Goal: Information Seeking & Learning: Learn about a topic

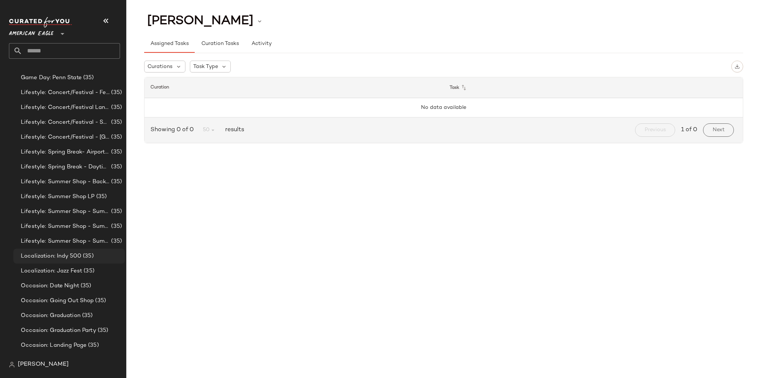
scroll to position [119, 0]
click at [46, 34] on span "American Eagle" at bounding box center [31, 31] width 45 height 13
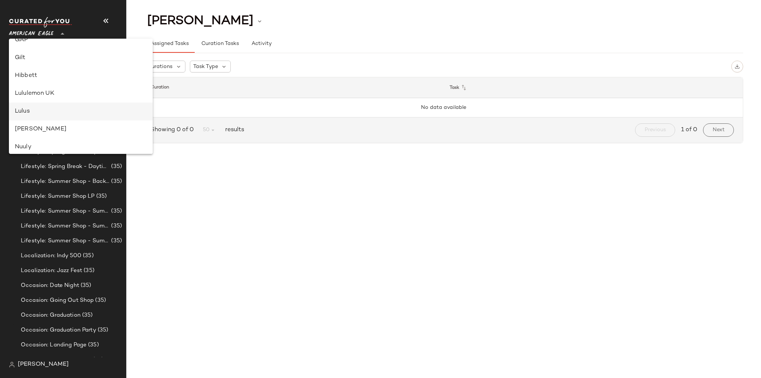
scroll to position [208, 0]
click at [48, 92] on div "Lululemon UK" at bounding box center [81, 92] width 132 height 9
type input "**"
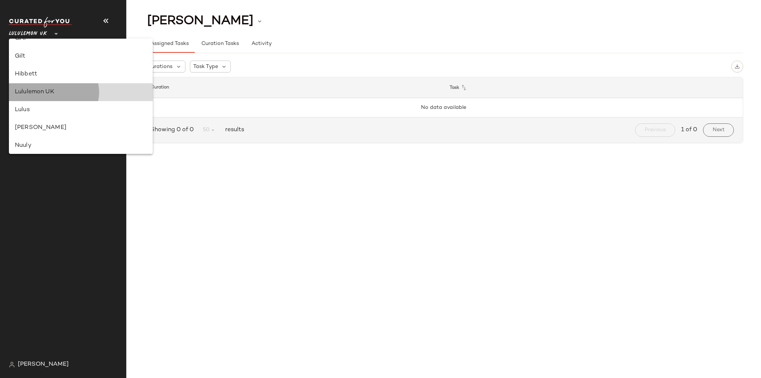
scroll to position [0, 0]
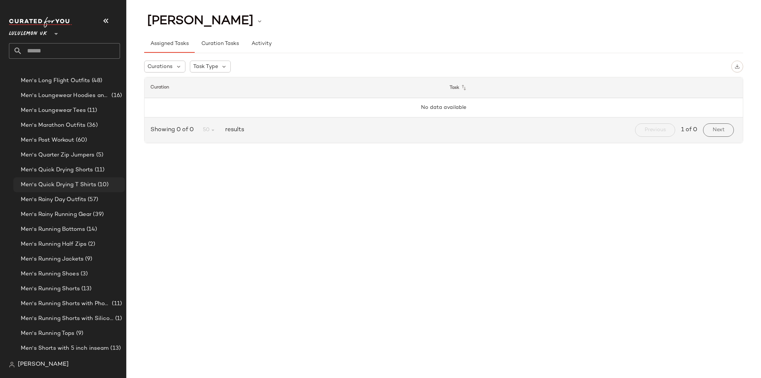
scroll to position [799, 0]
click at [77, 240] on span "Men's Running Shoes" at bounding box center [50, 244] width 58 height 9
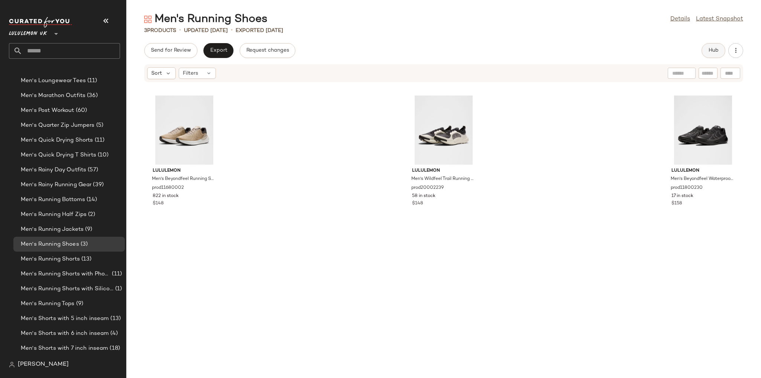
click at [715, 44] on button "Hub" at bounding box center [713, 50] width 24 height 15
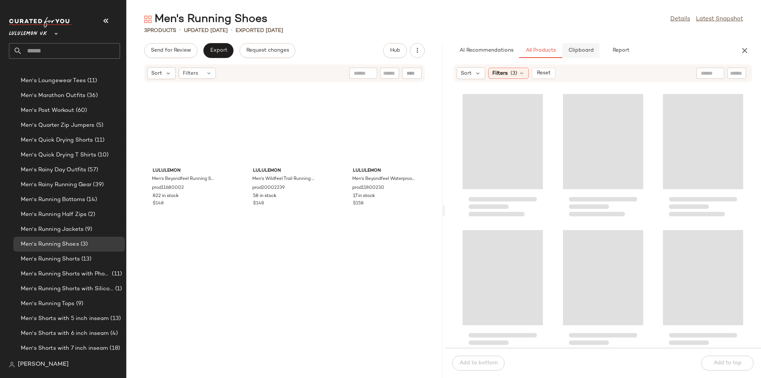
click at [576, 55] on button "Clipboard" at bounding box center [580, 50] width 37 height 15
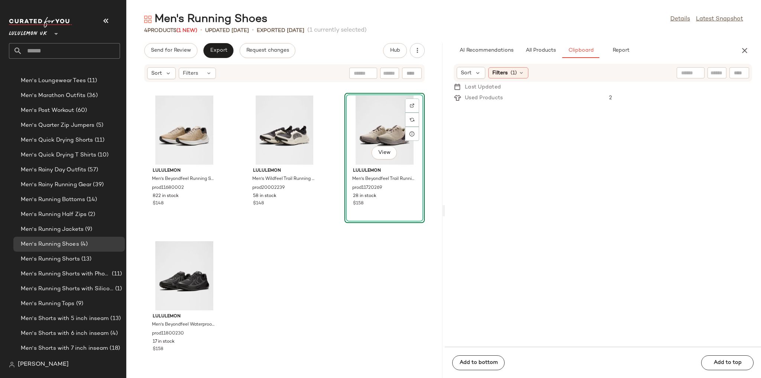
click at [371, 262] on div "lululemon Men's Beyondfeel Running Shoe prod11680002 822 in stock $148 lululemo…" at bounding box center [284, 234] width 316 height 286
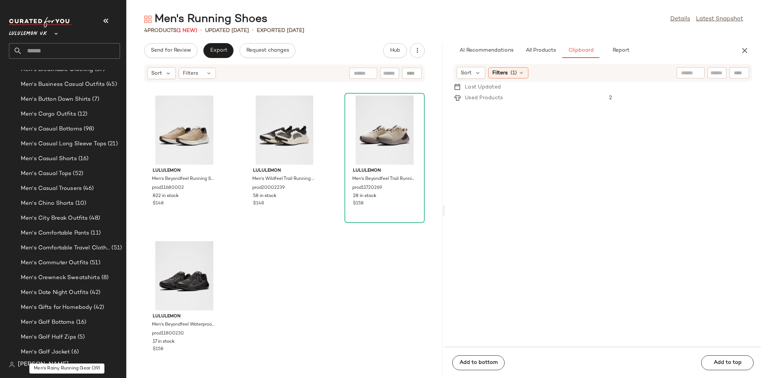
scroll to position [323, 0]
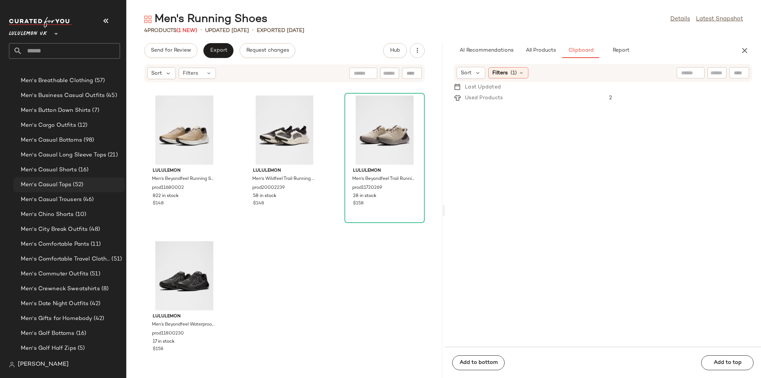
click at [84, 180] on div "Men's Casual Tops (52)" at bounding box center [70, 184] width 103 height 9
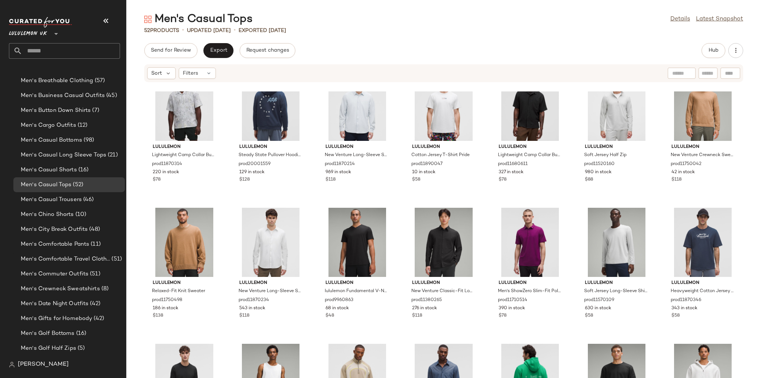
scroll to position [570, 0]
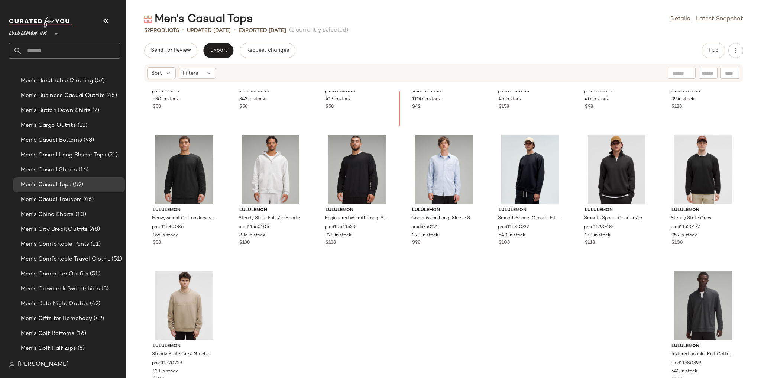
scroll to position [938, 0]
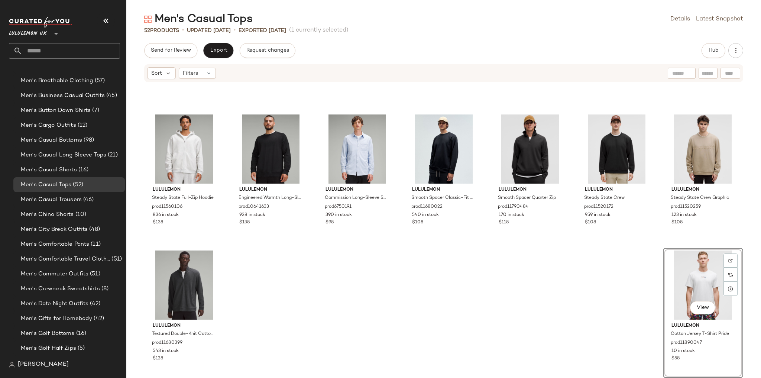
click at [614, 276] on div "lululemon Heavyweight Cotton Jersey T-Shirt Tennis Club prod11870346 343 in sto…" at bounding box center [443, 234] width 634 height 286
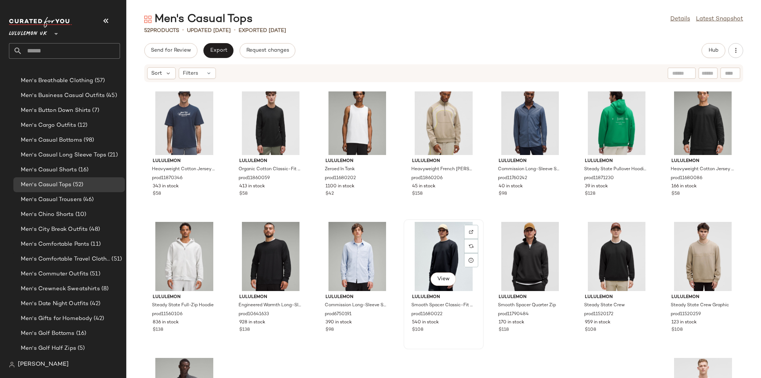
scroll to position [790, 0]
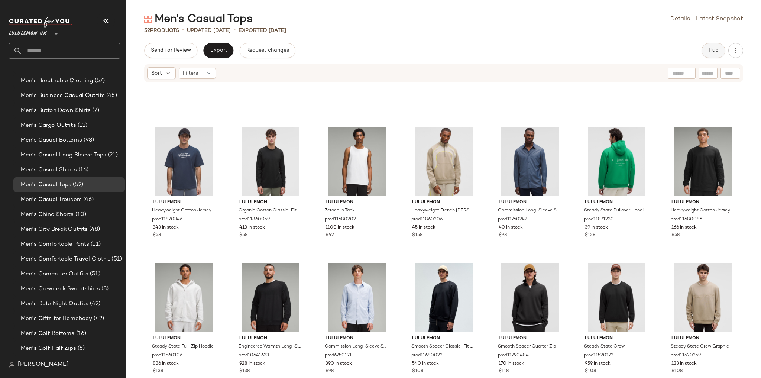
click at [708, 53] on span "Hub" at bounding box center [713, 51] width 10 height 6
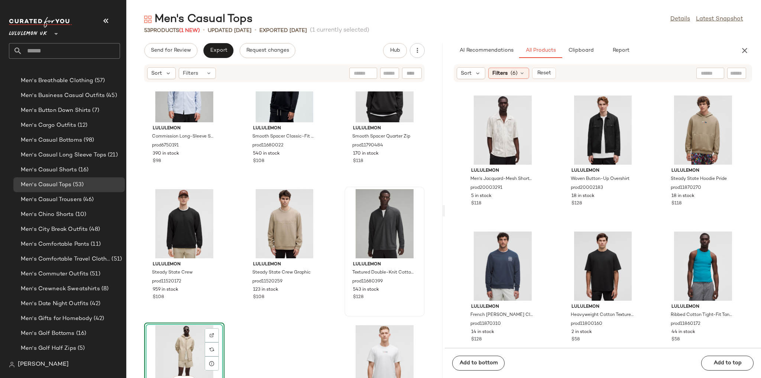
scroll to position [2072, 0]
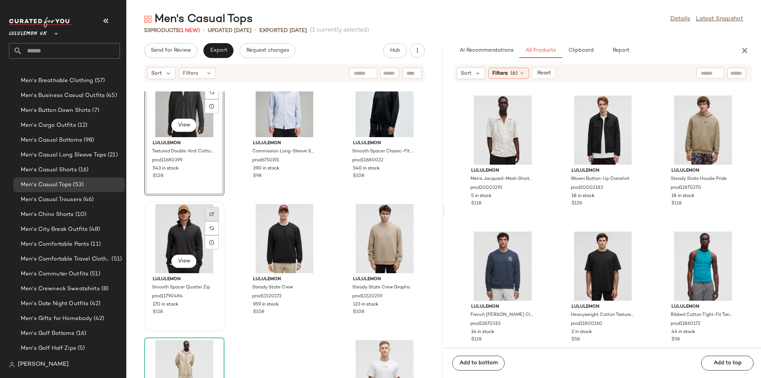
click at [218, 221] on div at bounding box center [212, 228] width 14 height 14
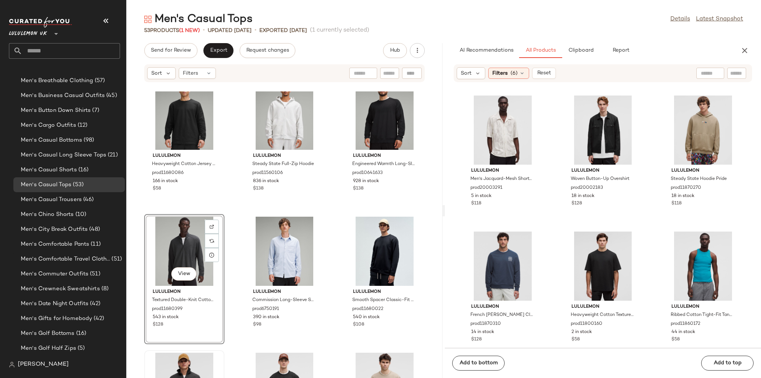
click at [325, 143] on div "lululemon Heavyweight Cotton Jersey Long-Sleeve Shirt prod11680086 166 in stock…" at bounding box center [284, 234] width 316 height 286
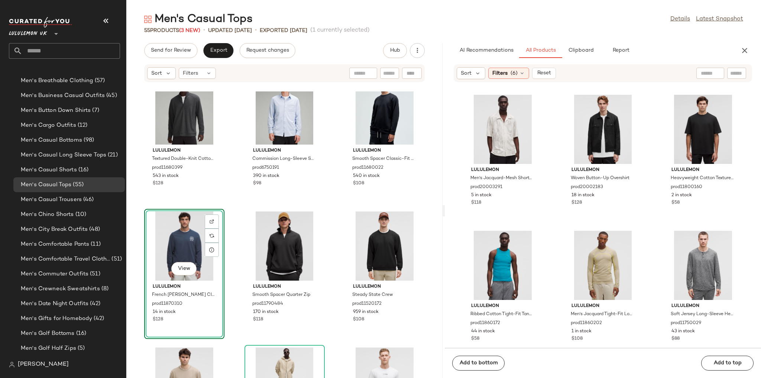
scroll to position [2072, 0]
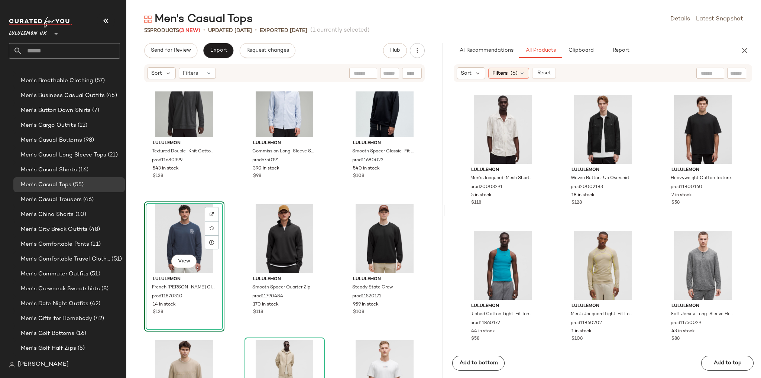
click at [323, 215] on div "lululemon Textured Double-Knit Cotton Half Zip prod11680399 543 in stock $128 l…" at bounding box center [284, 234] width 316 height 286
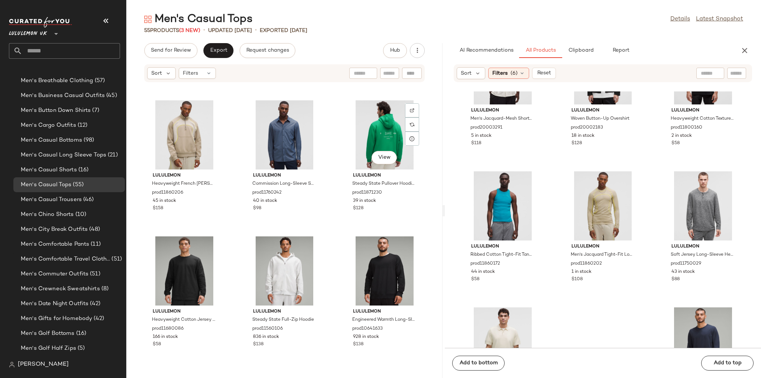
scroll to position [1864, 0]
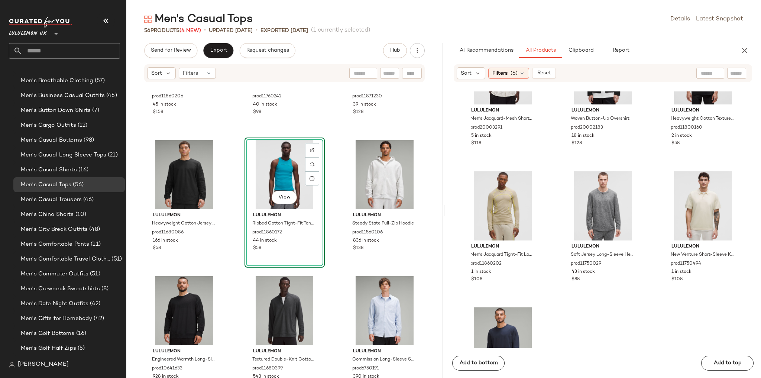
click at [336, 229] on div "lululemon Heavyweight French Terry Quarter Zip SLNSH Collection prod11860206 45…" at bounding box center [284, 234] width 316 height 286
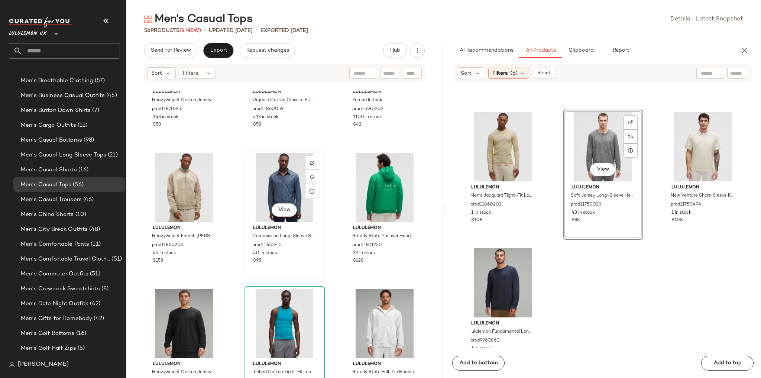
scroll to position [12, 0]
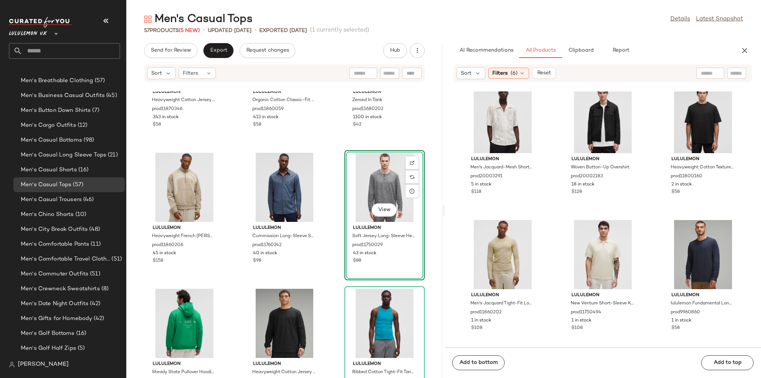
click at [329, 201] on div "lululemon Heavyweight Cotton Jersey T-Shirt Tennis Club prod11870346 343 in sto…" at bounding box center [284, 234] width 316 height 286
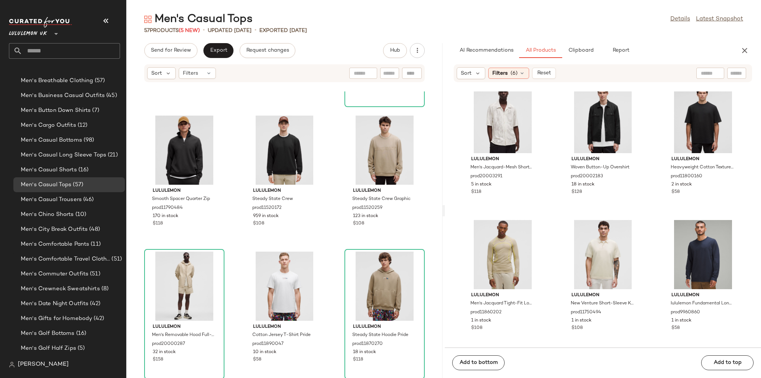
scroll to position [2298, 0]
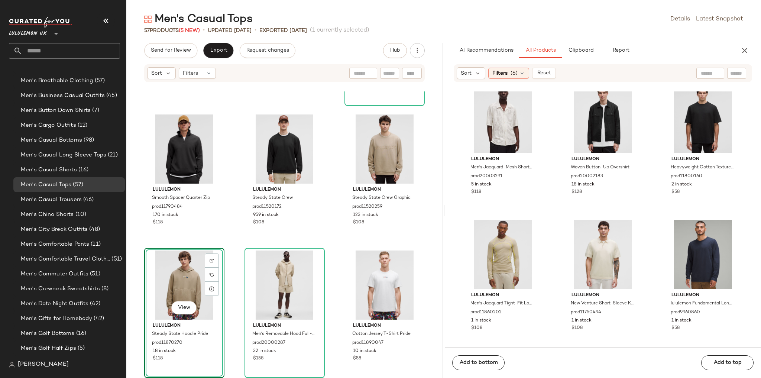
click at [231, 241] on div "lululemon Commission Long-Sleeve Shirt Pocket prod6750191 390 in stock $98 lulu…" at bounding box center [284, 234] width 316 height 286
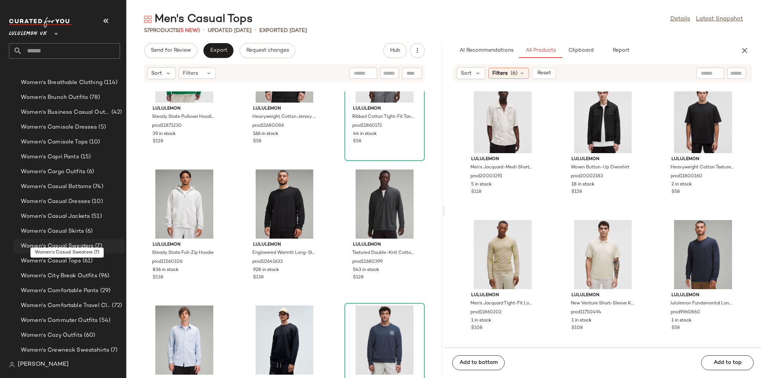
scroll to position [1631, 0]
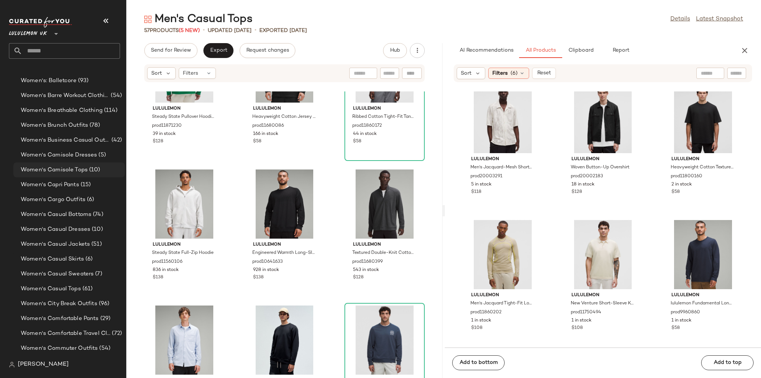
click at [93, 171] on span "(10)" at bounding box center [94, 170] width 13 height 9
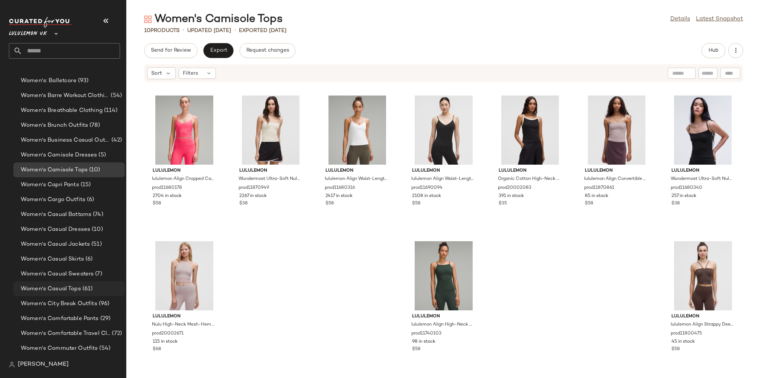
click at [79, 287] on span "Women's Casual Tops" at bounding box center [51, 288] width 60 height 9
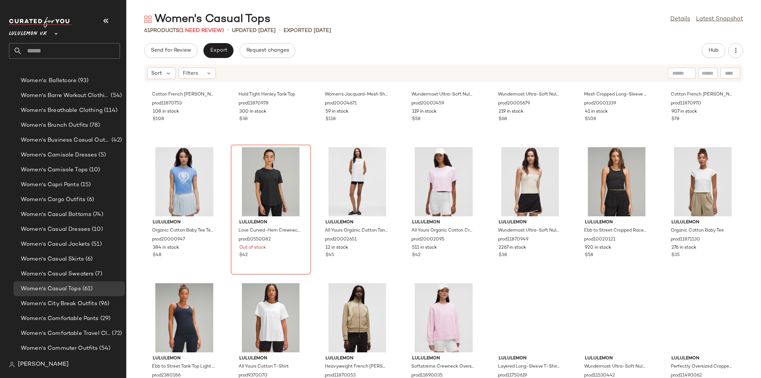
scroll to position [362, 0]
click at [715, 51] on span "Hub" at bounding box center [713, 51] width 10 height 6
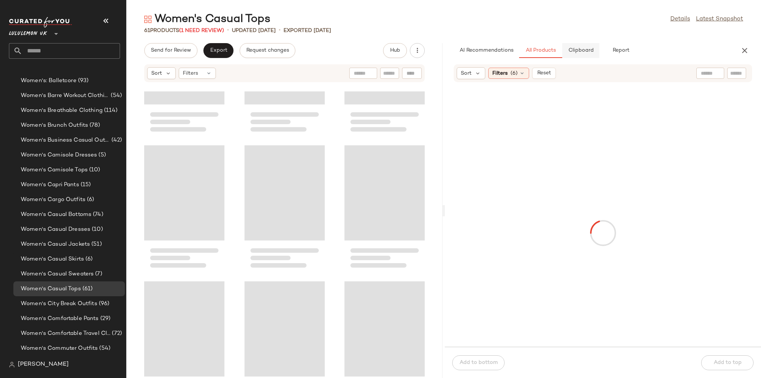
click at [587, 51] on span "Clipboard" at bounding box center [580, 51] width 26 height 6
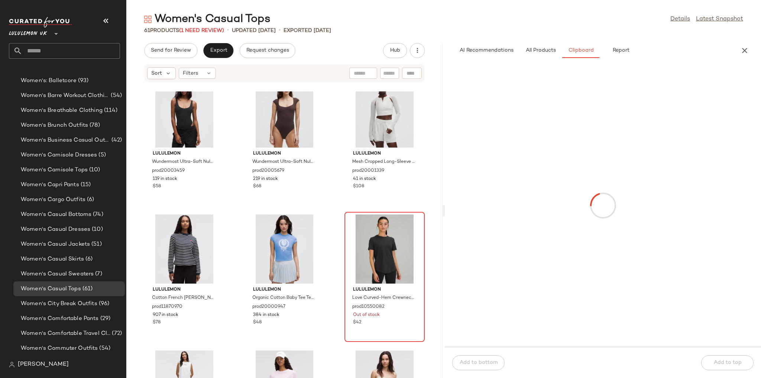
scroll to position [769, 0]
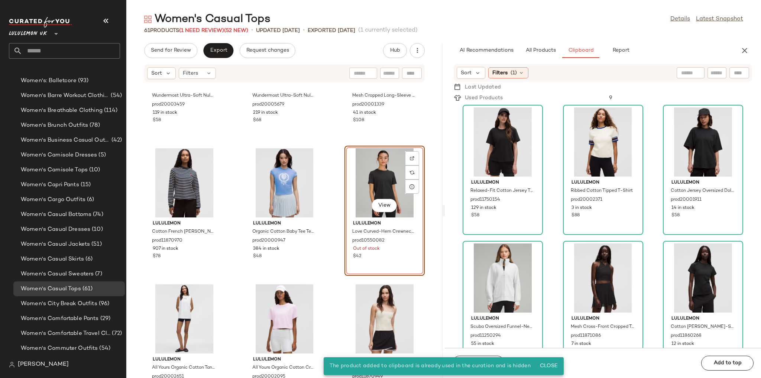
click at [328, 143] on div "lululemon Wundermost Ultra-Soft Nulu Mesh Scoop-Back Sleeveless Thong Bodysuit …" at bounding box center [284, 234] width 316 height 286
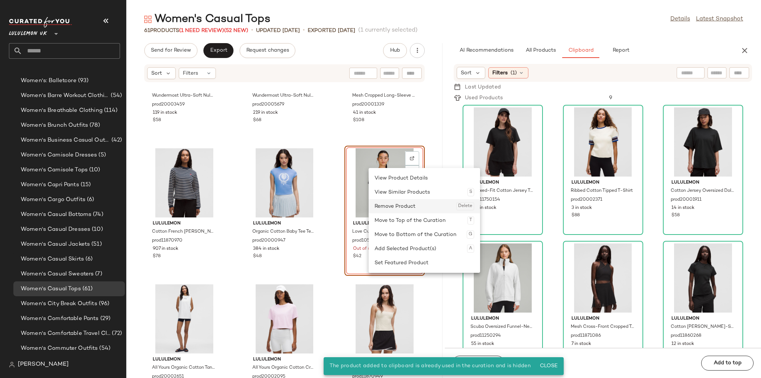
click at [383, 202] on div "Remove Product Delete" at bounding box center [424, 206] width 100 height 14
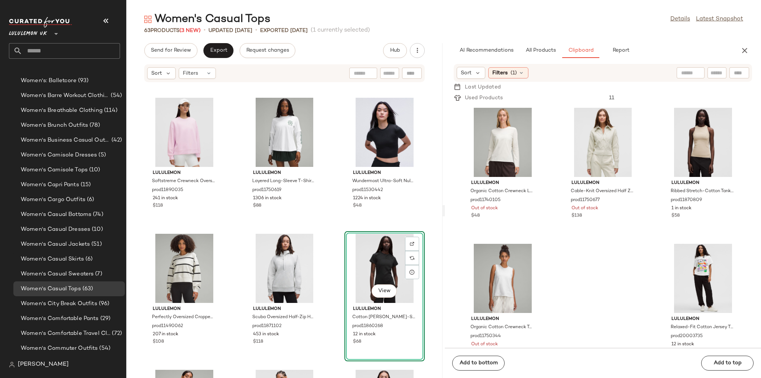
scroll to position [2068, 0]
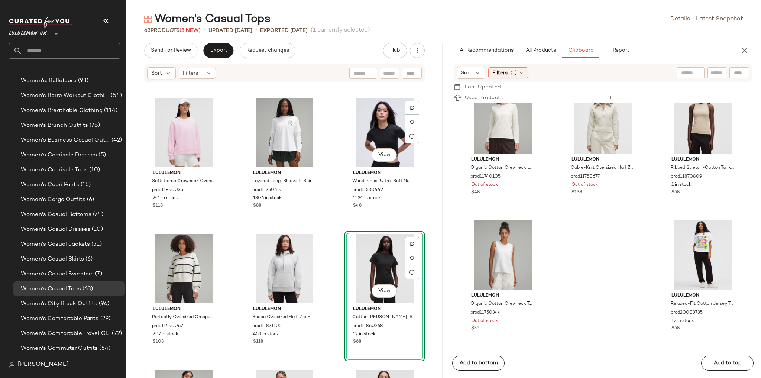
click at [331, 224] on div "lululemon Ebb to Street Tank Top Light Support, B/C Cup prod2380186 1429 in sto…" at bounding box center [284, 234] width 316 height 286
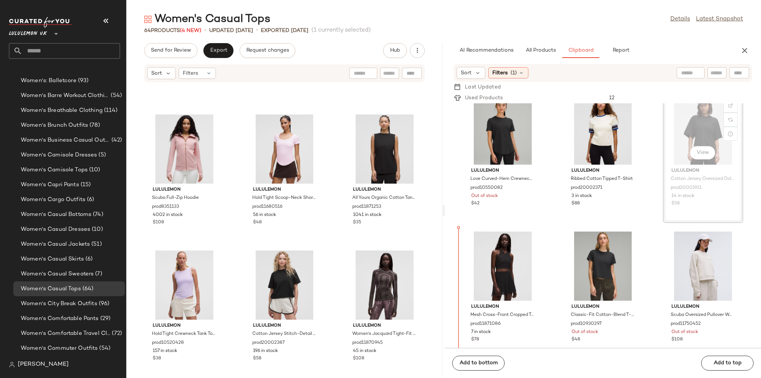
scroll to position [17, 0]
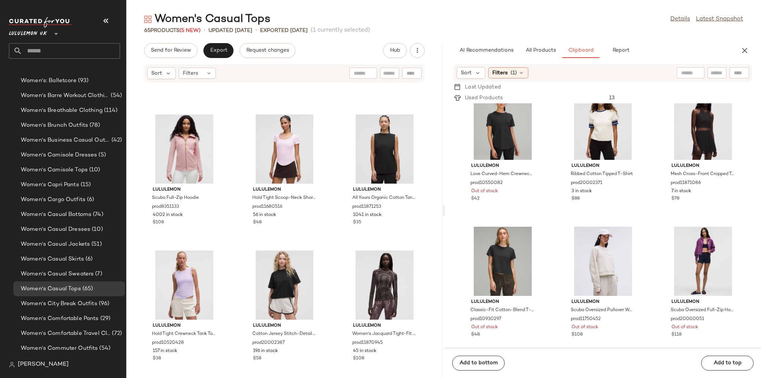
click at [328, 253] on div "lululemon Wundermost Ultra-Soft Nulu Hip-Length Crewneck Shirt prod11680308 58 …" at bounding box center [284, 234] width 316 height 286
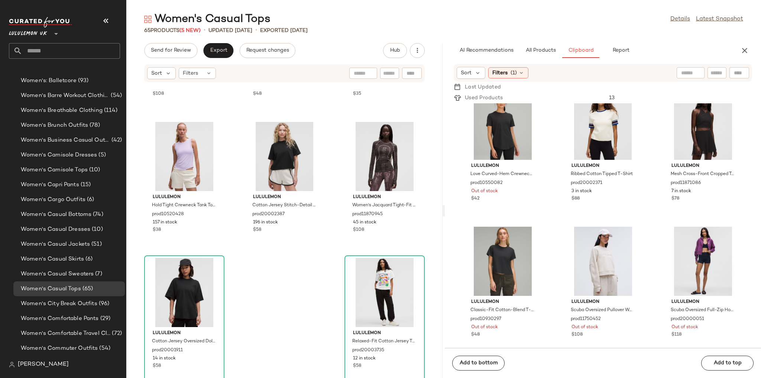
scroll to position [2705, 0]
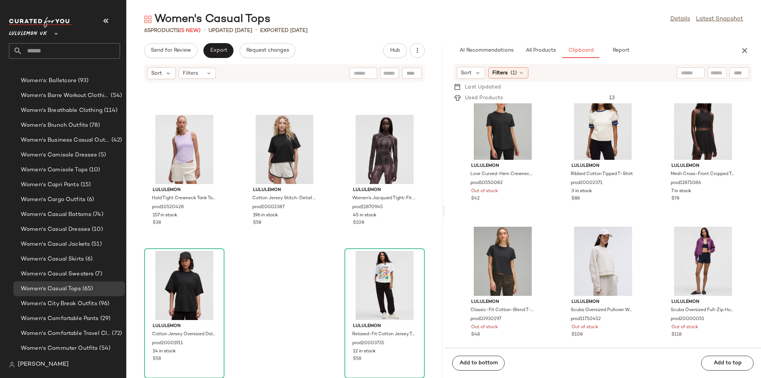
click at [322, 260] on div "lululemon Scuba Full-Zip Hoodie prod8351133 4002 in stock $108 lululemon Hold T…" at bounding box center [284, 234] width 316 height 286
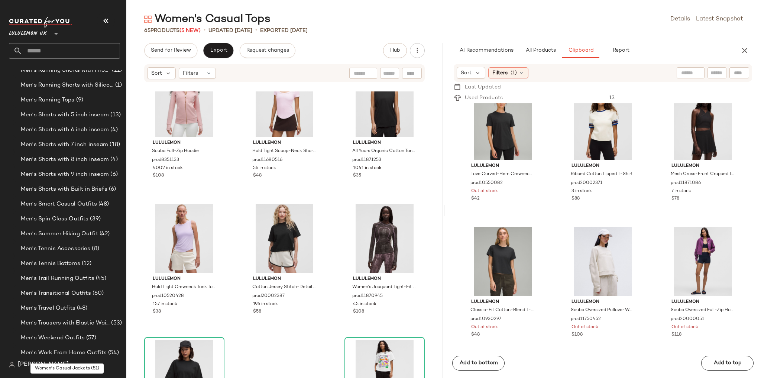
scroll to position [1007, 0]
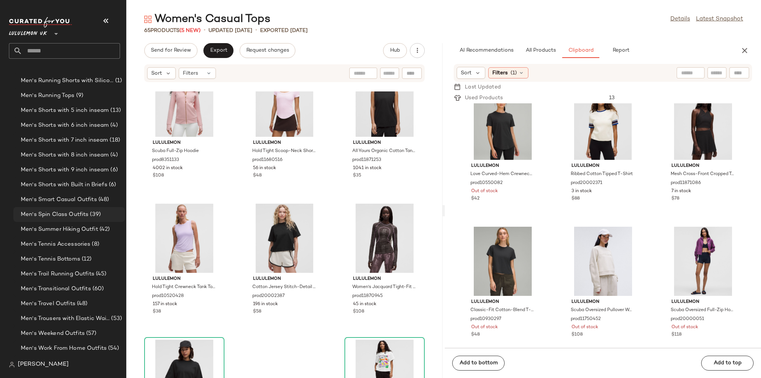
click at [86, 221] on div "Men's Spin Class Outfits (39)" at bounding box center [68, 214] width 111 height 15
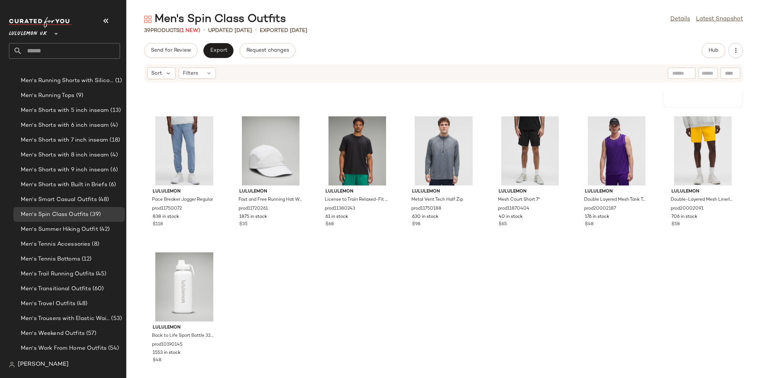
scroll to position [667, 0]
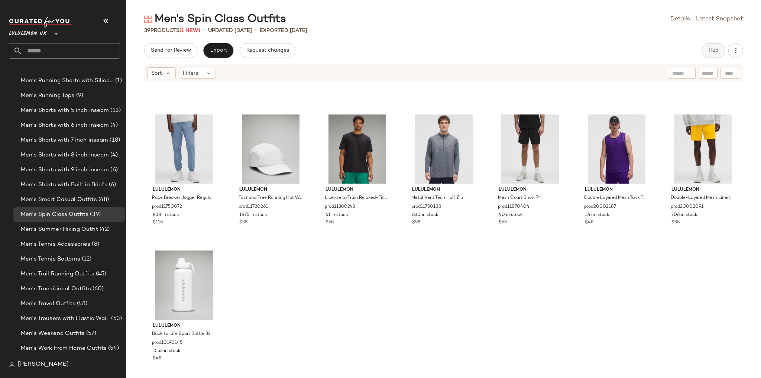
click at [710, 52] on span "Hub" at bounding box center [713, 51] width 10 height 6
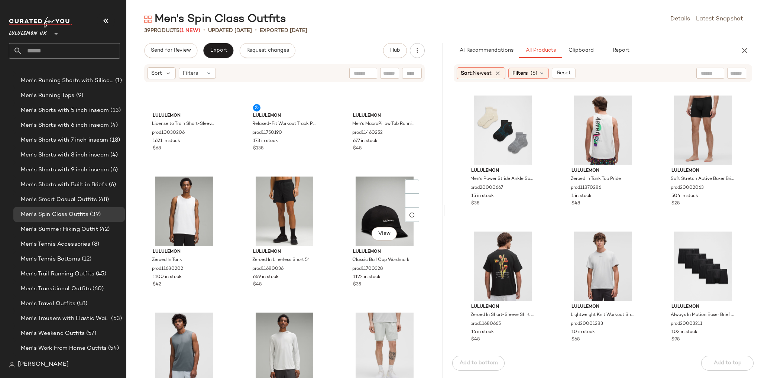
scroll to position [0, 0]
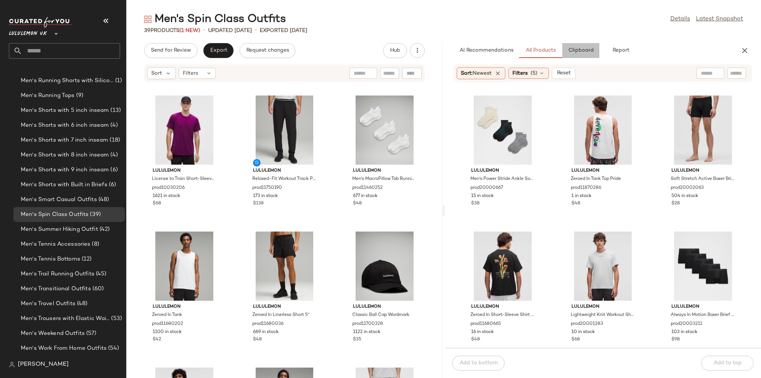
click at [578, 52] on span "Clipboard" at bounding box center [580, 51] width 26 height 6
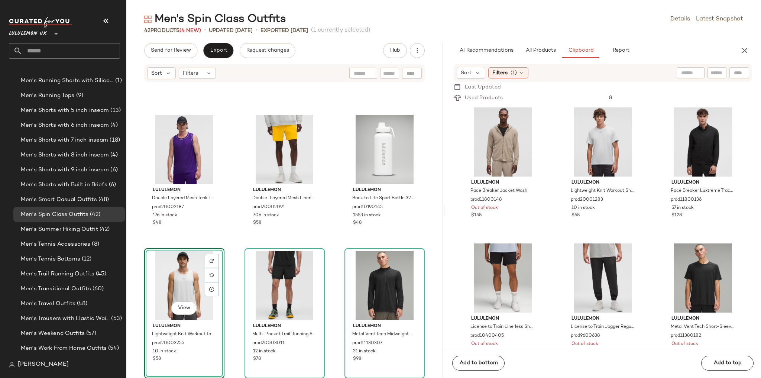
click at [328, 240] on div "lululemon License to Train Relaxed-Fit Short-Sleeve Shirt prod11380243 61 in st…" at bounding box center [284, 234] width 316 height 286
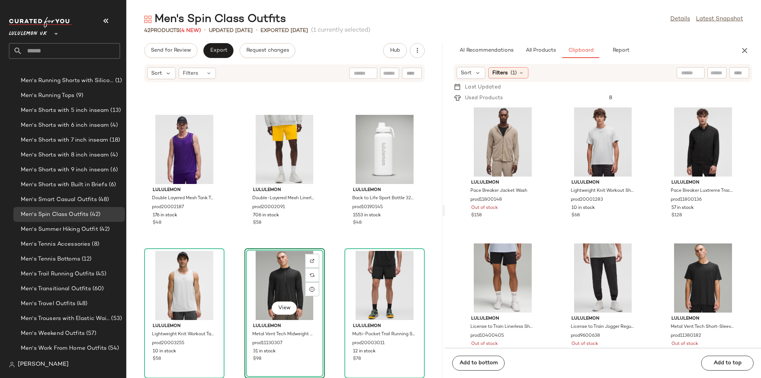
click at [346, 244] on div "lululemon License to Train Relaxed-Fit Short-Sleeve Shirt prod11380243 61 in st…" at bounding box center [284, 234] width 316 height 286
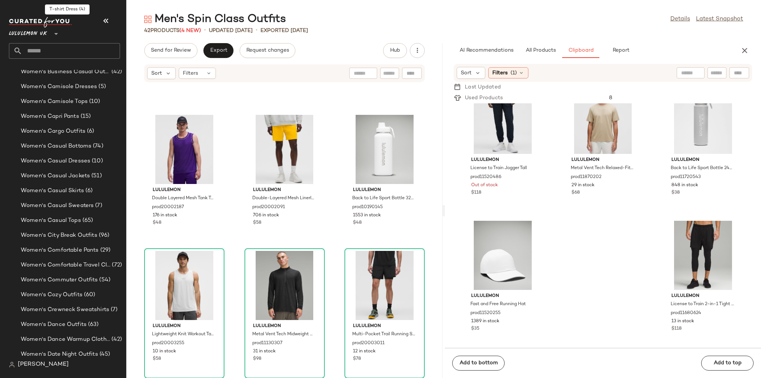
scroll to position [1690, 0]
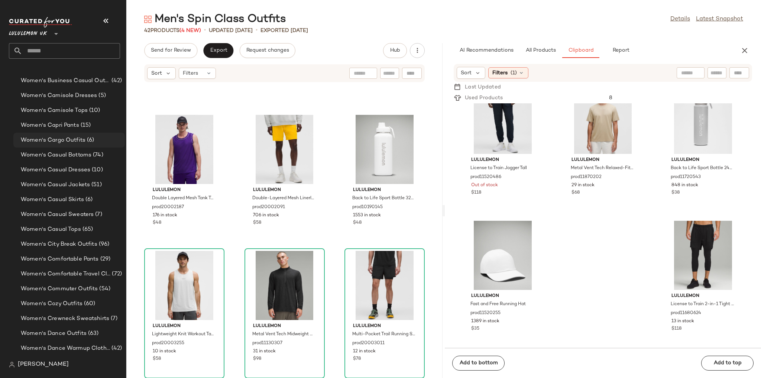
click at [87, 140] on span "(6)" at bounding box center [89, 140] width 9 height 9
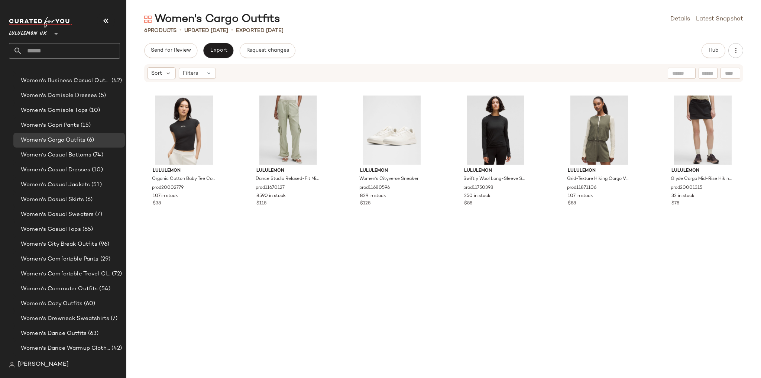
click at [616, 55] on div "Send for Review Export Request changes Hub" at bounding box center [443, 50] width 634 height 15
click at [706, 51] on button "Hub" at bounding box center [713, 50] width 24 height 15
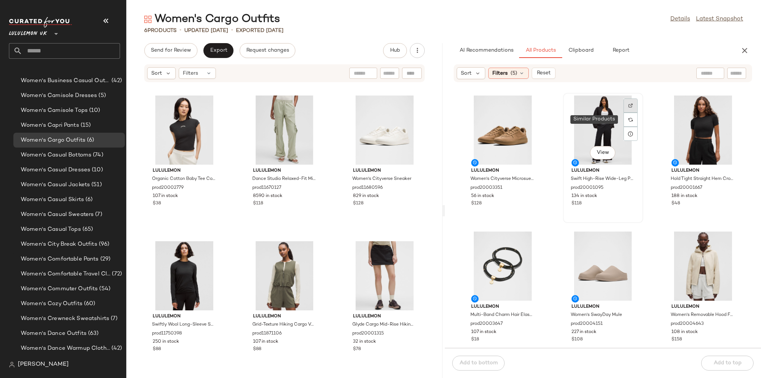
click at [628, 105] on img at bounding box center [630, 105] width 4 height 4
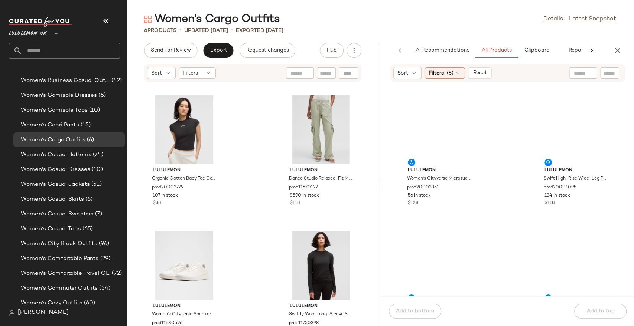
scroll to position [1690, 0]
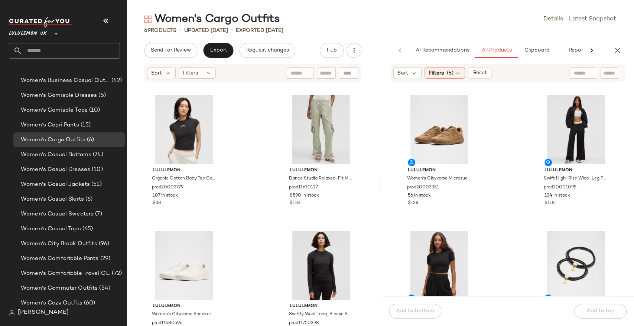
drag, startPoint x: 449, startPoint y: 1, endPoint x: 414, endPoint y: 18, distance: 38.0
click at [414, 18] on div "Women's Cargo Outfits Details Latest Snapshot" at bounding box center [380, 19] width 508 height 15
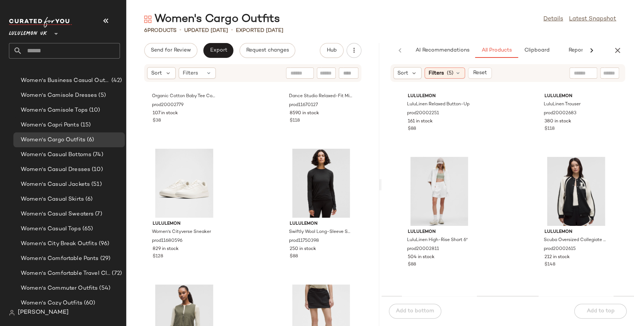
scroll to position [625, 0]
click at [544, 58] on button "Clipboard" at bounding box center [536, 50] width 37 height 15
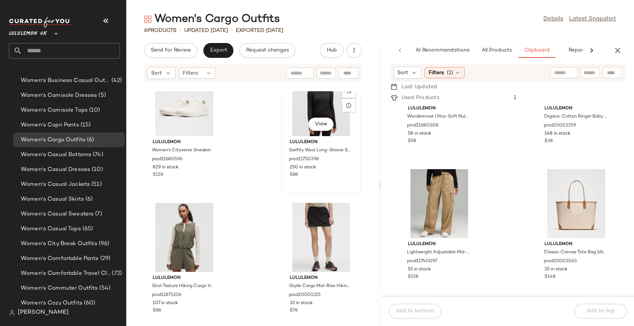
scroll to position [174, 0]
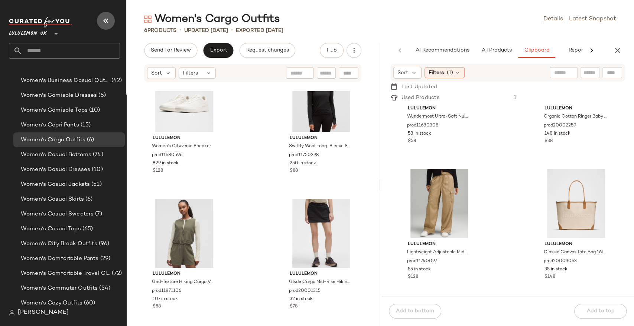
click at [109, 15] on button "button" at bounding box center [106, 21] width 18 height 18
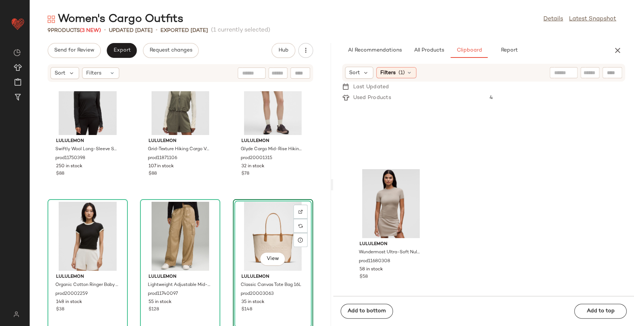
scroll to position [168, 0]
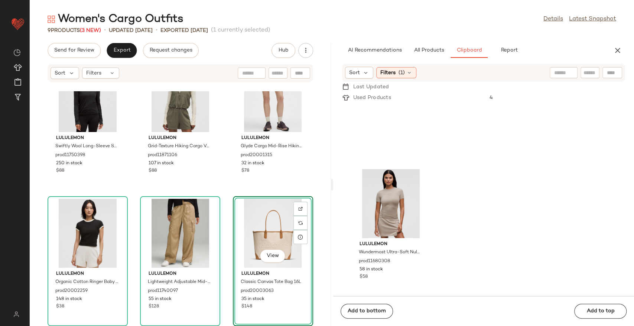
click at [314, 201] on div "lululemon Organic Cotton Baby Tee Collegiate prod20002779 107 in stock $38 lulu…" at bounding box center [180, 208] width 301 height 235
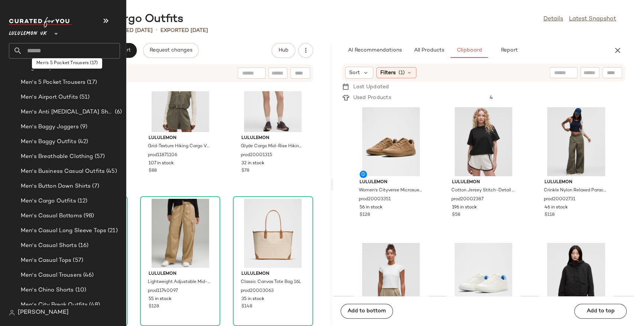
scroll to position [371, 0]
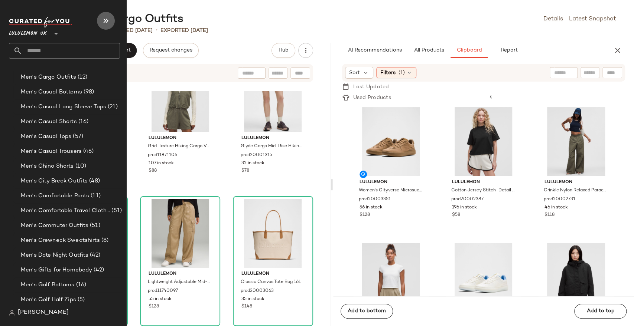
click at [101, 15] on button "button" at bounding box center [106, 21] width 18 height 18
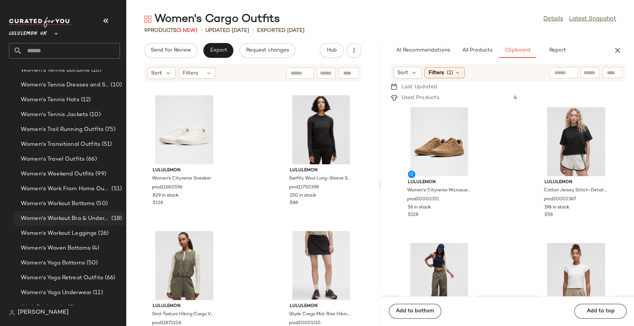
scroll to position [2728, 0]
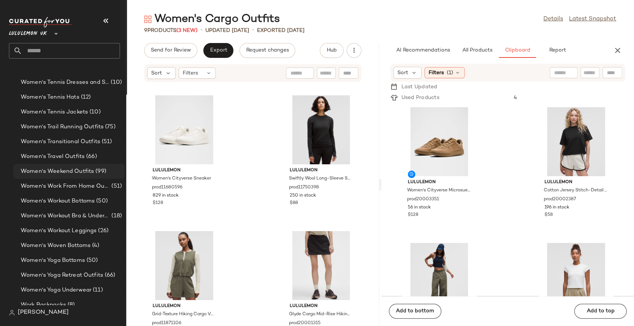
click at [79, 172] on span "Women's Weekend Outfits" at bounding box center [57, 171] width 73 height 9
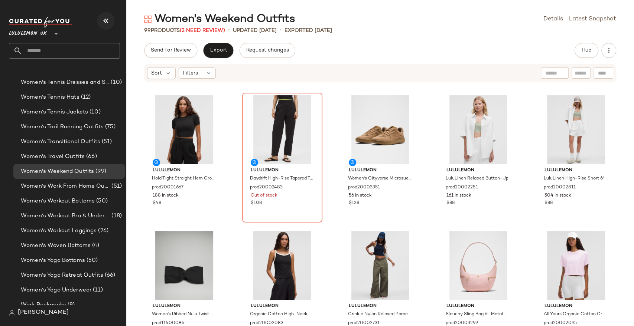
click at [101, 18] on button "button" at bounding box center [106, 21] width 18 height 18
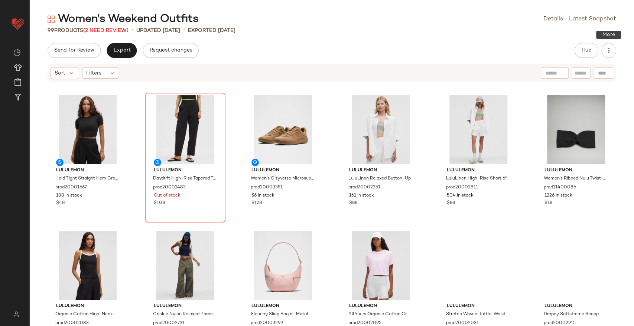
click at [587, 39] on div "Women's Weekend Outfits Details Latest Snapshot 99 Products (2 Need Review) • u…" at bounding box center [332, 169] width 604 height 315
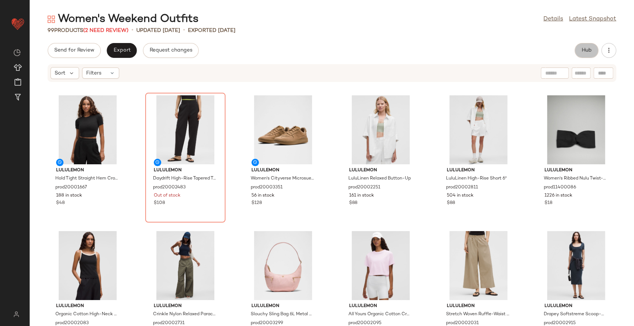
click at [587, 45] on button "Hub" at bounding box center [587, 50] width 24 height 15
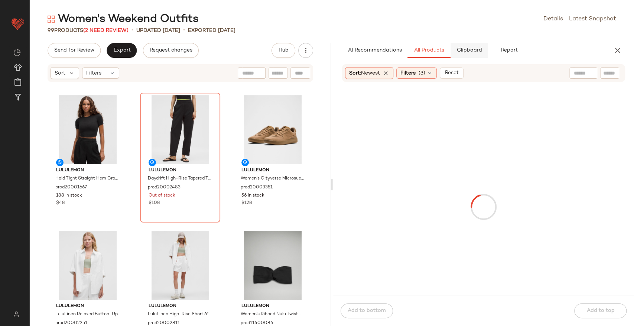
click at [476, 56] on button "Clipboard" at bounding box center [468, 50] width 37 height 15
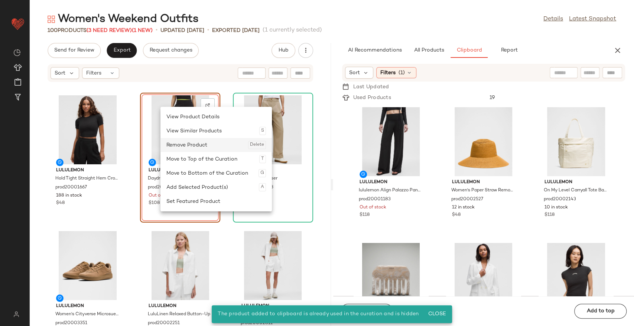
click at [179, 147] on div "Remove Product Delete" at bounding box center [216, 145] width 100 height 14
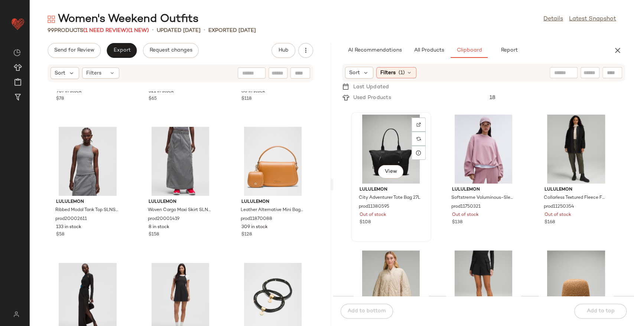
scroll to position [583, 0]
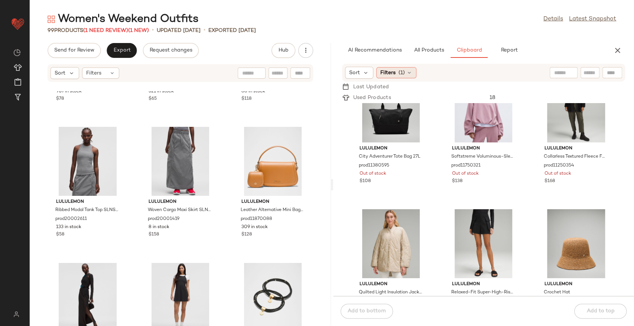
click at [410, 74] on icon at bounding box center [409, 73] width 6 height 6
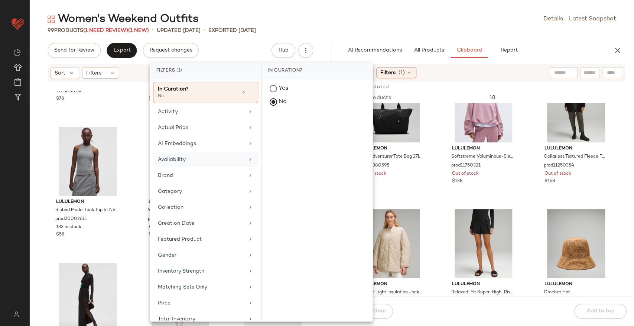
click at [193, 169] on div "Availability" at bounding box center [205, 176] width 105 height 14
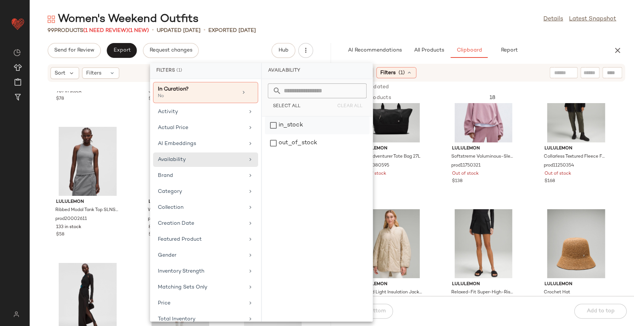
click at [276, 134] on div "in_stock" at bounding box center [317, 143] width 105 height 18
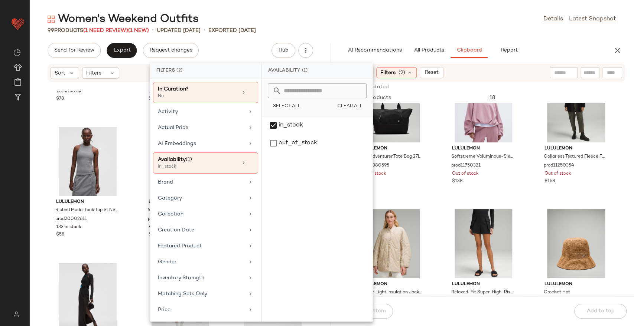
click at [465, 29] on div "99 Products (1 Need Review) (1 New) • updated Aug 12th • Exported Aug 6th" at bounding box center [332, 30] width 604 height 7
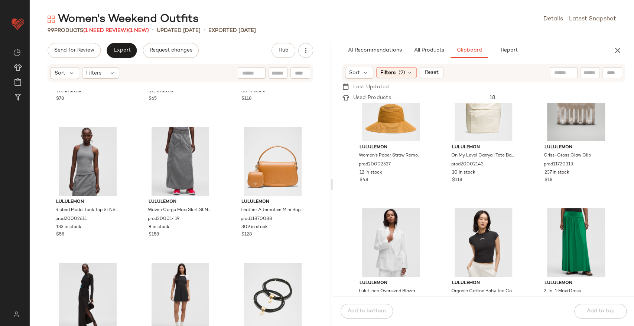
scroll to position [0, 0]
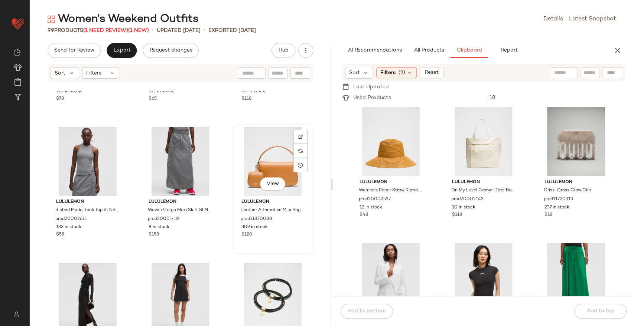
scroll to position [788, 0]
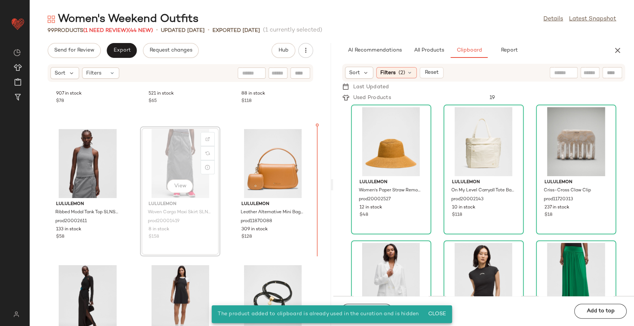
scroll to position [783, 0]
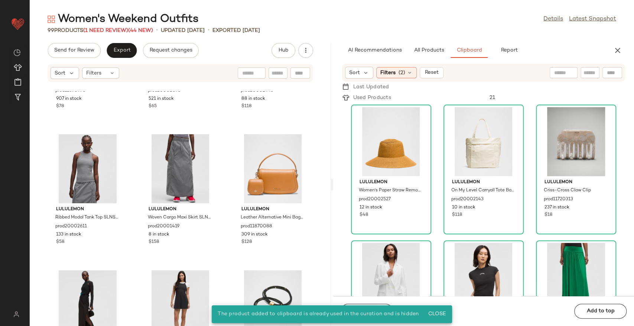
click at [218, 134] on div "lululemon Woven Cargo Maxi Skirt SLNSH Collection prod20001419 8 in stock $158" at bounding box center [180, 197] width 80 height 130
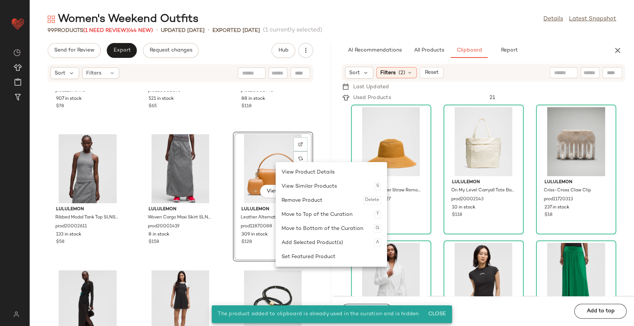
drag, startPoint x: 287, startPoint y: 201, endPoint x: 256, endPoint y: 181, distance: 37.0
click at [287, 201] on div "Remove Product Delete" at bounding box center [332, 200] width 100 height 14
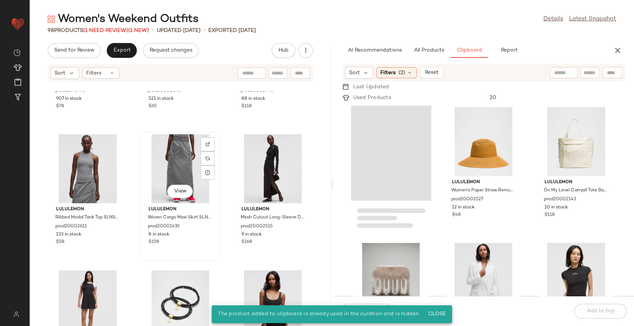
drag, startPoint x: 182, startPoint y: 160, endPoint x: 182, endPoint y: 165, distance: 4.1
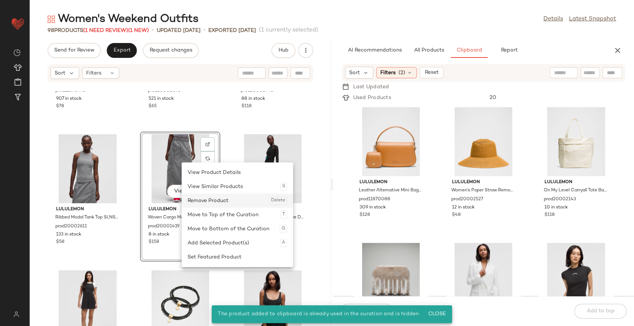
click at [209, 195] on div "Remove Product Delete" at bounding box center [238, 201] width 100 height 14
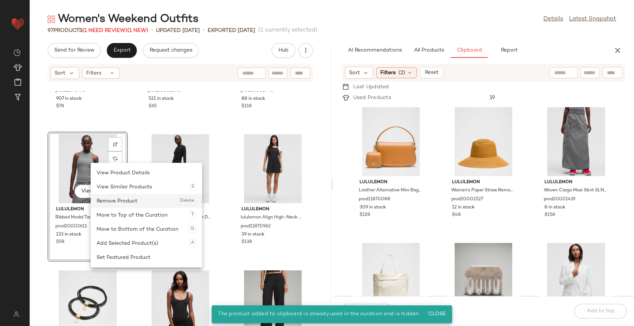
click at [116, 202] on div "Remove Product Delete" at bounding box center [147, 201] width 100 height 14
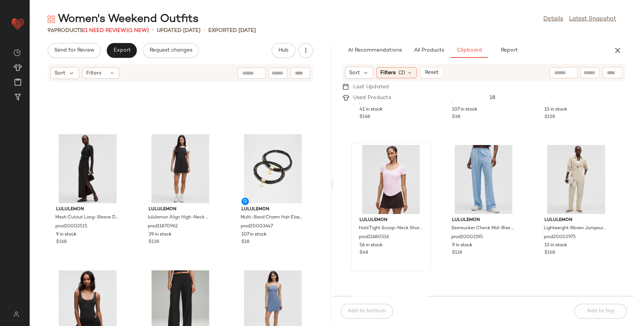
scroll to position [377, 0]
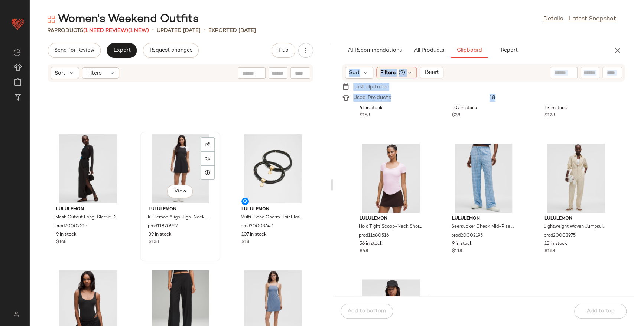
drag, startPoint x: 526, startPoint y: 174, endPoint x: 142, endPoint y: 186, distance: 383.8
click at [142, 186] on div "Send for Review Export Request changes Hub Sort Filters lululemon Mesh Cutout L…" at bounding box center [332, 184] width 604 height 283
click at [450, 262] on div "View lululemon Seersucker Check Mid-Rise Pull-On Pant prod20002195 9 in stock $…" at bounding box center [483, 206] width 79 height 128
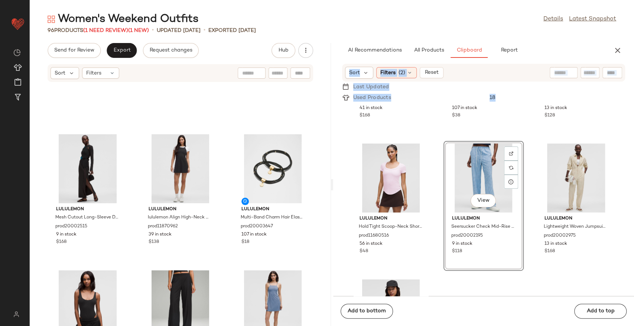
click at [469, 286] on div "lululemon LuluLinen Oversized Blazer prod20002227 41 in stock $168 lululemon Or…" at bounding box center [483, 199] width 301 height 193
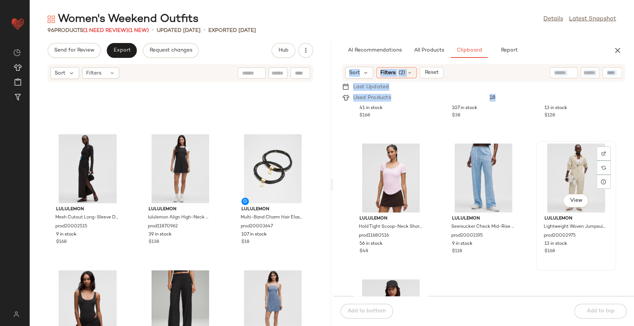
click at [581, 167] on div "View" at bounding box center [576, 178] width 75 height 69
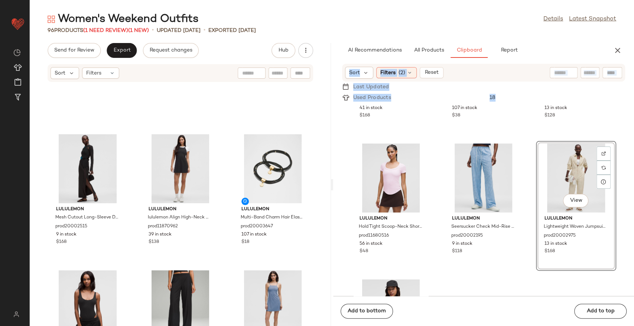
click at [512, 96] on div "18" at bounding box center [554, 98] width 141 height 8
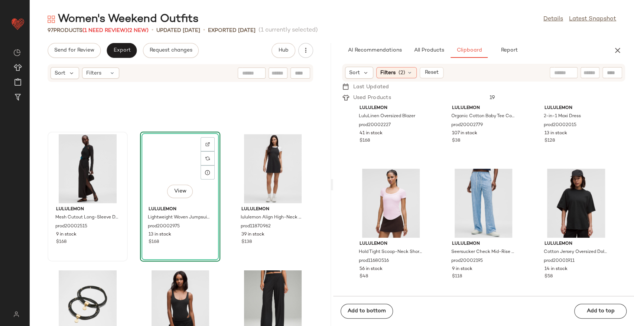
scroll to position [352, 0]
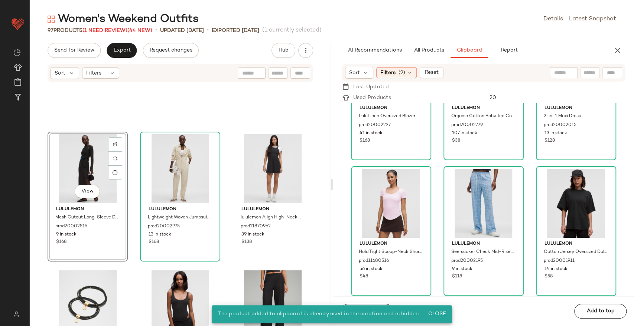
click at [221, 157] on div "View lululemon Mesh Cutout Long-Sleeve Dress SLNSH Collection prod20002515 9 in…" at bounding box center [180, 208] width 301 height 235
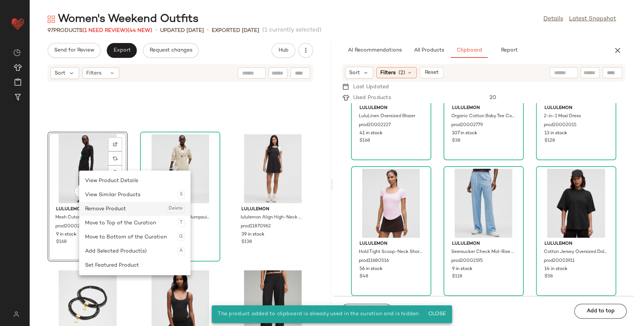
click at [98, 216] on div "Move to Top of the Curation T" at bounding box center [135, 223] width 100 height 14
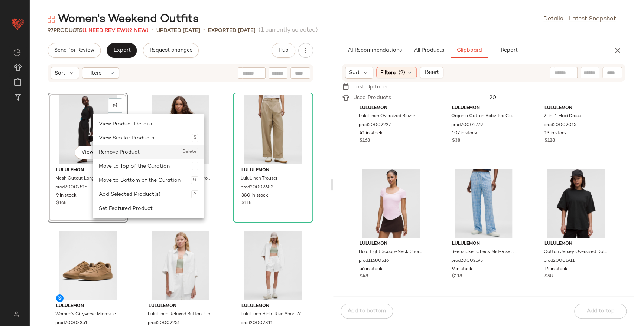
click at [110, 149] on div "Remove Product Delete" at bounding box center [149, 152] width 100 height 14
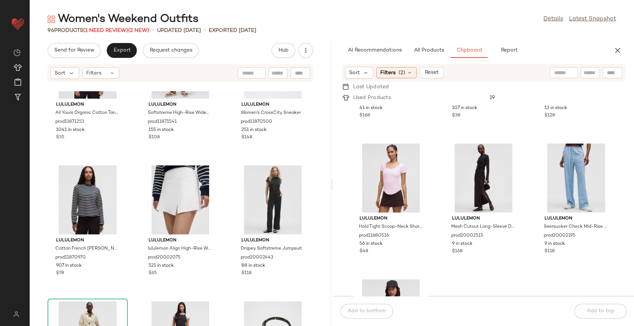
scroll to position [707, 0]
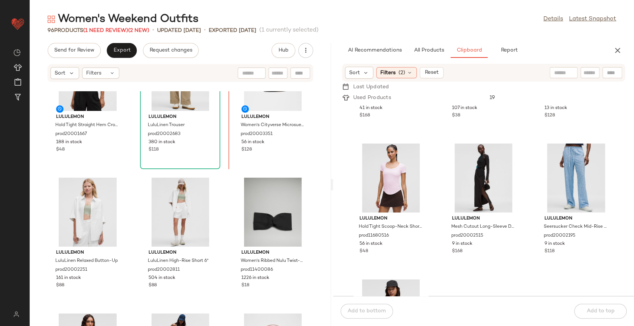
scroll to position [53, 0]
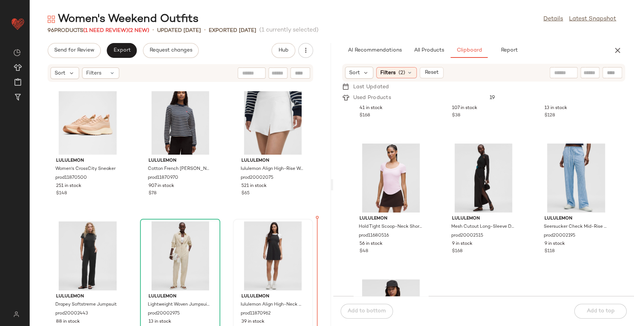
scroll to position [696, 0]
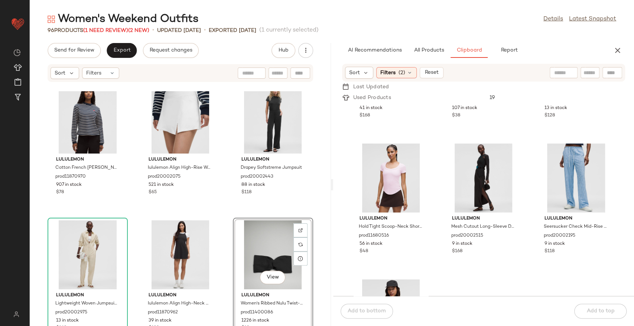
click at [223, 211] on div "lululemon Cotton French Terry Crewneck Pullover prod11870970 907 in stock $78 l…" at bounding box center [180, 208] width 301 height 235
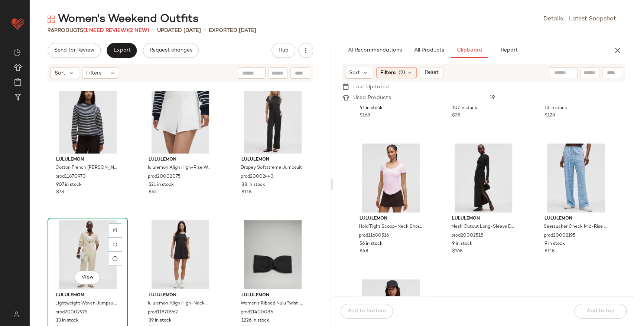
click at [68, 244] on div "View" at bounding box center [87, 255] width 75 height 69
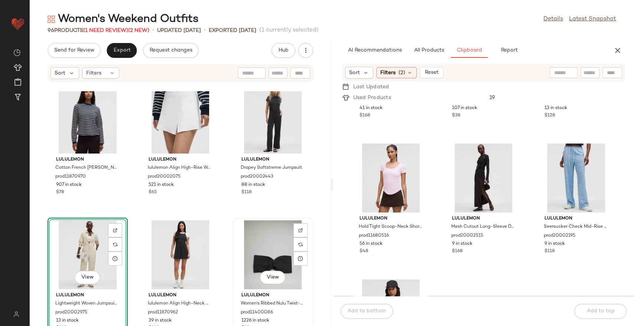
click at [253, 229] on div "View" at bounding box center [272, 255] width 75 height 69
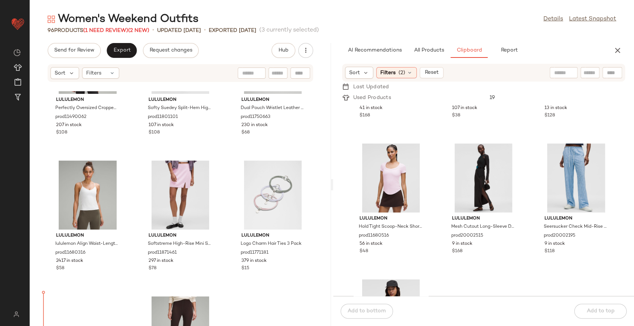
scroll to position [4116, 0]
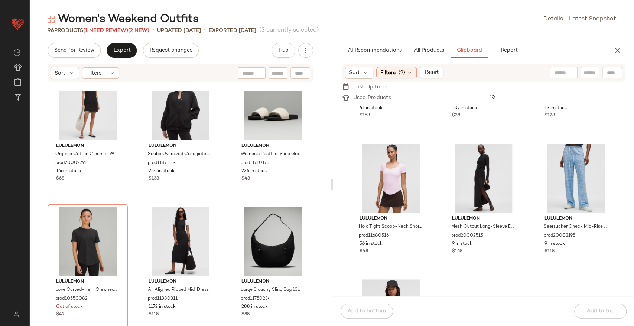
scroll to position [2495, 0]
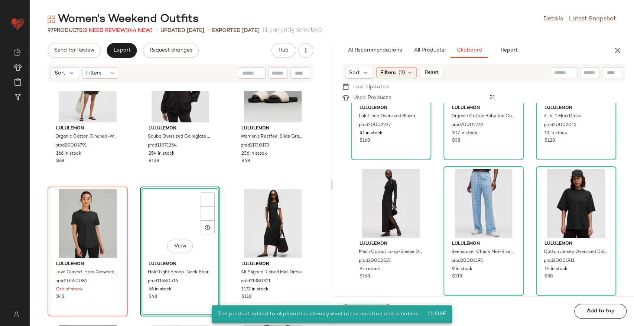
scroll to position [352, 0]
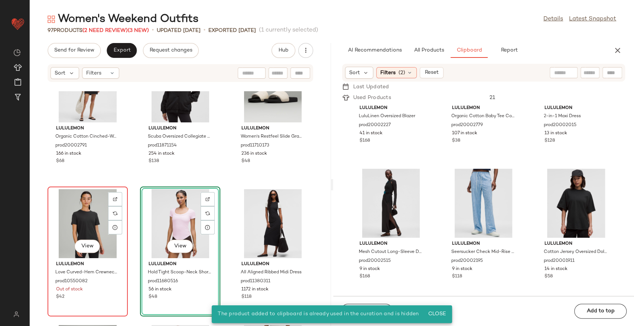
click at [78, 207] on div "View" at bounding box center [87, 223] width 75 height 69
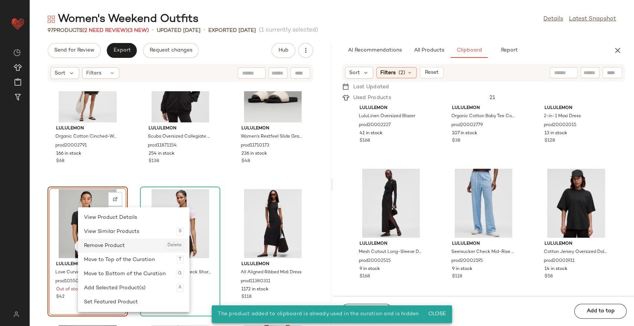
click at [109, 250] on div "Remove Product Delete" at bounding box center [134, 246] width 100 height 14
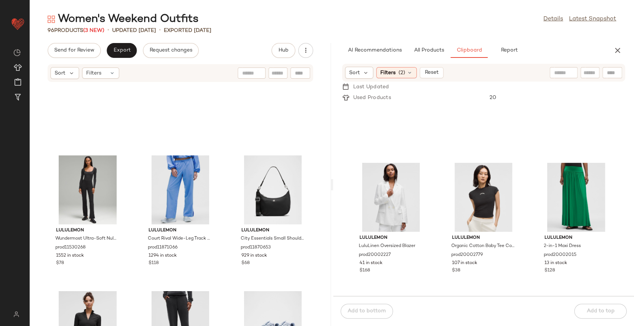
scroll to position [212, 0]
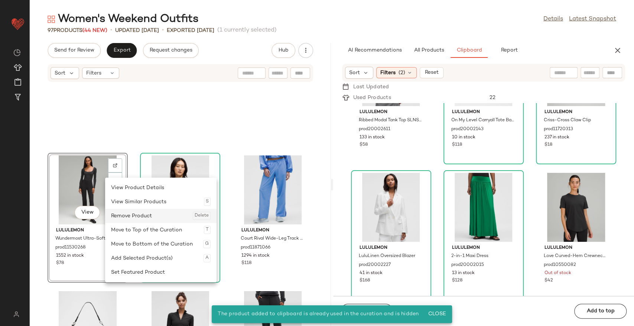
click at [131, 217] on div "Remove Product Delete" at bounding box center [161, 216] width 100 height 14
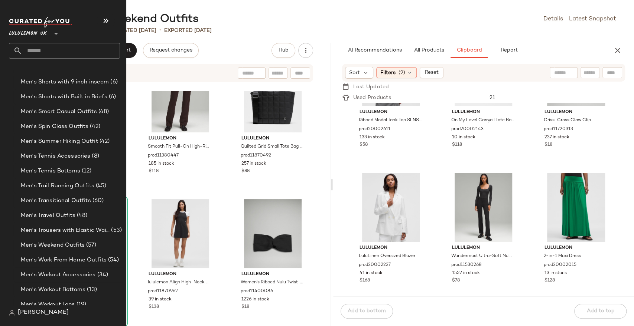
scroll to position [1114, 0]
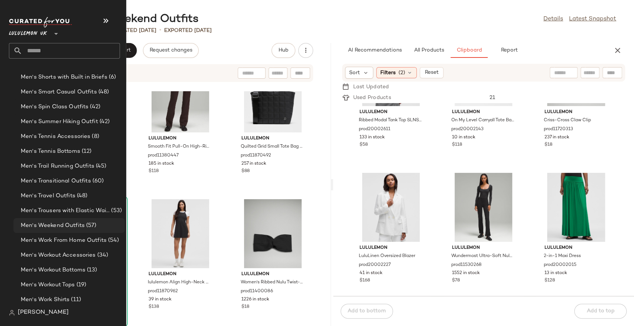
click at [65, 230] on span "Men's Weekend Outfits" at bounding box center [53, 226] width 64 height 9
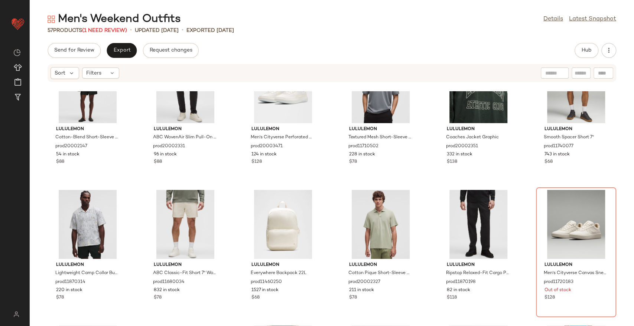
scroll to position [82, 0]
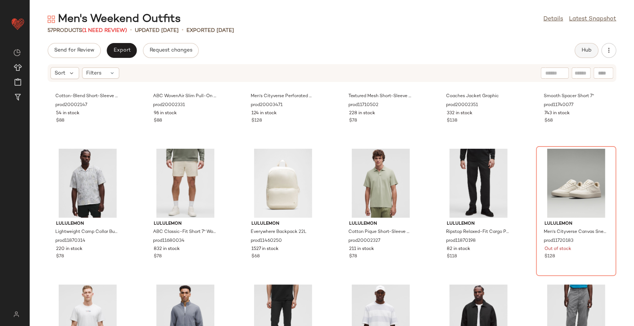
click at [580, 44] on button "Hub" at bounding box center [587, 50] width 24 height 15
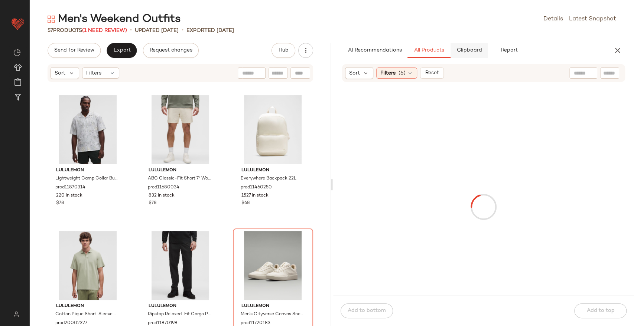
click at [470, 48] on span "Clipboard" at bounding box center [469, 51] width 26 height 6
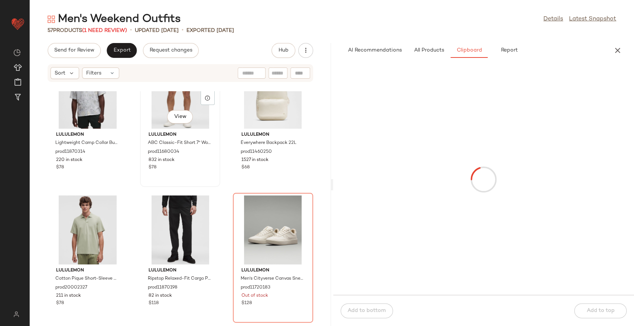
scroll to position [360, 0]
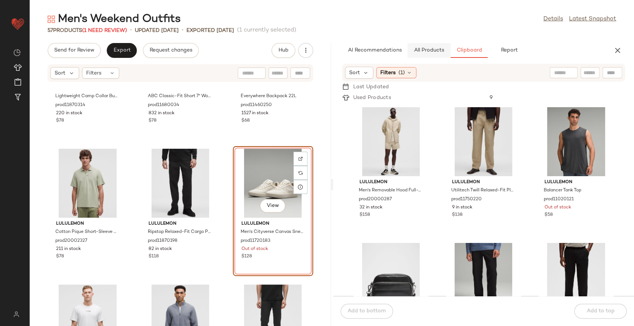
click at [428, 55] on button "All Products" at bounding box center [428, 50] width 43 height 15
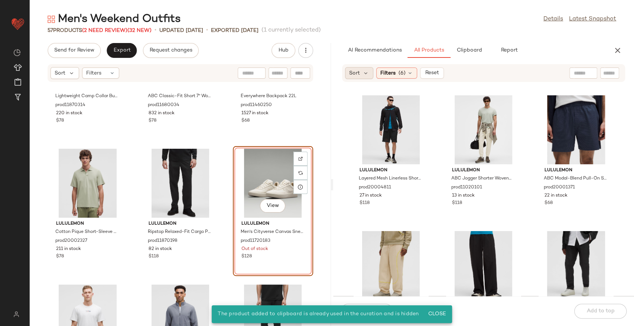
click at [355, 77] on div "Sort" at bounding box center [359, 73] width 29 height 12
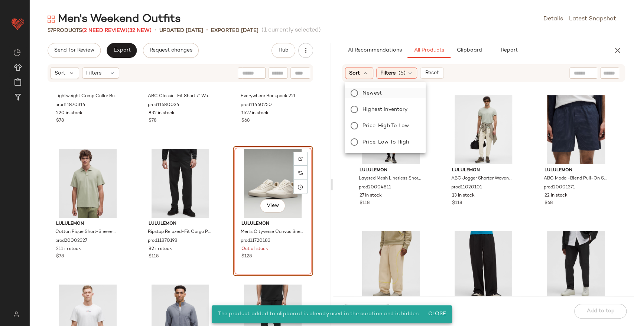
click at [365, 91] on span "Newest" at bounding box center [371, 94] width 19 height 8
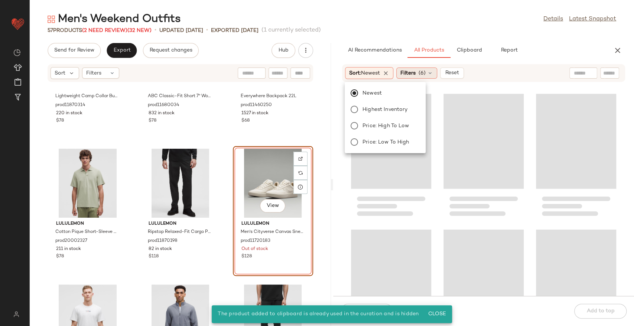
click at [414, 70] on span "Filters" at bounding box center [407, 73] width 15 height 8
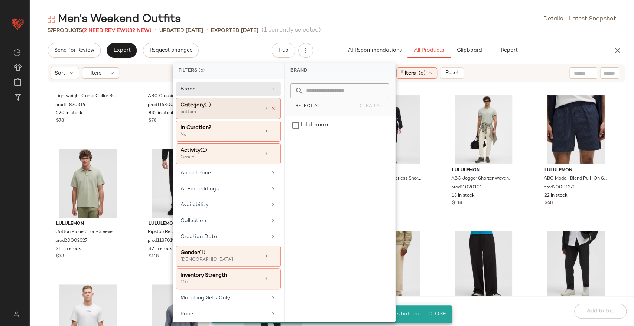
click at [271, 108] on icon at bounding box center [273, 108] width 5 height 5
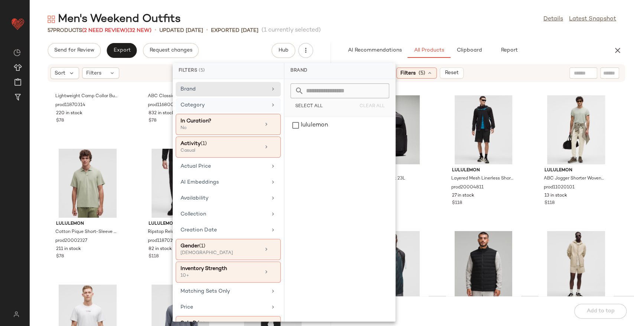
click at [368, 35] on div "Men's Weekend Outfits Details Latest Snapshot 57 Products (2 Need Review) (32 N…" at bounding box center [332, 169] width 604 height 315
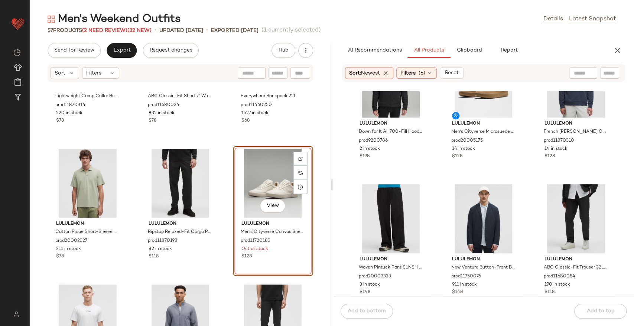
scroll to position [1326, 0]
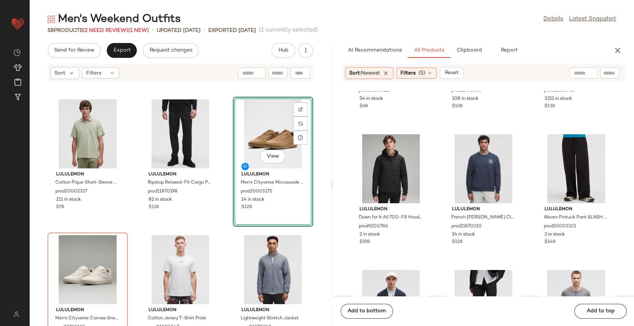
scroll to position [443, 0]
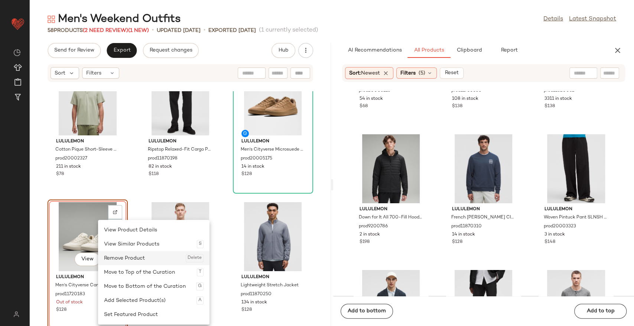
click at [116, 256] on div "Remove Product Delete" at bounding box center [154, 258] width 100 height 14
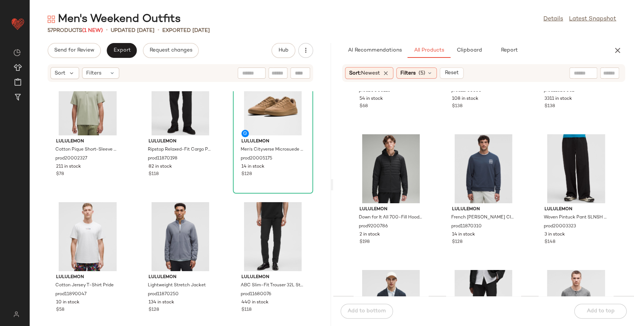
click at [219, 192] on div "lululemon Cotton Pique Short-Sleeve Polo Shirt prod20002327 211 in stock $78 lu…" at bounding box center [180, 208] width 301 height 235
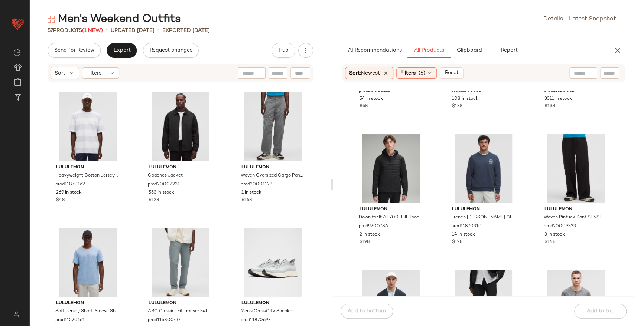
scroll to position [625, 0]
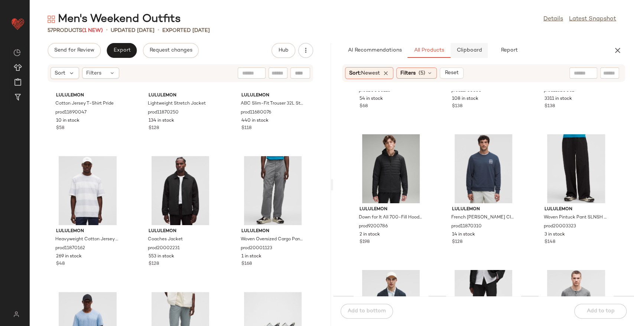
drag, startPoint x: 452, startPoint y: 39, endPoint x: 463, endPoint y: 54, distance: 18.1
click at [452, 39] on div "Men's Weekend Outfits Details Latest Snapshot 57 Products (1 New) • updated Aug…" at bounding box center [332, 169] width 604 height 315
click at [466, 57] on button "Clipboard" at bounding box center [468, 50] width 37 height 15
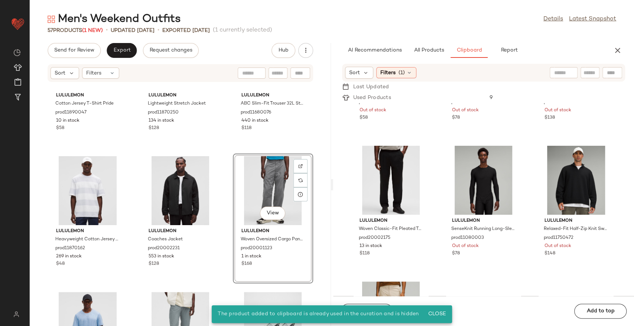
scroll to position [253, 0]
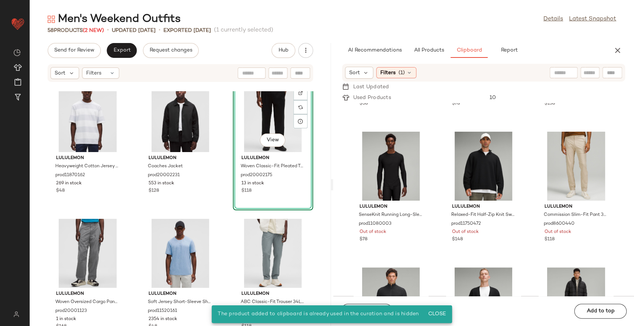
scroll to position [707, 0]
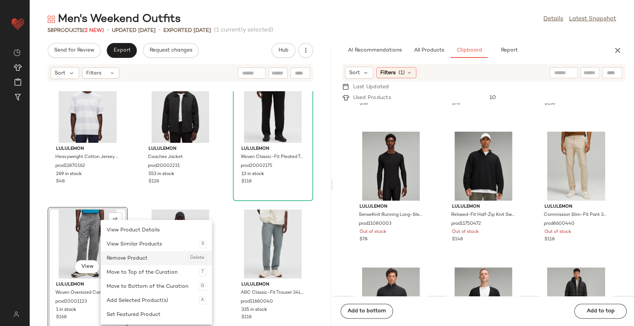
click at [120, 256] on div "Remove Product Delete" at bounding box center [157, 258] width 100 height 14
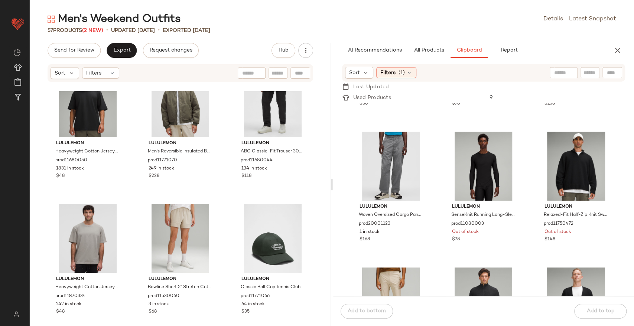
scroll to position [1037, 0]
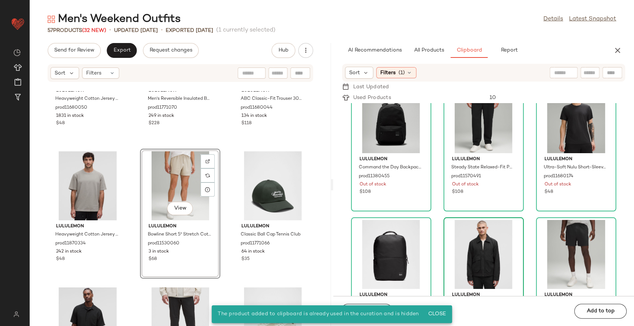
scroll to position [1074, 0]
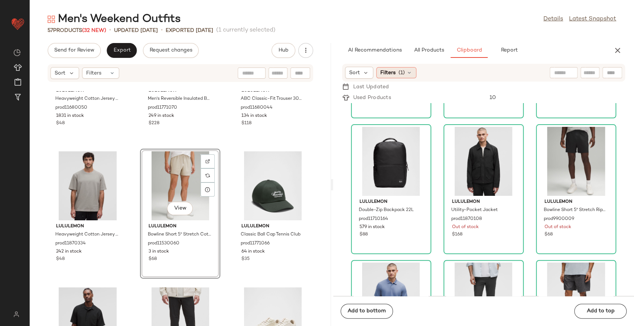
click at [399, 77] on div "Filters (1)" at bounding box center [396, 72] width 40 height 11
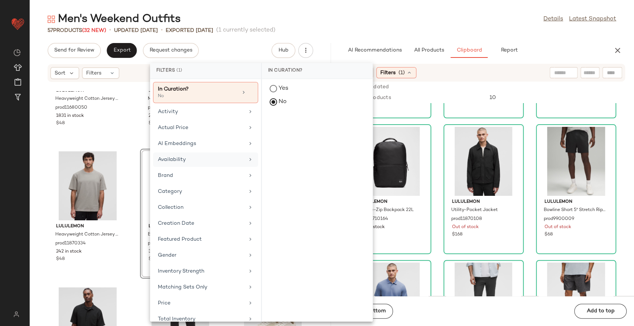
click at [190, 169] on div "Availability" at bounding box center [205, 176] width 105 height 14
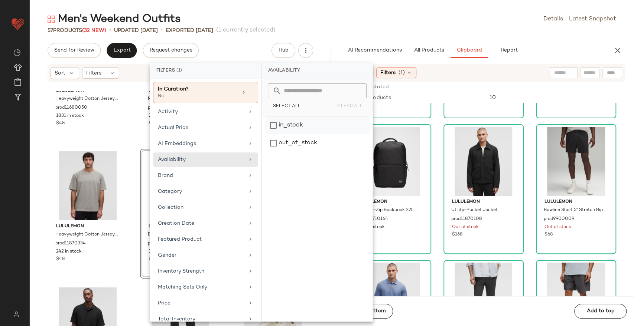
click at [284, 134] on div "in_stock" at bounding box center [317, 143] width 105 height 18
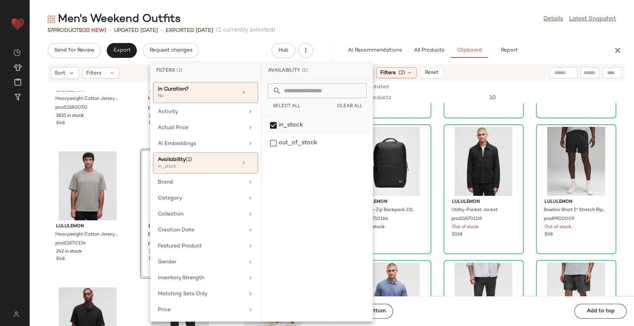
click at [284, 134] on div "in_stock" at bounding box center [317, 143] width 105 height 18
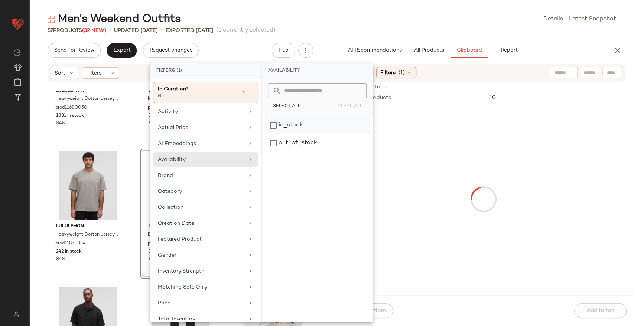
click at [290, 134] on div "in_stock" at bounding box center [317, 143] width 105 height 18
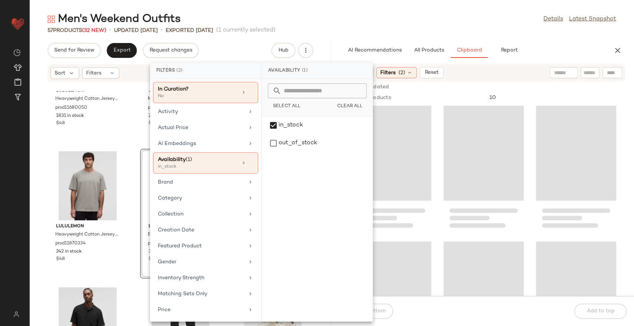
click at [401, 7] on main "Men's Weekend Outfits Details Latest Snapshot 57 Products (32 New) • updated Au…" at bounding box center [317, 163] width 634 height 326
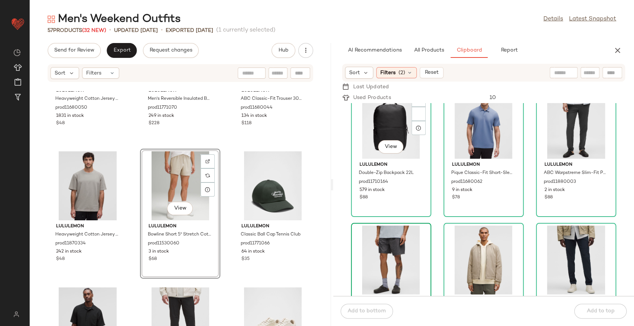
scroll to position [253, 0]
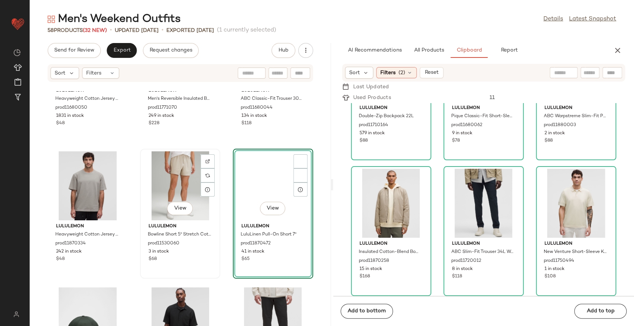
scroll to position [216, 0]
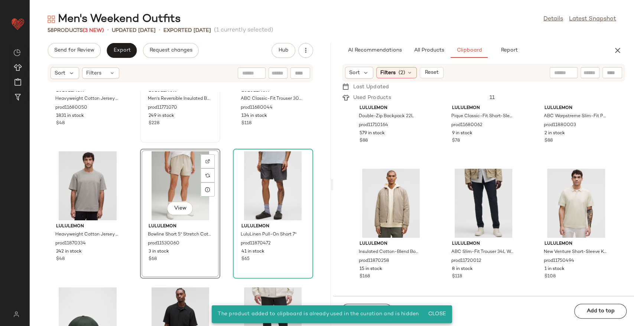
click at [217, 136] on div "View lululemon Men's Reversible Insulated Bomber Jacket prod11771070 249 in sto…" at bounding box center [180, 78] width 79 height 128
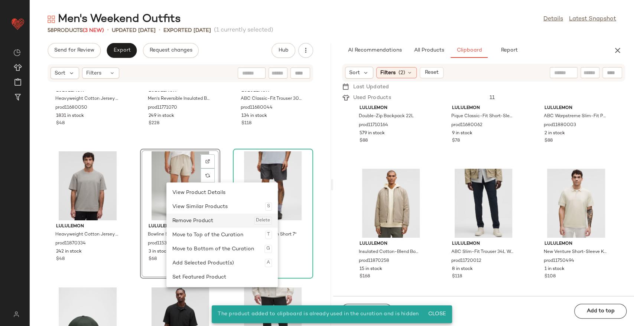
click at [197, 218] on div "Remove Product Delete" at bounding box center [222, 221] width 100 height 14
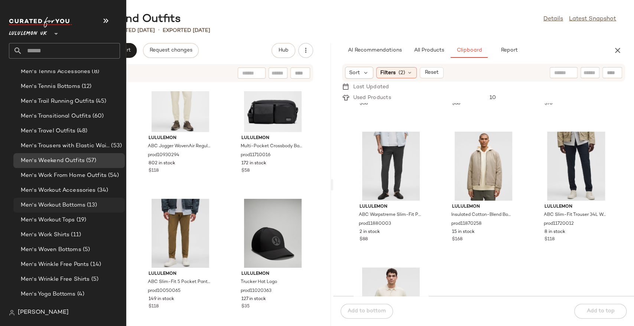
scroll to position [1197, 0]
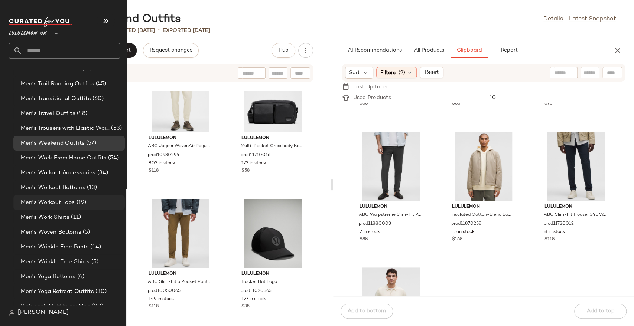
click at [58, 205] on span "Men's Workout Tops" at bounding box center [48, 203] width 54 height 9
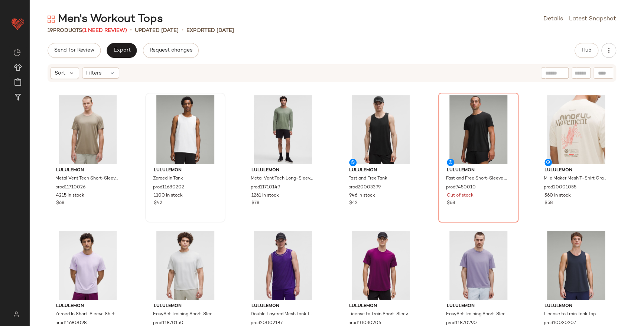
click at [582, 61] on div "Send for Review Export Request changes Hub Sort Filters lululemon Metal Vent Te…" at bounding box center [332, 184] width 604 height 283
click at [588, 46] on button "Hub" at bounding box center [587, 50] width 24 height 15
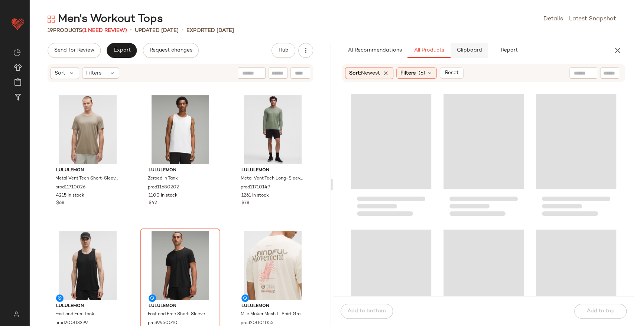
click at [477, 55] on button "Clipboard" at bounding box center [468, 50] width 37 height 15
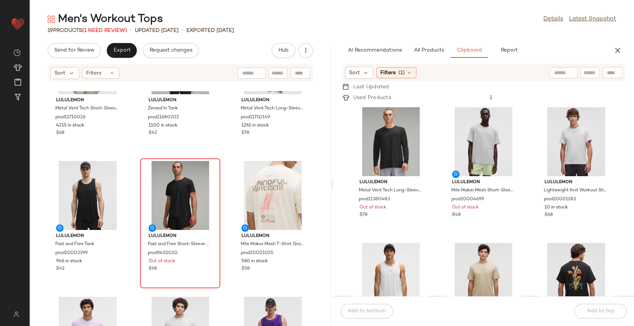
scroll to position [82, 0]
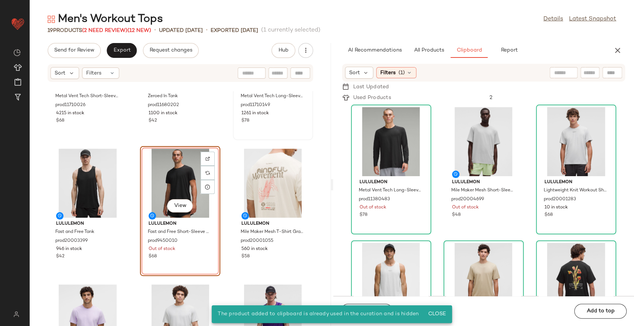
click at [234, 139] on div "View lululemon Metal Vent Tech Long-Sleeve Shirt prod11710149 1261 in stock $78" at bounding box center [273, 75] width 79 height 128
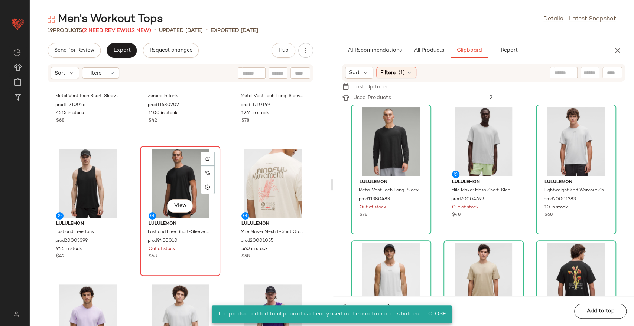
click at [179, 175] on div "View" at bounding box center [180, 183] width 75 height 69
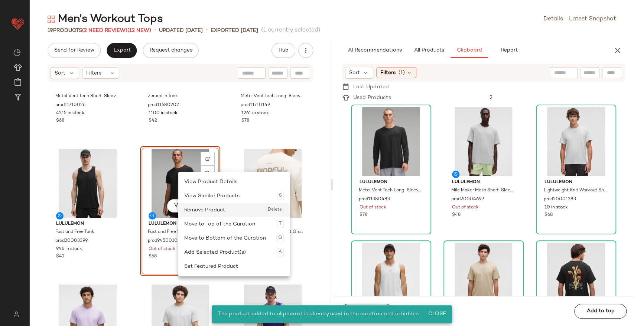
click at [209, 204] on div "Remove Product Delete" at bounding box center [234, 210] width 100 height 14
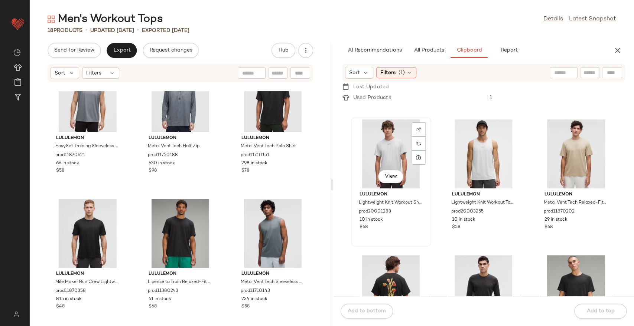
scroll to position [123, 0]
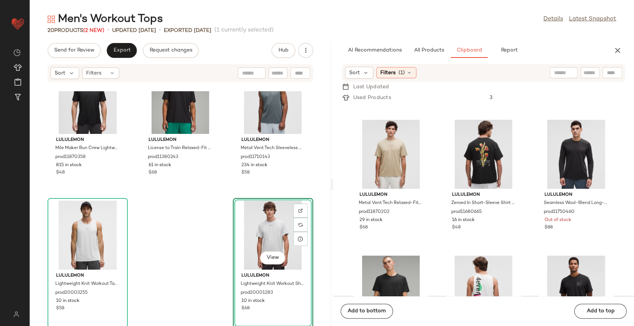
scroll to position [718, 0]
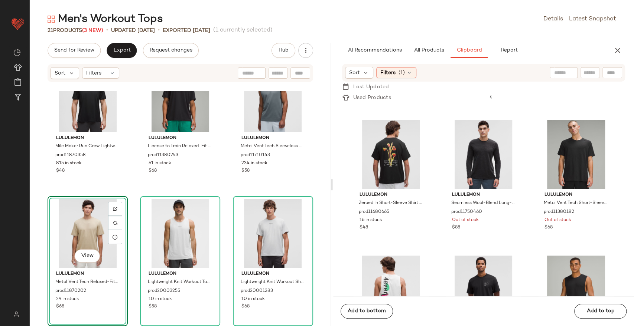
click at [133, 193] on div "lululemon EasySet Training Sleeveless Shirt prod11870621 66 in stock $58 lulule…" at bounding box center [180, 208] width 301 height 235
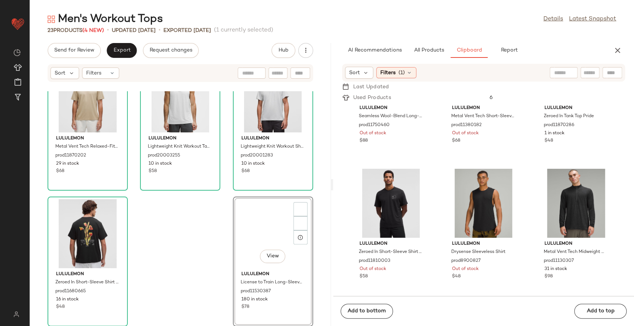
scroll to position [216, 0]
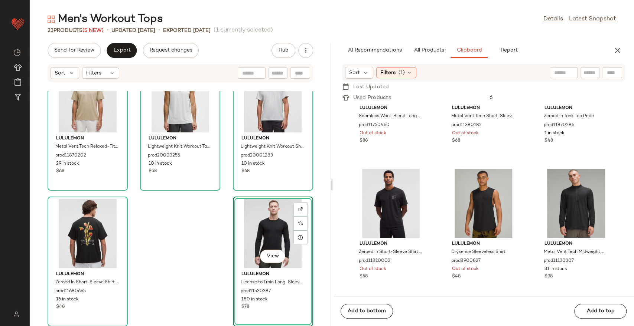
drag, startPoint x: 210, startPoint y: 236, endPoint x: 210, endPoint y: 240, distance: 4.5
click at [210, 235] on div "lululemon Mile Maker Run Crew Lightweight Short-Sleeve Shirt prod11870358 815 i…" at bounding box center [180, 208] width 301 height 235
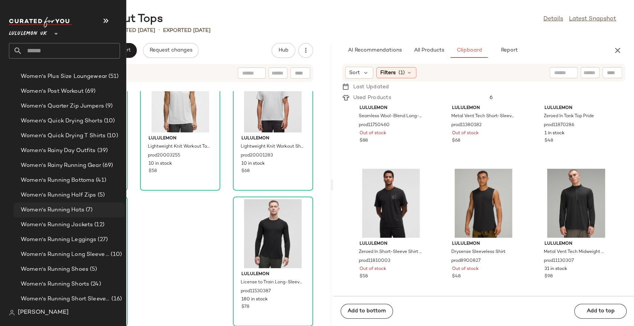
scroll to position [2352, 0]
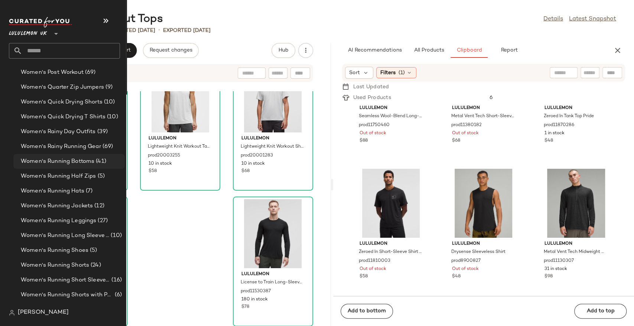
click at [89, 163] on span "Women's Running Bottoms" at bounding box center [58, 161] width 74 height 9
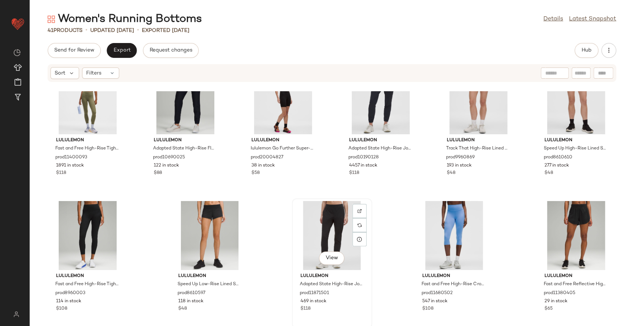
scroll to position [718, 0]
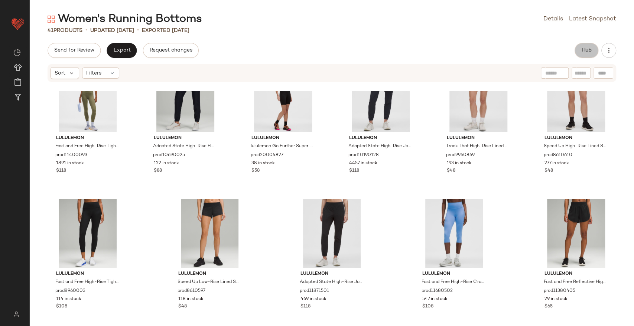
click at [582, 48] on span "Hub" at bounding box center [586, 51] width 10 height 6
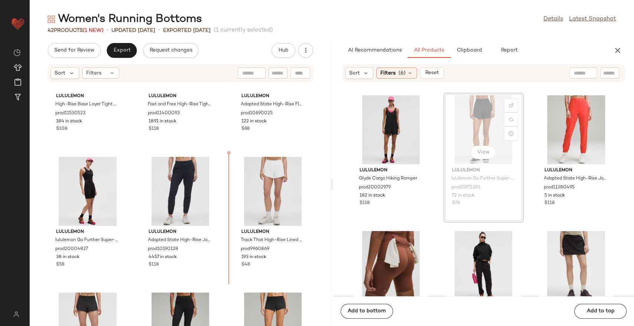
scroll to position [1447, 0]
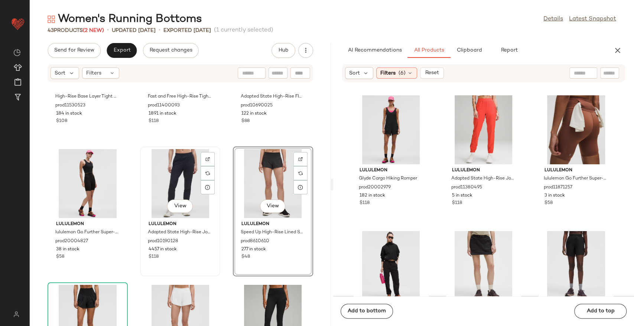
click at [217, 214] on div "View lululemon Adapted State High-Rise Jogger Regular prod10190128 4457 in stoc…" at bounding box center [180, 211] width 79 height 128
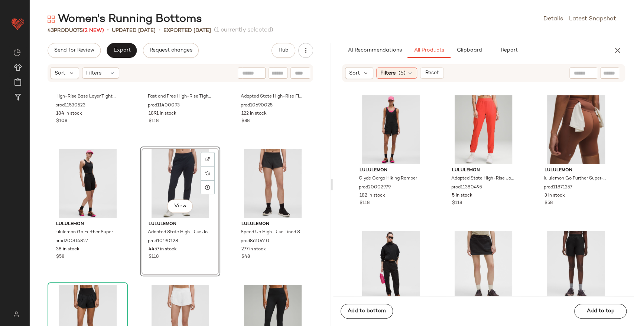
scroll to position [1530, 0]
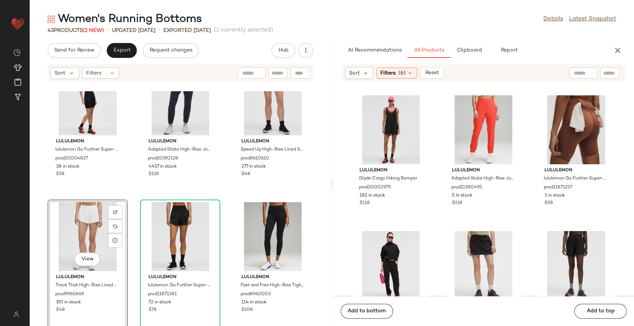
click at [222, 196] on div "lululemon High-Rise Base Layer Tight 28" prod11530523 184 in stock $108 lululem…" at bounding box center [180, 208] width 301 height 235
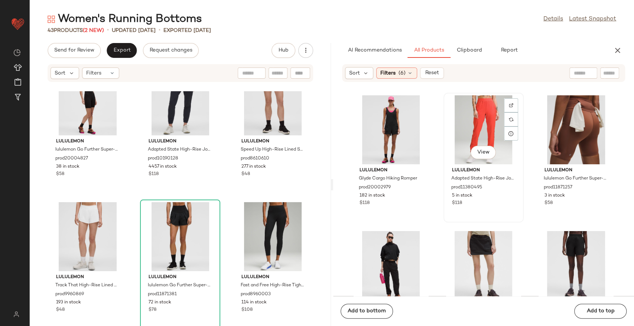
scroll to position [82, 0]
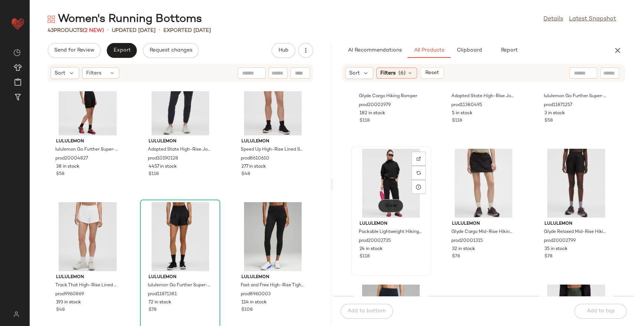
click at [391, 209] on span "View" at bounding box center [390, 206] width 13 height 6
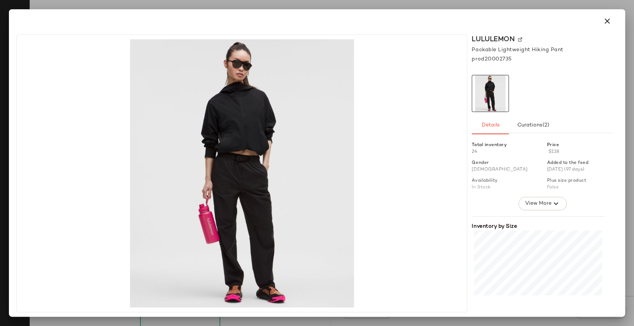
click at [530, 196] on div at bounding box center [542, 166] width 141 height 61
click at [530, 198] on button "View More" at bounding box center [542, 203] width 48 height 13
click at [601, 23] on button "button" at bounding box center [607, 21] width 18 height 18
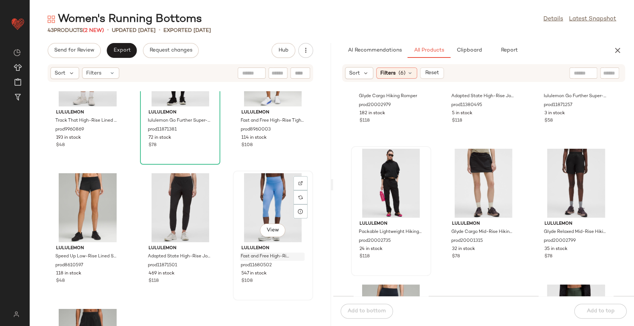
scroll to position [1805, 0]
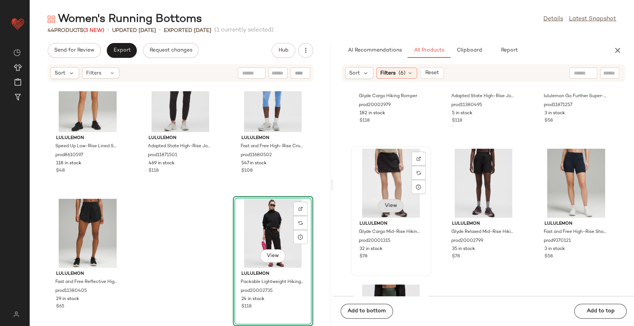
click at [386, 205] on span "View" at bounding box center [390, 206] width 13 height 6
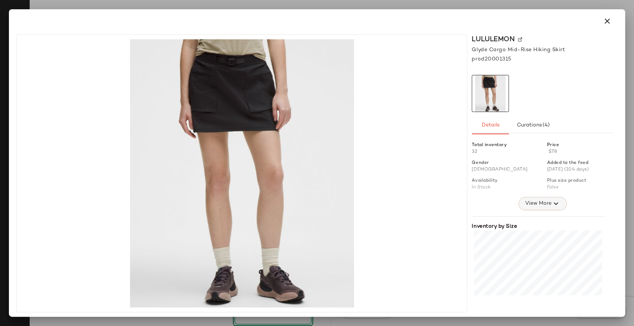
click at [519, 205] on button "View More" at bounding box center [542, 203] width 48 height 13
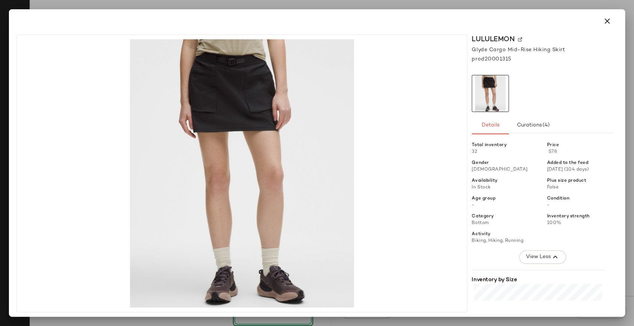
click at [604, 20] on icon "button" at bounding box center [607, 21] width 9 height 9
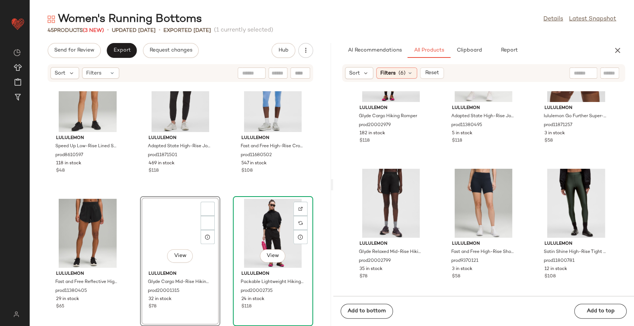
scroll to position [62, 0]
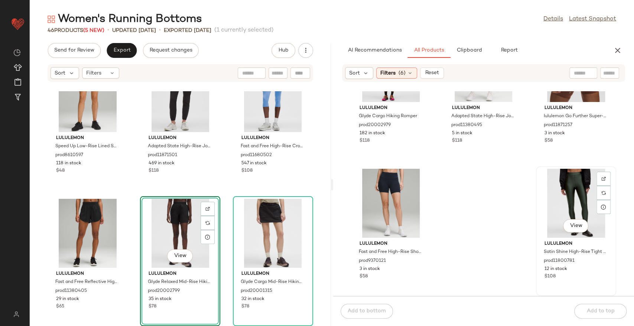
click at [581, 234] on div "View" at bounding box center [575, 226] width 25 height 15
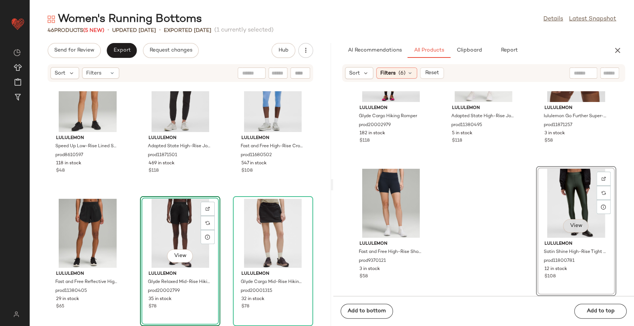
click at [570, 226] on span "View" at bounding box center [575, 226] width 13 height 6
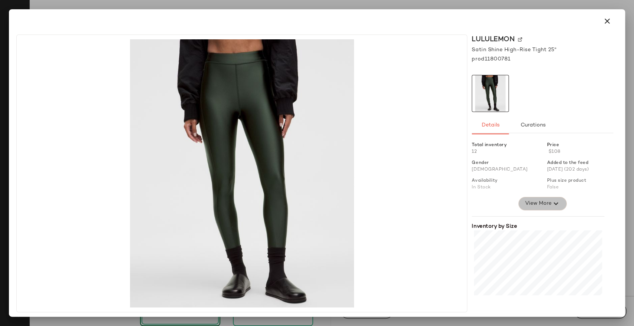
click at [543, 202] on span "View More" at bounding box center [538, 203] width 27 height 9
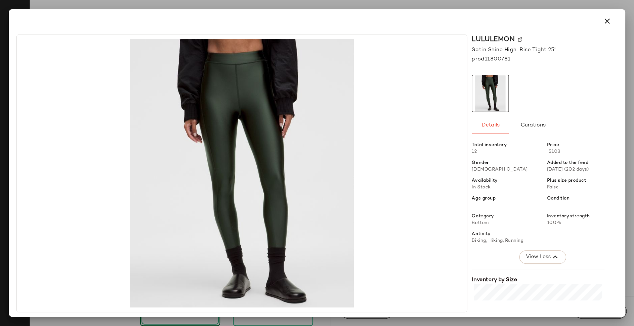
click at [610, 8] on div at bounding box center [317, 163] width 634 height 326
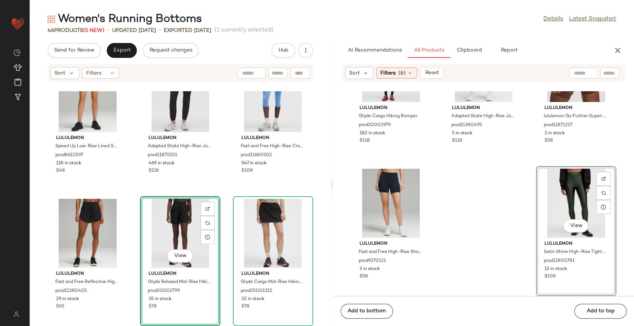
drag, startPoint x: 608, startPoint y: 14, endPoint x: 597, endPoint y: 74, distance: 60.0
click at [608, 15] on link "Latest Snapshot" at bounding box center [592, 19] width 47 height 9
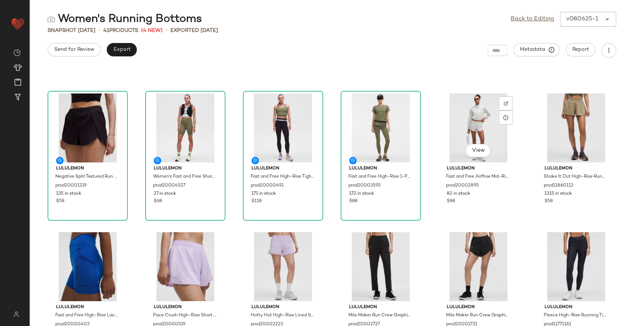
scroll to position [124, 0]
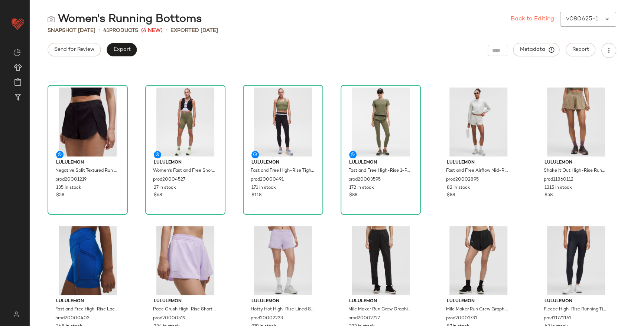
click at [540, 20] on link "Back to Editing" at bounding box center [532, 19] width 43 height 9
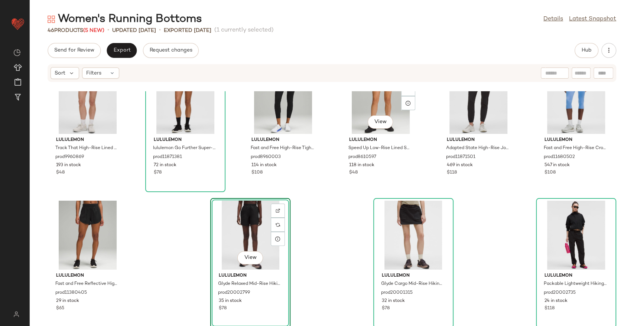
scroll to position [853, 0]
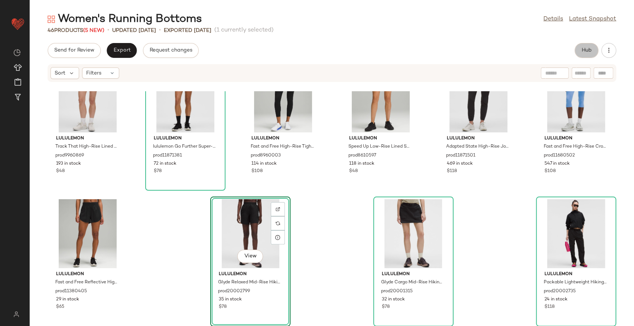
click at [587, 48] on span "Hub" at bounding box center [586, 51] width 10 height 6
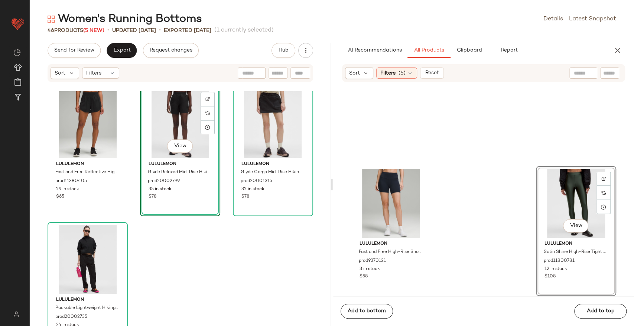
scroll to position [1941, 0]
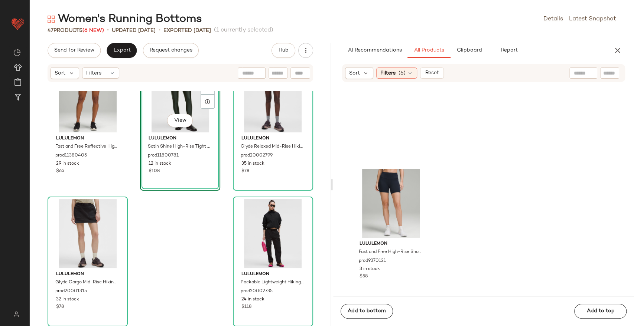
click at [200, 270] on div "lululemon Fast and Free Reflective High-Rise Classic-Fit Short 3" prod11380405 …" at bounding box center [180, 208] width 301 height 235
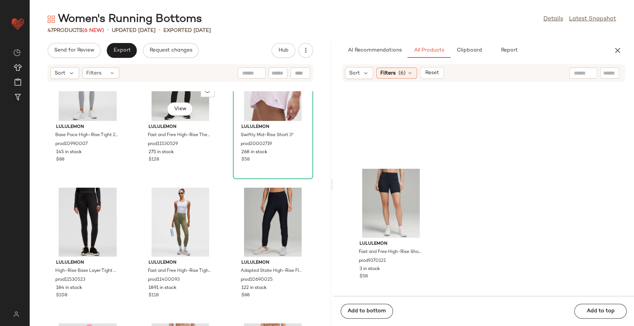
scroll to position [1116, 0]
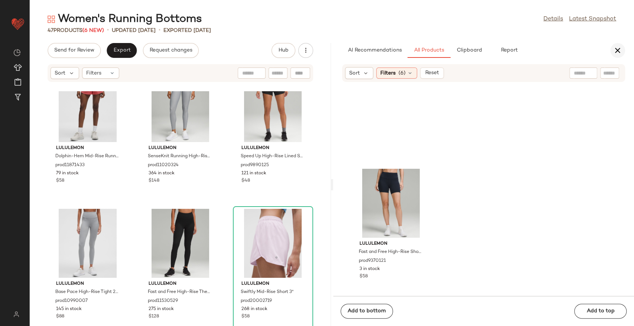
click at [612, 48] on button "button" at bounding box center [617, 50] width 15 height 15
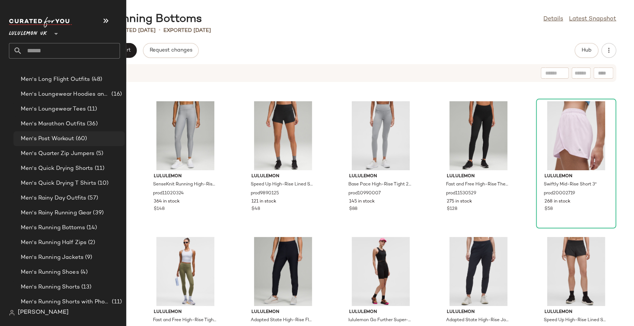
scroll to position [784, 0]
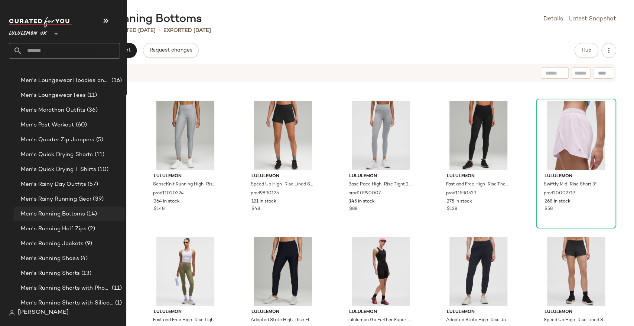
click at [53, 220] on div "Men's Running Bottoms (14)" at bounding box center [68, 214] width 111 height 15
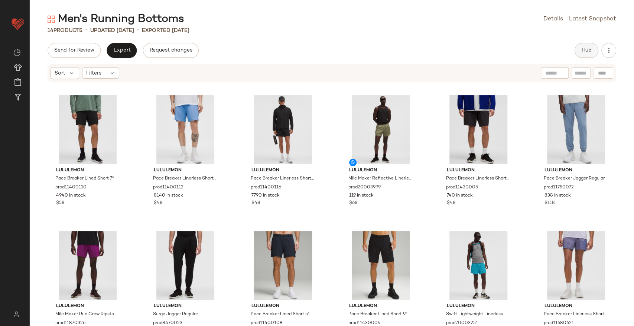
click at [576, 52] on button "Hub" at bounding box center [587, 50] width 24 height 15
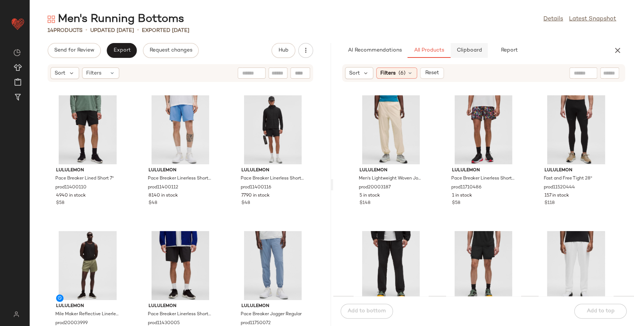
drag, startPoint x: 459, startPoint y: 54, endPoint x: 455, endPoint y: 54, distance: 4.8
click at [459, 54] on button "Clipboard" at bounding box center [468, 50] width 37 height 15
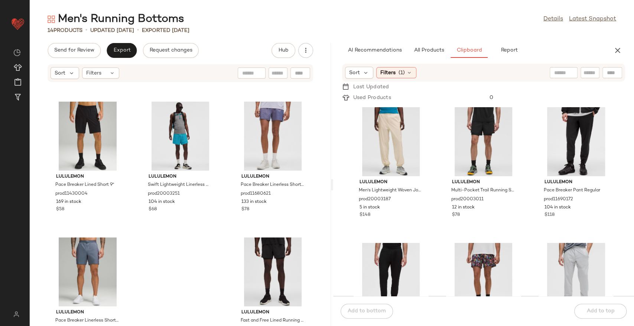
scroll to position [446, 0]
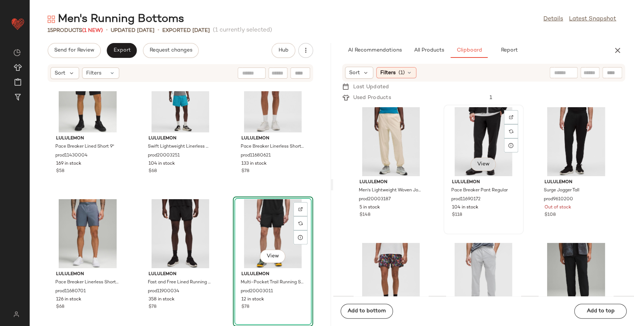
click at [481, 167] on span "View" at bounding box center [483, 165] width 13 height 6
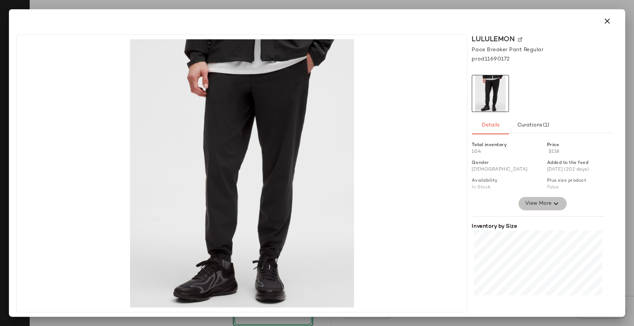
click at [537, 205] on span "View More" at bounding box center [538, 203] width 27 height 9
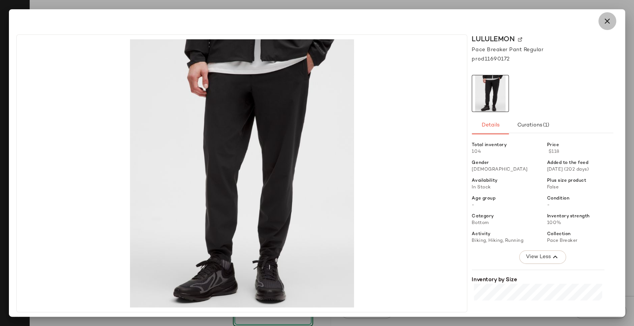
click at [599, 23] on button "button" at bounding box center [607, 21] width 18 height 18
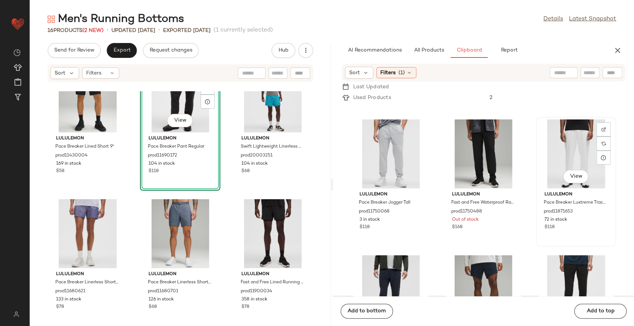
scroll to position [129, 0]
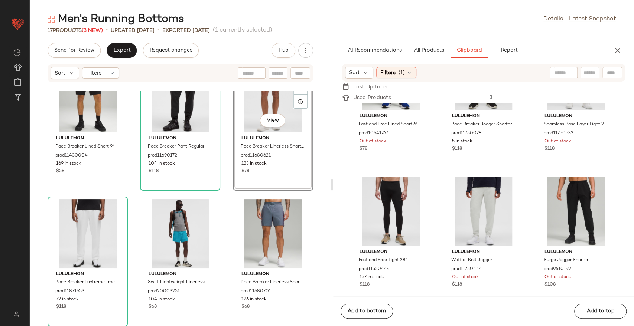
scroll to position [352, 0]
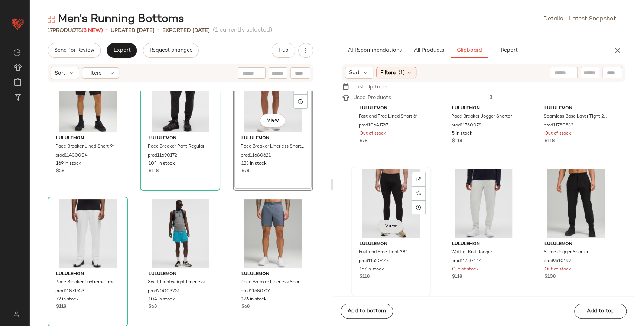
click at [394, 227] on span "View" at bounding box center [390, 227] width 13 height 6
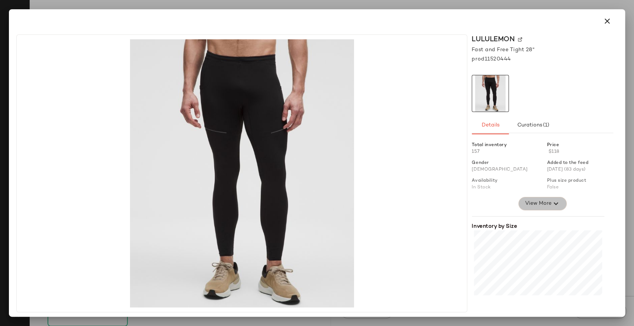
click at [527, 202] on span "View More" at bounding box center [538, 203] width 27 height 9
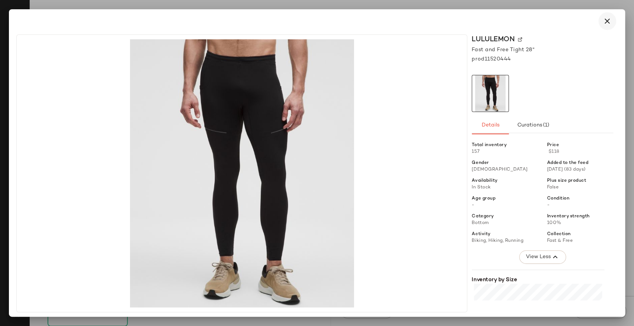
click at [603, 22] on icon "button" at bounding box center [607, 21] width 9 height 9
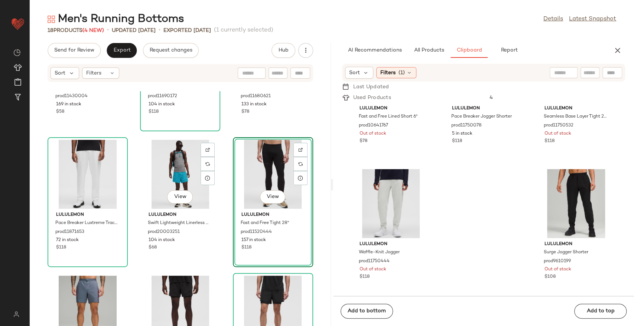
scroll to position [582, 0]
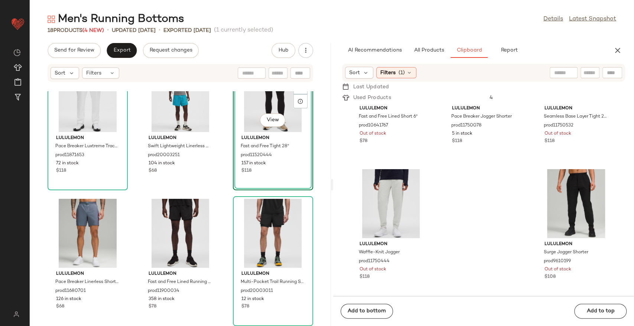
click at [220, 214] on div "lululemon Pace Breaker Luxtreme Track Pant Regular prod11871653 72 in stock $11…" at bounding box center [180, 208] width 301 height 235
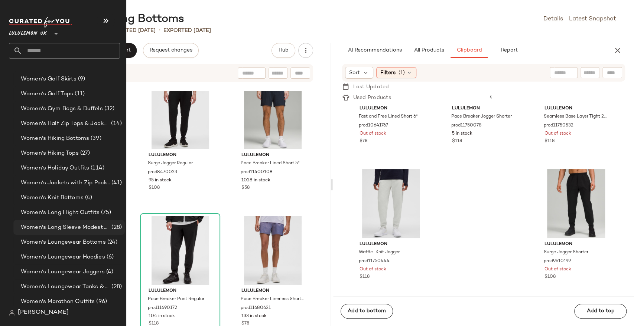
scroll to position [2104, 0]
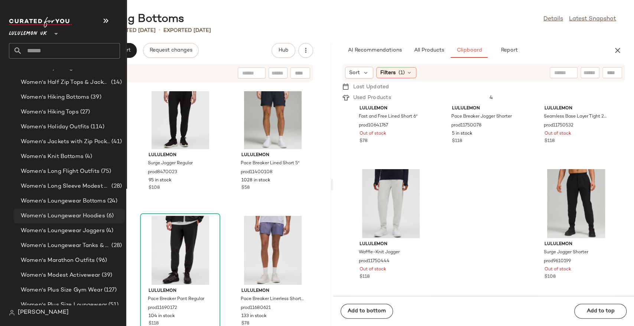
click at [67, 212] on span "Women's Loungewear Hoodies" at bounding box center [63, 216] width 84 height 9
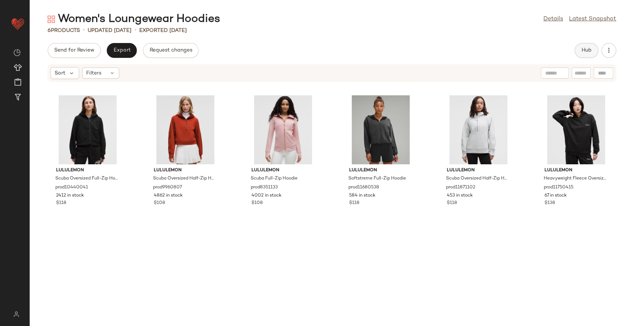
click at [581, 51] on span "Hub" at bounding box center [586, 51] width 10 height 6
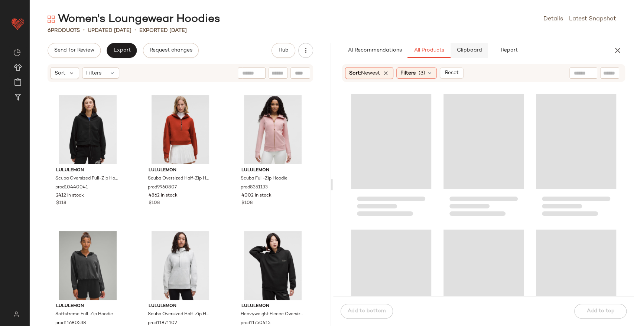
click at [463, 47] on button "Clipboard" at bounding box center [468, 50] width 37 height 15
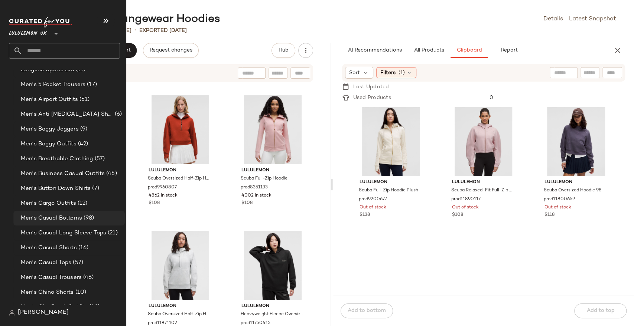
scroll to position [330, 0]
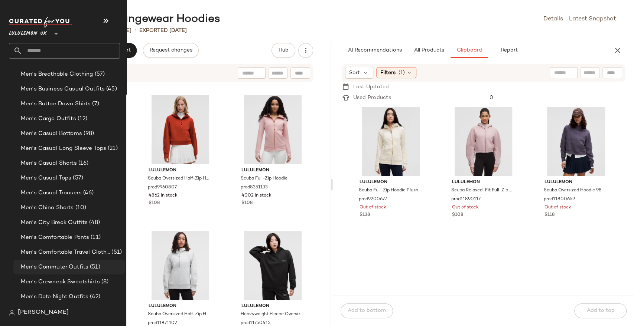
click at [60, 269] on span "Men's Commuter Outfits" at bounding box center [55, 267] width 68 height 9
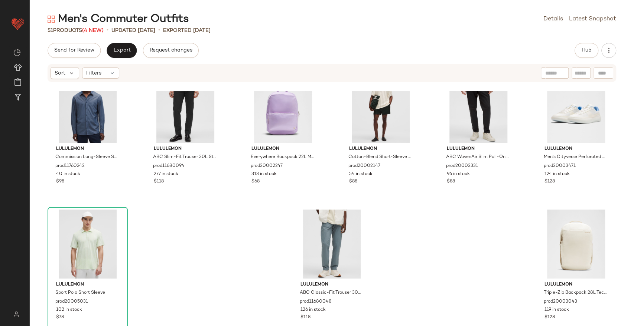
scroll to position [989, 0]
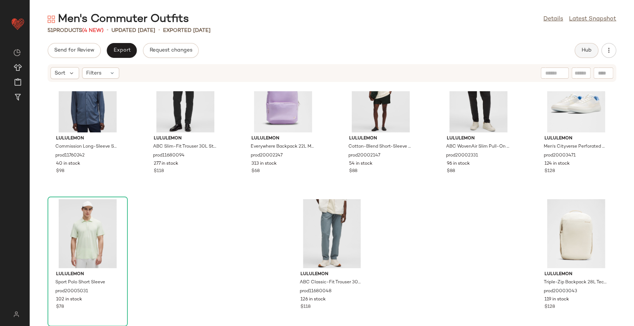
click at [578, 49] on button "Hub" at bounding box center [587, 50] width 24 height 15
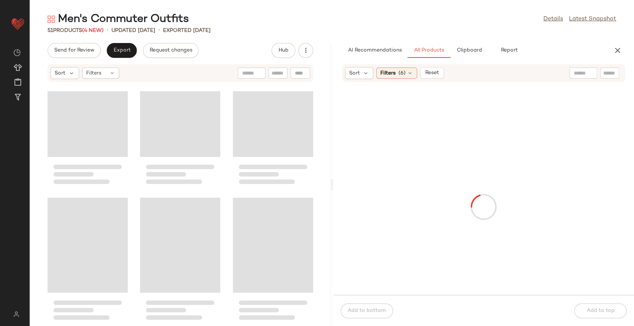
scroll to position [1903, 0]
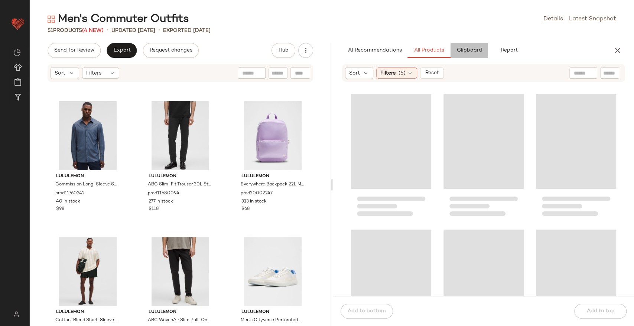
click at [470, 53] on span "Clipboard" at bounding box center [469, 51] width 26 height 6
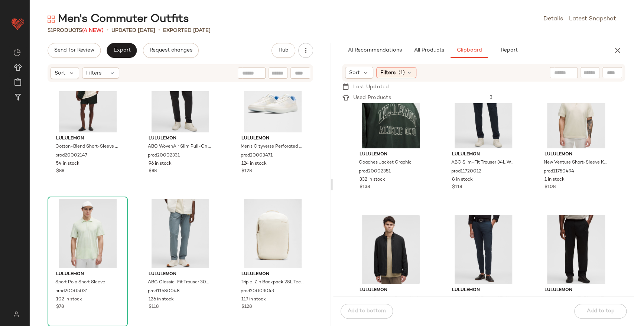
scroll to position [0, 0]
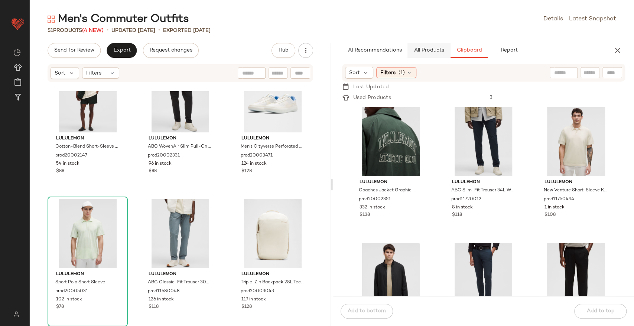
drag, startPoint x: 436, startPoint y: 59, endPoint x: 434, endPoint y: 53, distance: 5.8
click at [436, 59] on div "AI Recommendations All Products Clipboard Report Sort Filters (6) Reset lululem…" at bounding box center [483, 184] width 301 height 283
click at [434, 53] on span "All Products" at bounding box center [428, 51] width 30 height 6
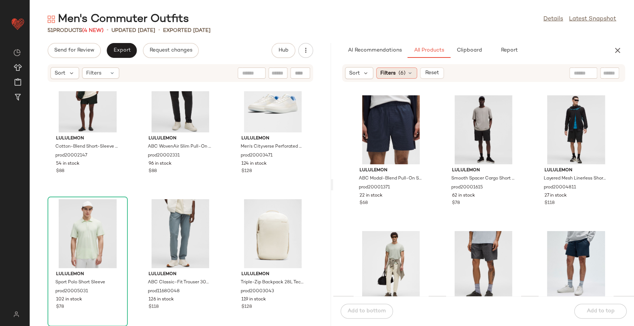
click at [404, 75] on span "(6)" at bounding box center [401, 73] width 7 height 8
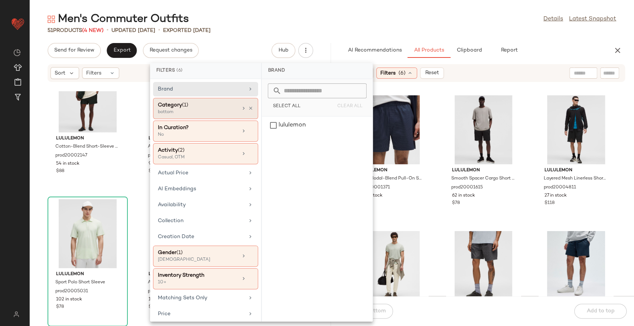
click at [216, 105] on div "Category (1)" at bounding box center [198, 105] width 80 height 8
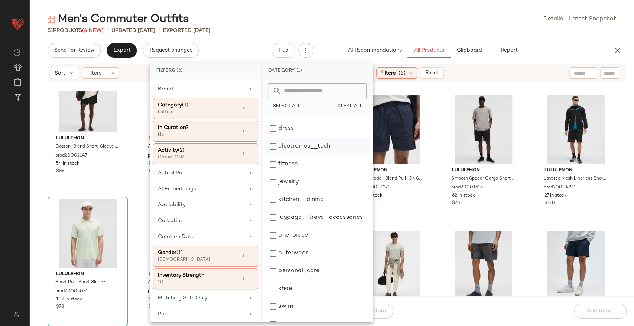
scroll to position [65, 0]
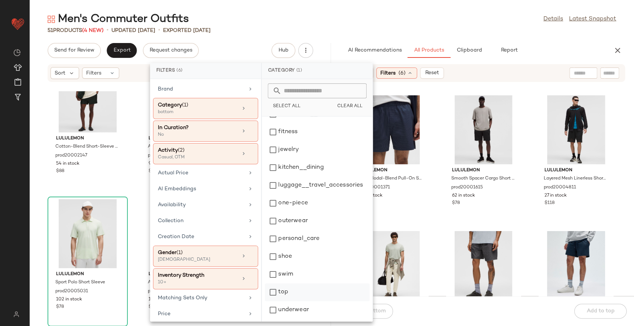
click at [281, 302] on div "top" at bounding box center [317, 311] width 105 height 18
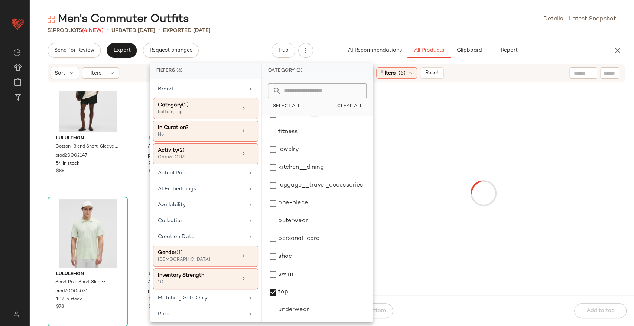
click at [351, 28] on div "51 Products (4 New) • updated Aug 6th • Exported Aug 6th" at bounding box center [332, 30] width 604 height 7
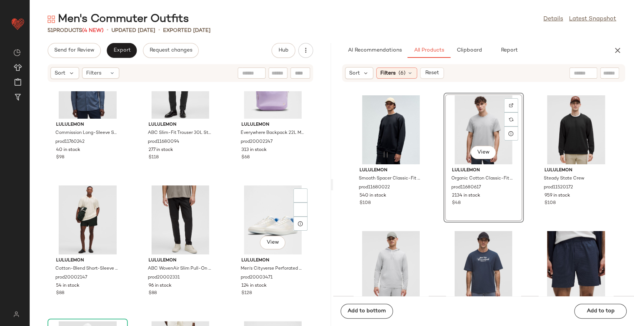
scroll to position [2077, 0]
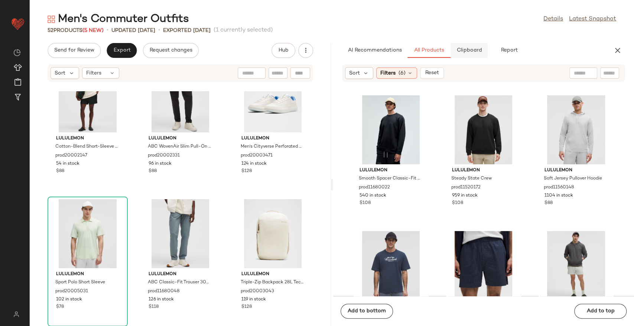
click at [461, 56] on button "Clipboard" at bounding box center [468, 50] width 37 height 15
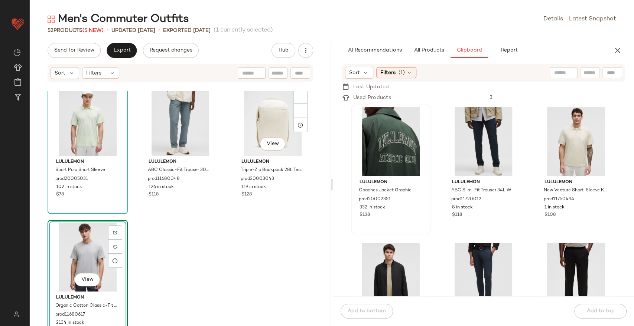
scroll to position [2213, 0]
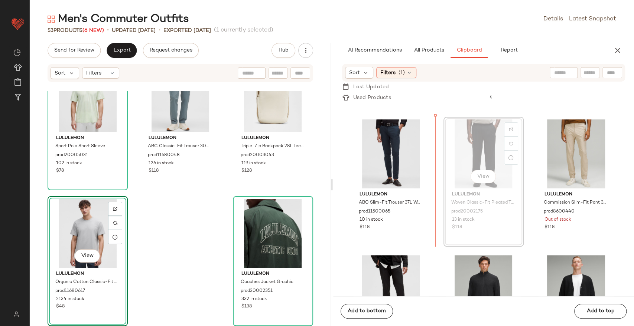
scroll to position [123, 0]
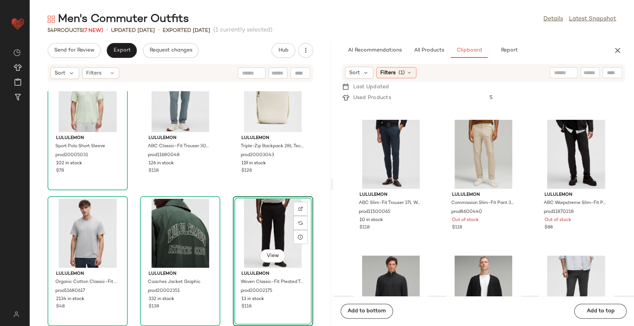
click at [312, 191] on div "lululemon Cotton-Blend Short-Sleeve Polo prod20002147 54 in stock $88 lululemon…" at bounding box center [180, 208] width 301 height 235
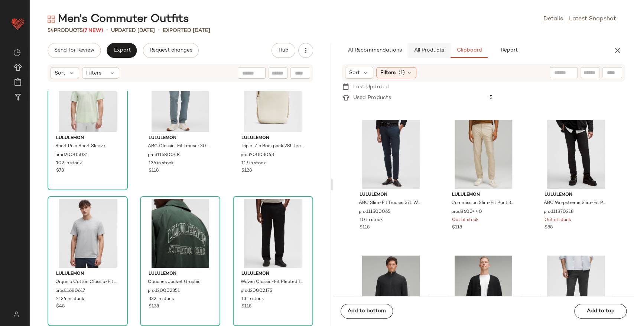
click at [424, 49] on span "All Products" at bounding box center [428, 51] width 30 height 6
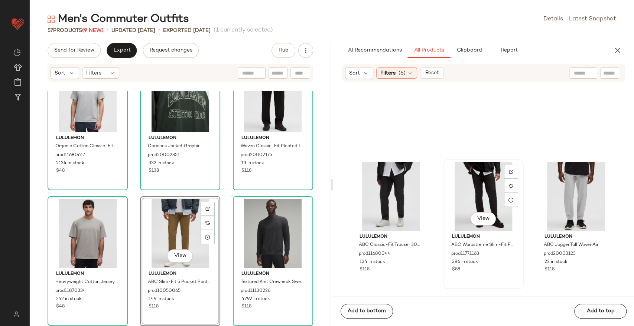
scroll to position [1821, 0]
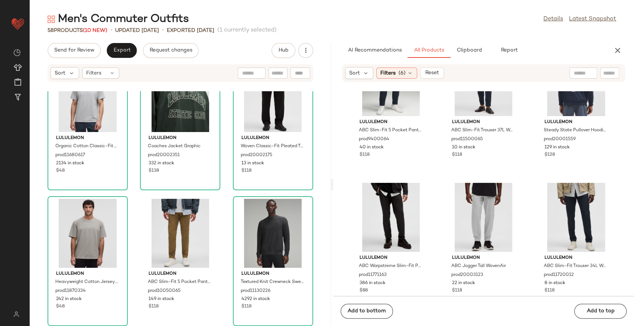
click at [464, 58] on div "AI Recommendations All Products Clipboard Report Sort Filters (6) Reset lululem…" at bounding box center [483, 184] width 301 height 283
click at [466, 52] on span "Clipboard" at bounding box center [469, 51] width 26 height 6
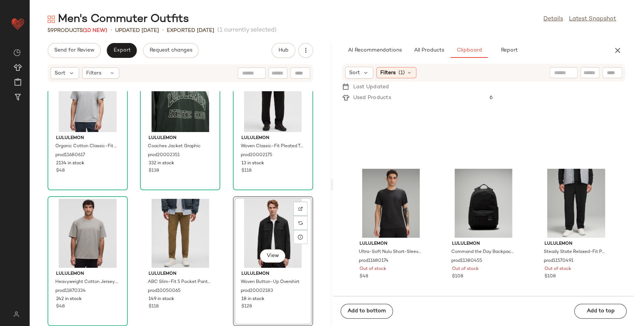
scroll to position [352, 0]
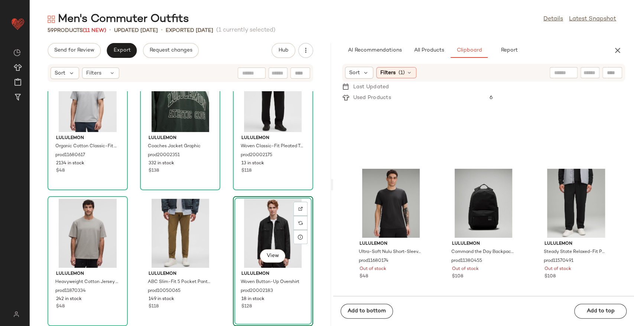
click at [219, 201] on div "lululemon Sport Polo Short Sleeve prod20005031 102 in stock $78 lululemon ABC C…" at bounding box center [180, 208] width 301 height 235
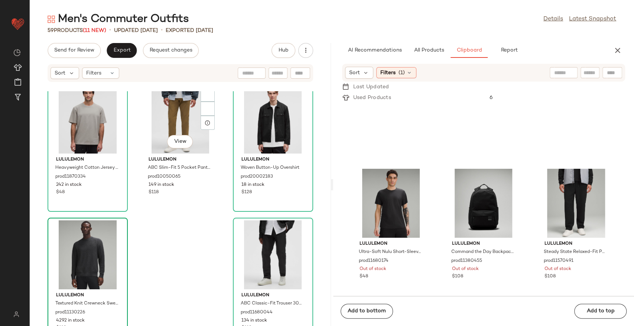
scroll to position [2473, 0]
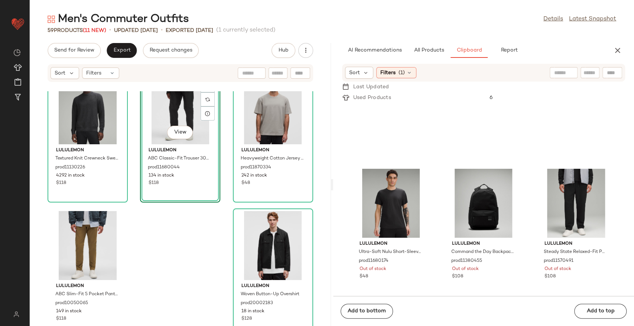
click at [214, 273] on div "lululemon Organic Cotton Classic-Fit T-Shirt prod11680617 2134 in stock $48 lul…" at bounding box center [180, 208] width 301 height 235
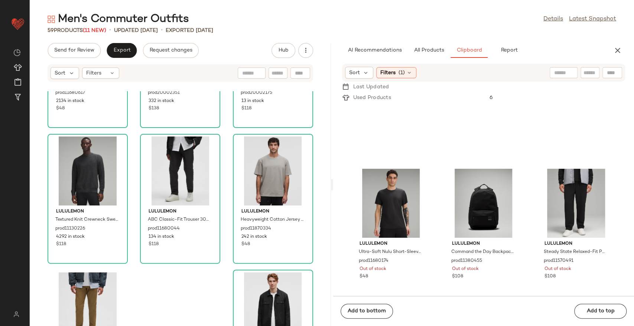
scroll to position [2431, 0]
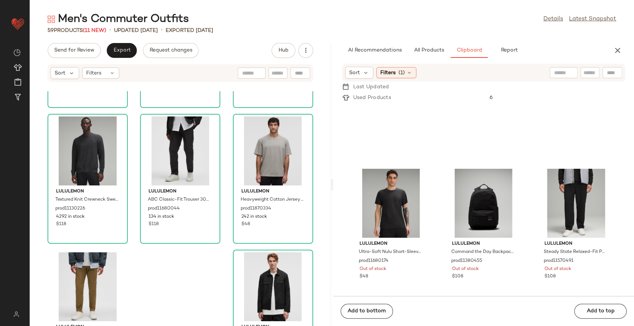
click at [433, 62] on div "AI Recommendations All Products Clipboard Report Sort Filters (6) Reset lululem…" at bounding box center [483, 184] width 301 height 283
click at [438, 52] on span "All Products" at bounding box center [428, 51] width 30 height 6
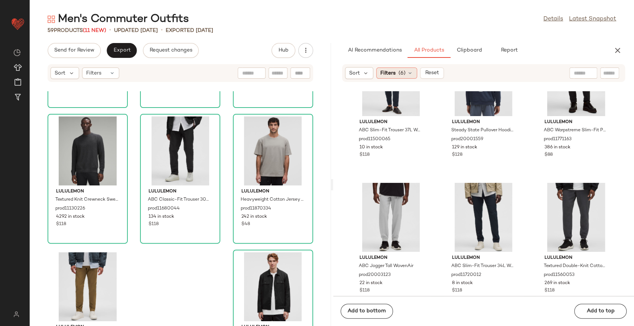
click at [400, 69] on div "Filters (6)" at bounding box center [396, 73] width 41 height 11
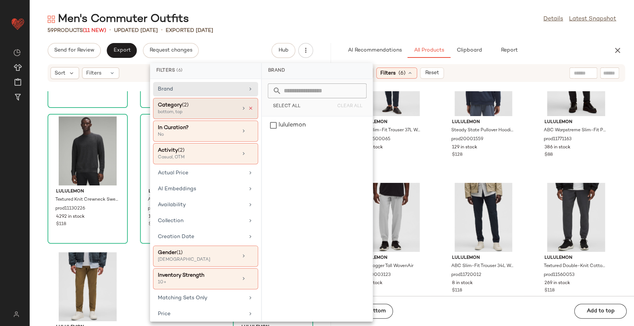
click at [248, 108] on icon at bounding box center [250, 108] width 5 height 5
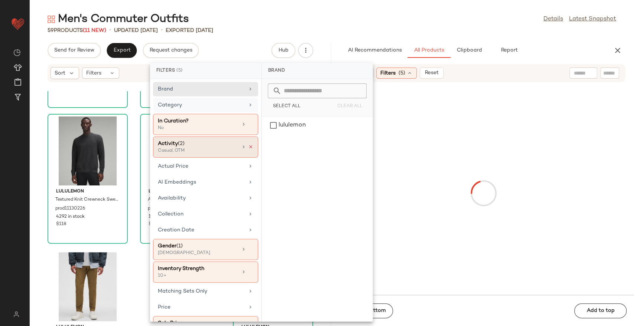
click at [248, 148] on icon at bounding box center [250, 146] width 5 height 5
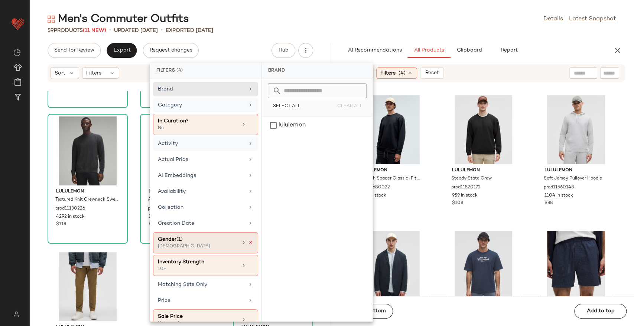
click at [248, 243] on icon at bounding box center [250, 242] width 5 height 5
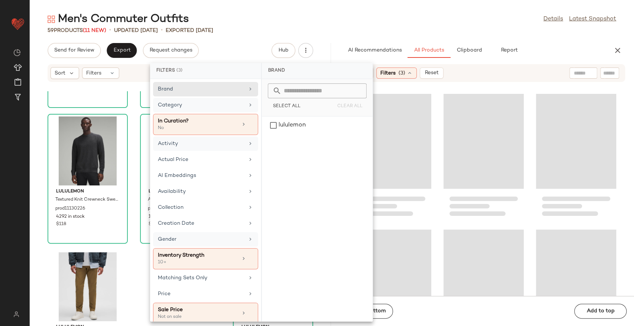
click at [460, 27] on div "59 Products (11 New) • updated Aug 12th • Exported Aug 6th" at bounding box center [332, 30] width 604 height 7
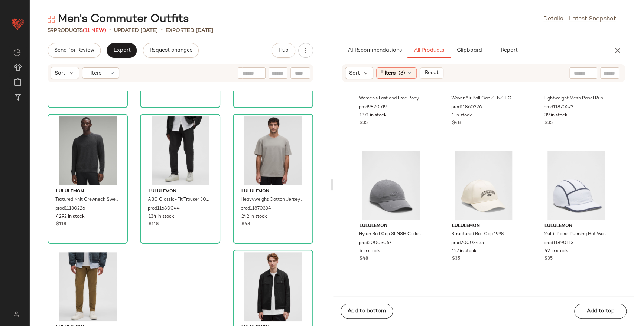
scroll to position [82, 0]
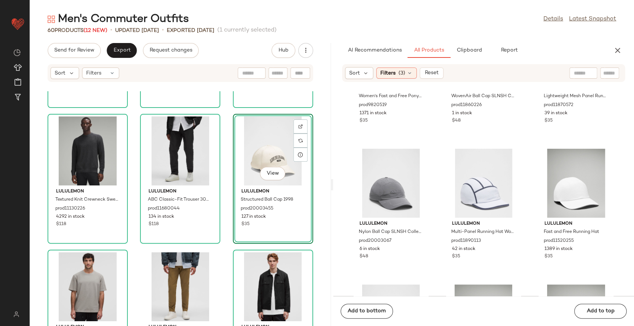
click at [223, 230] on div "lululemon Organic Cotton Classic-Fit T-Shirt prod11680617 2134 in stock $48 lul…" at bounding box center [180, 208] width 301 height 235
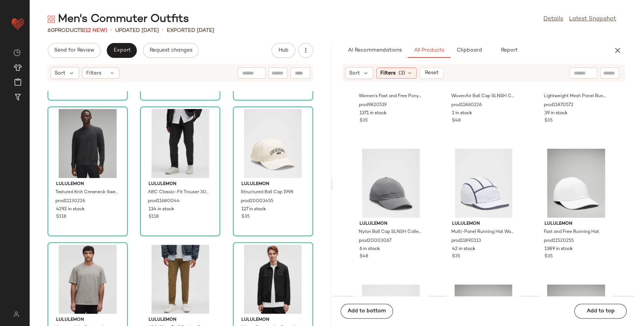
scroll to position [2485, 0]
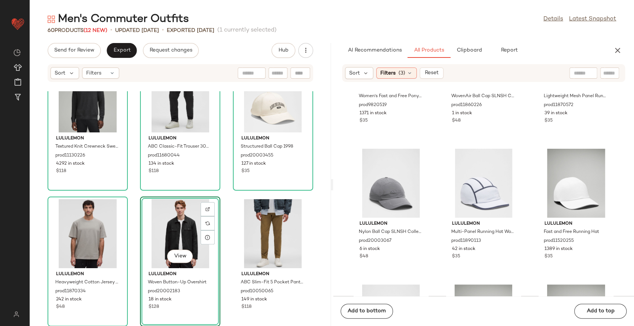
click at [224, 196] on div "lululemon Organic Cotton Classic-Fit T-Shirt prod11680617 2134 in stock $48 lul…" at bounding box center [180, 208] width 301 height 235
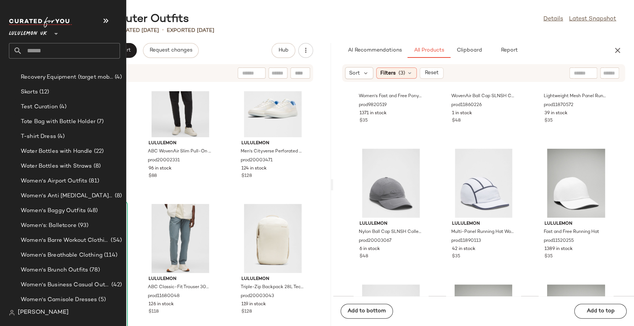
scroll to position [1568, 0]
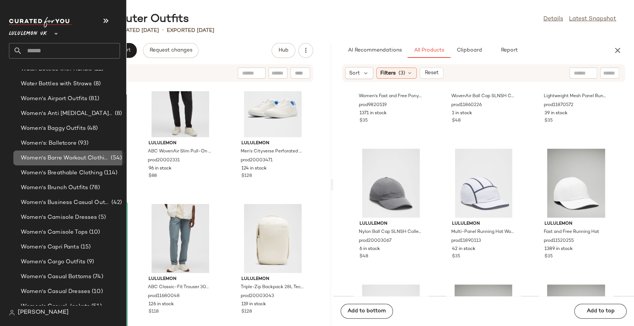
click at [57, 157] on span "Women's Barre Workout Clothing" at bounding box center [65, 158] width 88 height 9
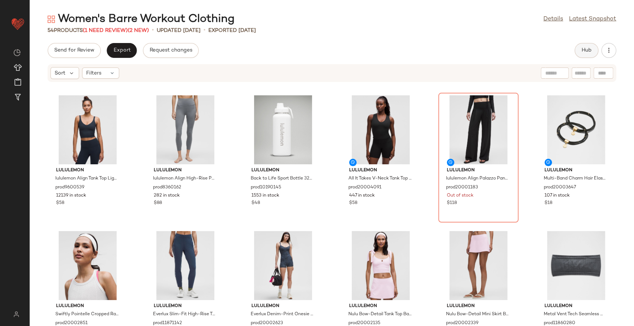
click at [585, 46] on button "Hub" at bounding box center [587, 50] width 24 height 15
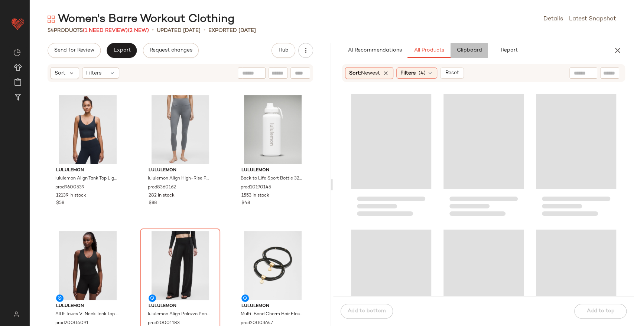
click at [452, 51] on button "Clipboard" at bounding box center [468, 50] width 37 height 15
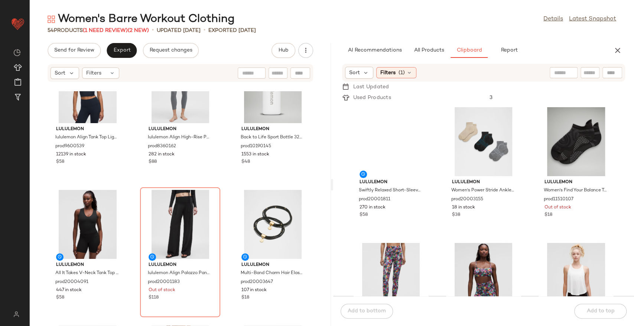
scroll to position [82, 0]
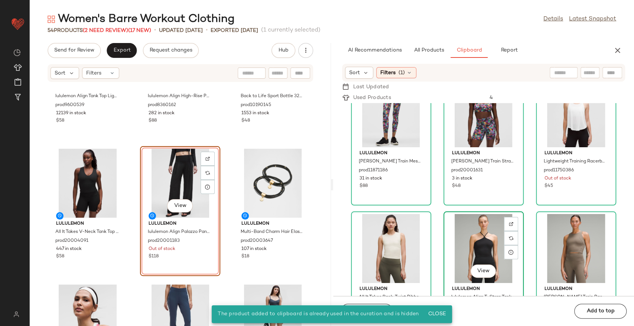
scroll to position [237, 0]
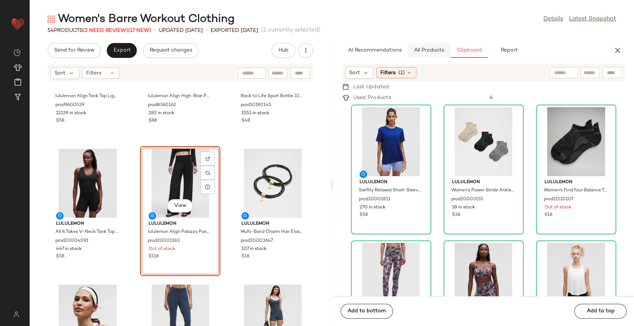
click at [420, 50] on span "All Products" at bounding box center [428, 51] width 30 height 6
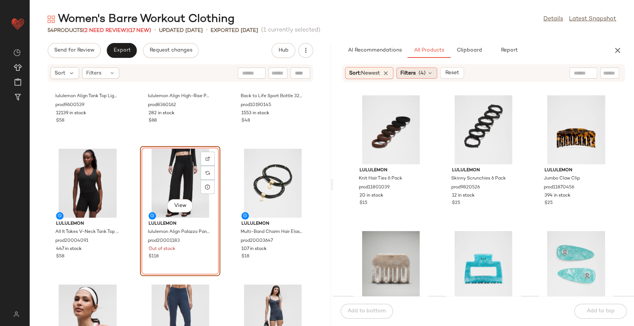
click at [432, 74] on icon at bounding box center [430, 73] width 6 height 6
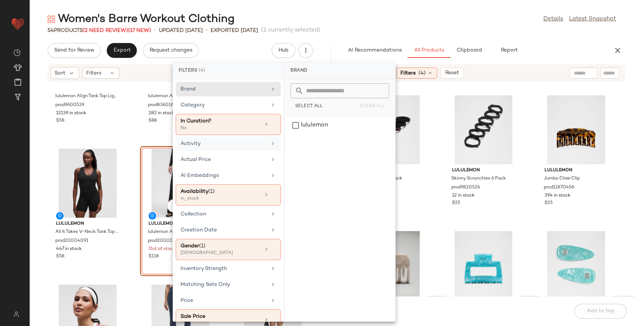
click at [241, 153] on div "Activity" at bounding box center [228, 160] width 105 height 14
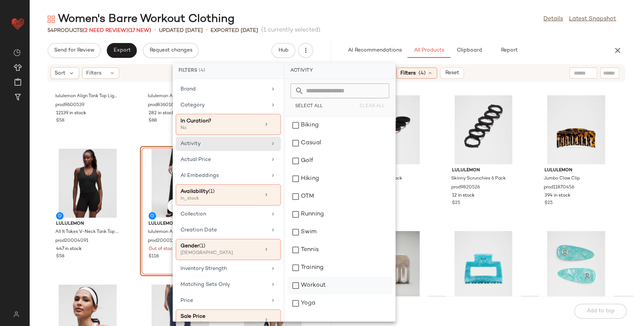
click at [325, 295] on div "Workout" at bounding box center [339, 304] width 105 height 18
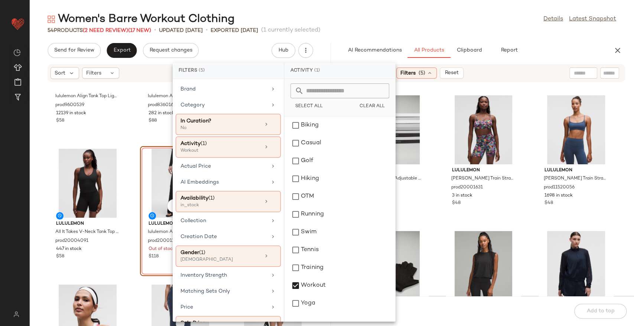
click at [409, 27] on div "54 Products (2 Need Review) (17 New) • updated [DATE] • Exported [DATE] (1 curr…" at bounding box center [332, 30] width 604 height 7
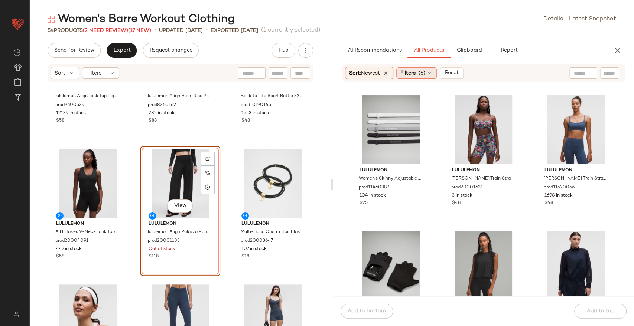
click at [420, 78] on div "Filters (5)" at bounding box center [416, 73] width 40 height 11
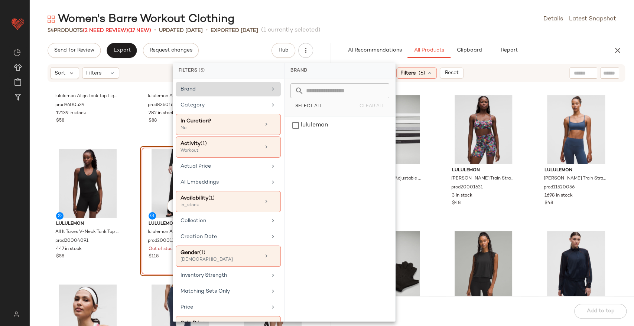
click at [238, 94] on div "Brand" at bounding box center [228, 89] width 105 height 14
click at [237, 101] on div "Category" at bounding box center [223, 105] width 87 height 8
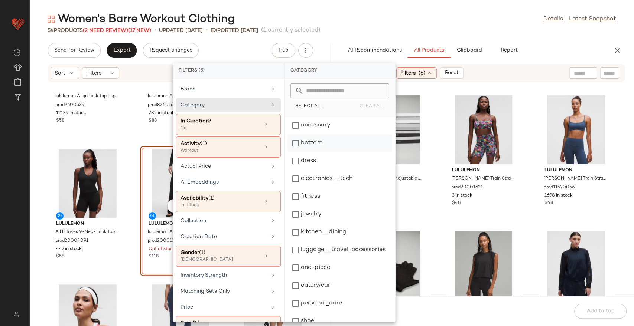
click at [366, 152] on div "bottom" at bounding box center [339, 161] width 105 height 18
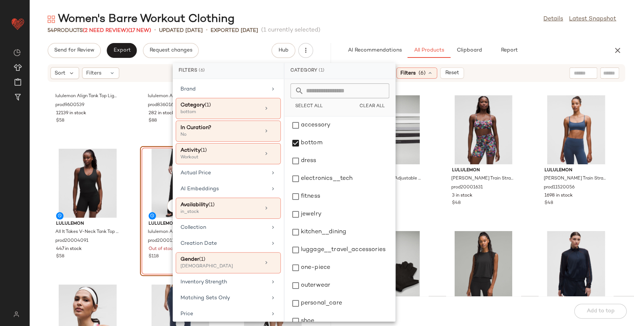
click at [416, 35] on div "Women's Barre Workout Clothing Details Latest Snapshot 54 Products (2 Need Revi…" at bounding box center [332, 169] width 604 height 315
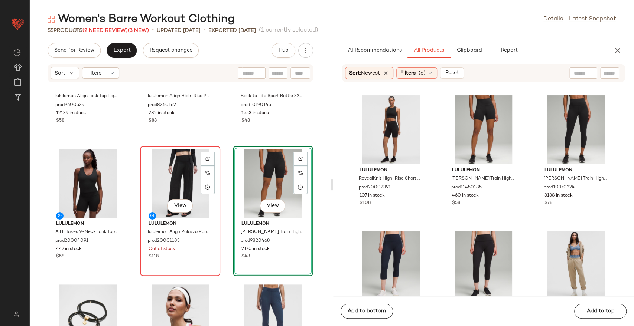
drag, startPoint x: 189, startPoint y: 164, endPoint x: 185, endPoint y: 167, distance: 5.4
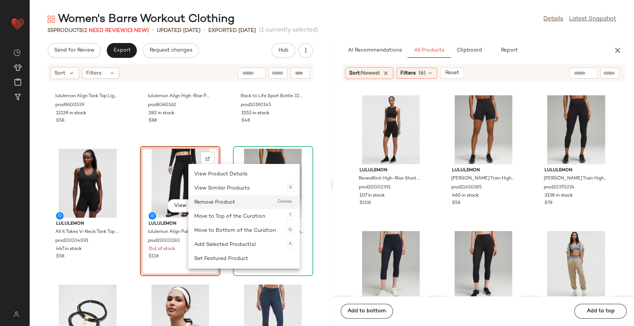
click at [213, 202] on div "Remove Product Delete" at bounding box center [244, 202] width 100 height 14
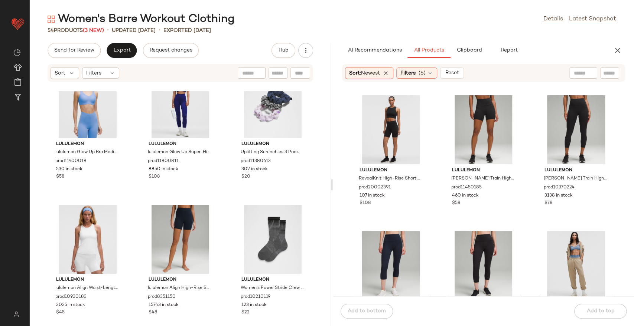
scroll to position [2213, 0]
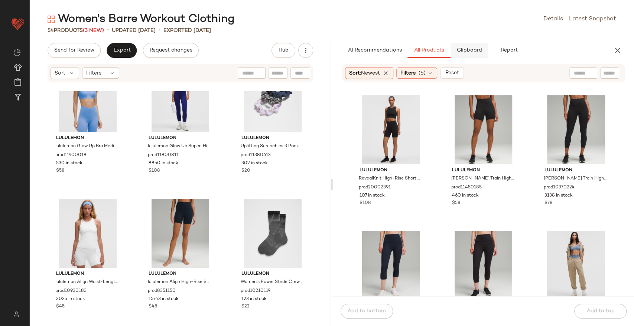
click at [464, 50] on span "Clipboard" at bounding box center [469, 51] width 26 height 6
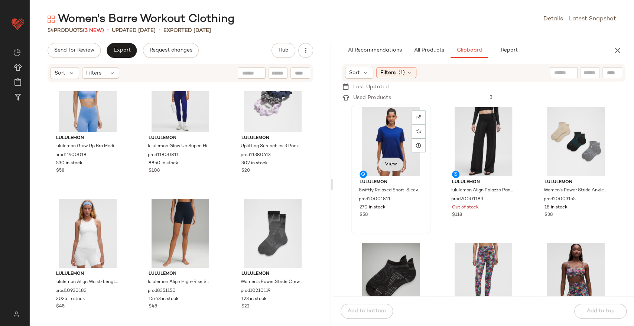
click at [394, 169] on button "View" at bounding box center [390, 164] width 25 height 13
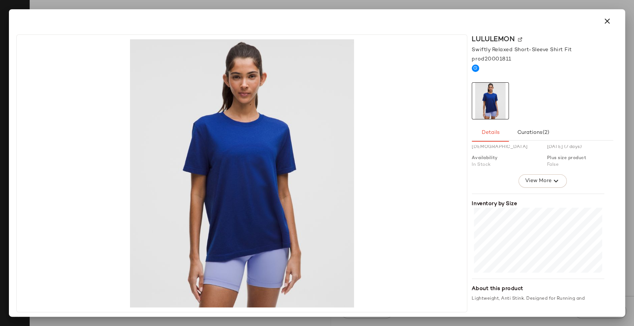
scroll to position [41, 0]
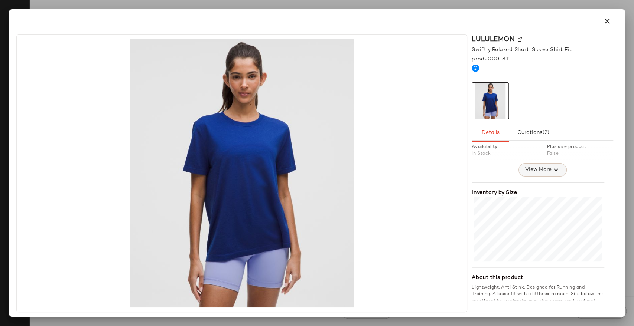
click at [521, 169] on button "View More" at bounding box center [542, 169] width 48 height 13
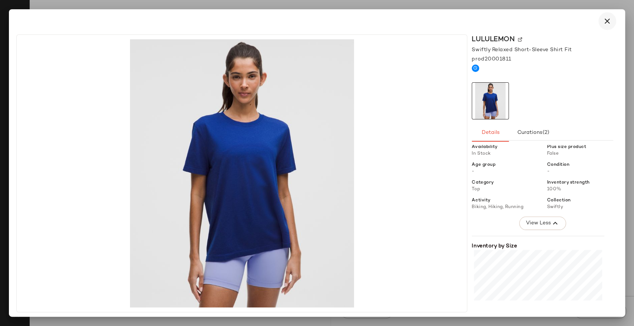
click at [604, 21] on icon "button" at bounding box center [607, 21] width 9 height 9
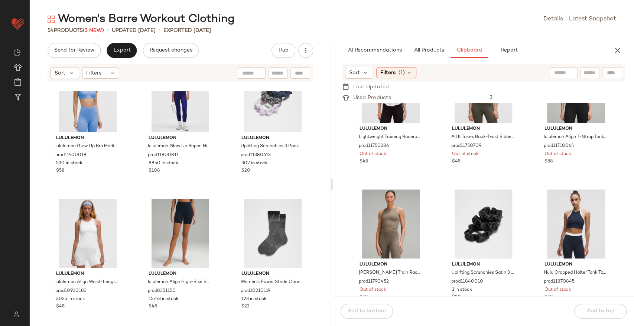
scroll to position [336, 0]
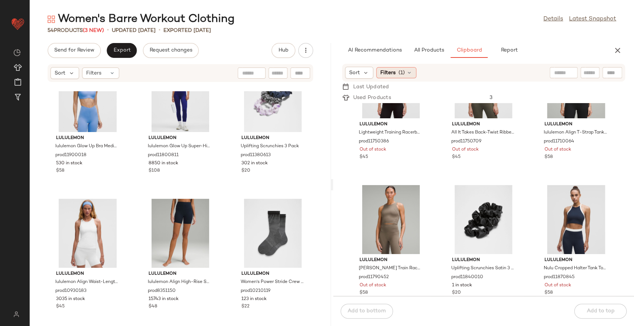
click at [410, 78] on div "Filters (1)" at bounding box center [396, 72] width 40 height 11
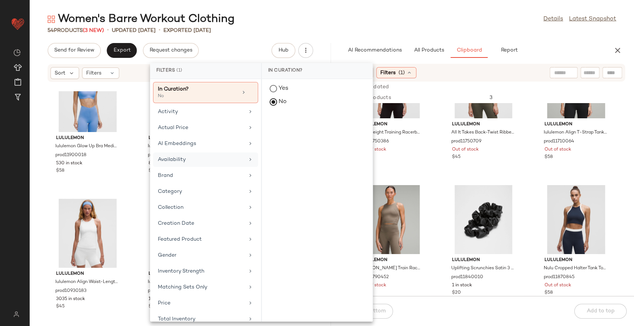
click at [219, 157] on div "Availability" at bounding box center [201, 160] width 87 height 8
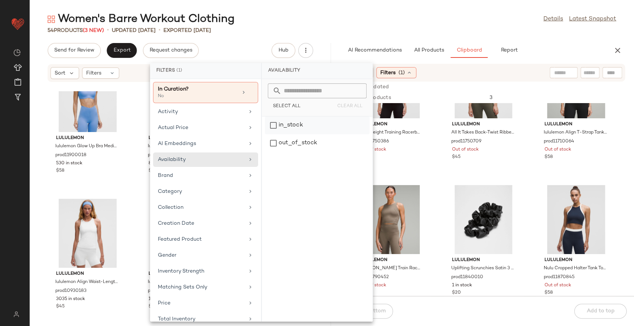
click at [285, 134] on div "in_stock" at bounding box center [317, 143] width 105 height 18
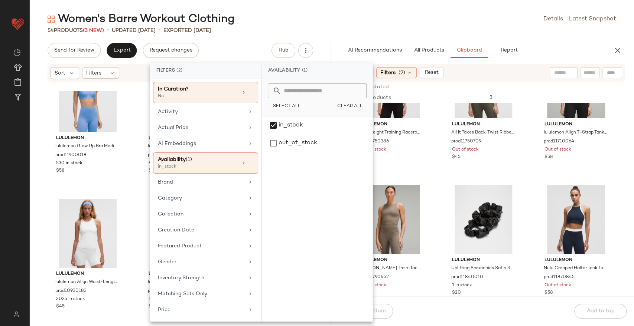
click at [451, 16] on div "Women's Barre Workout Clothing Details Latest Snapshot" at bounding box center [332, 19] width 604 height 15
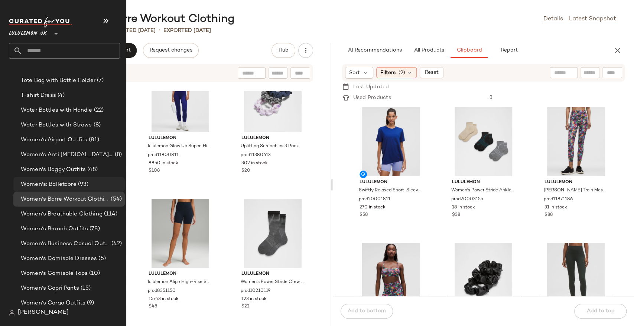
scroll to position [1650, 0]
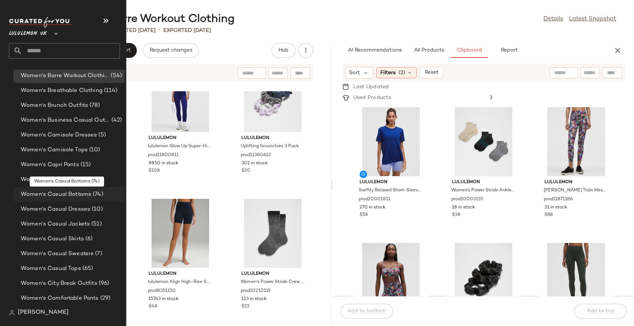
click at [86, 195] on span "Women's Casual Bottoms" at bounding box center [56, 195] width 71 height 9
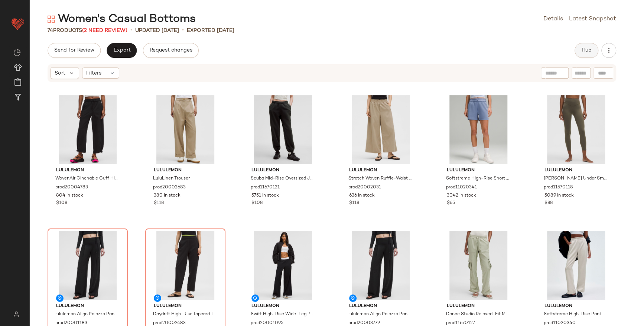
click at [579, 52] on button "Hub" at bounding box center [587, 50] width 24 height 15
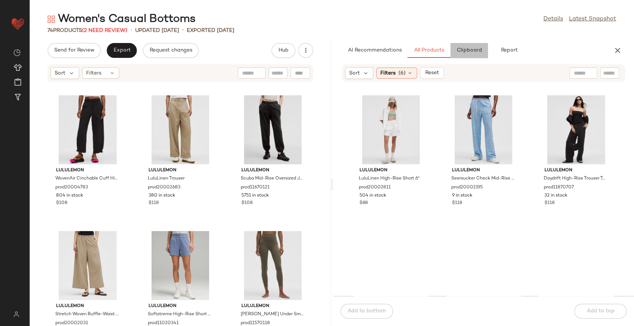
click at [469, 43] on button "Clipboard" at bounding box center [468, 50] width 37 height 15
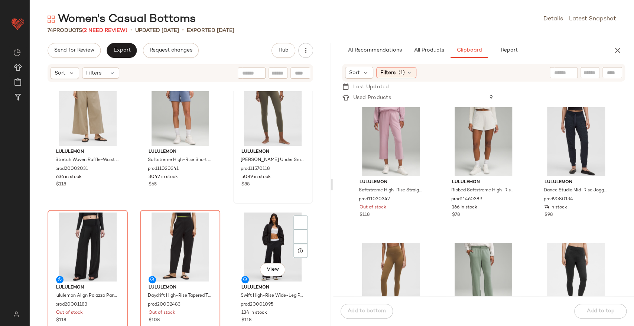
scroll to position [212, 0]
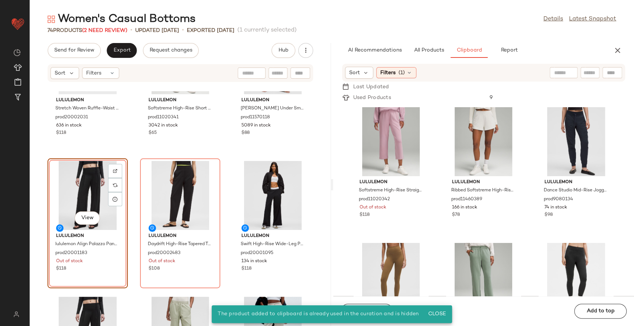
click at [221, 166] on div "lululemon Stretch Woven Ruffle-Waist Wide-Leg Cropped Pant prod20002031 636 in …" at bounding box center [180, 208] width 301 height 235
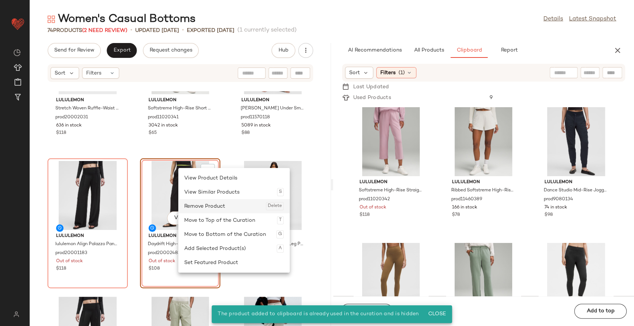
click at [203, 207] on div "Remove Product Delete" at bounding box center [234, 206] width 100 height 14
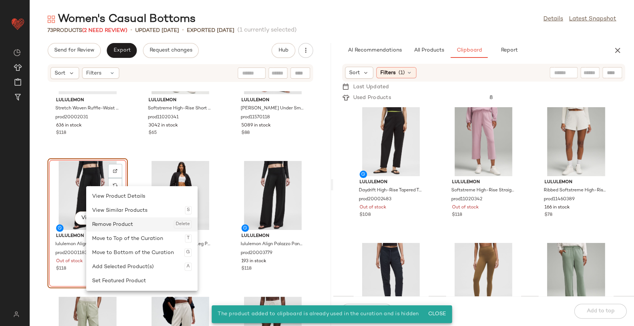
click at [118, 228] on div "Remove Product Delete" at bounding box center [142, 225] width 100 height 14
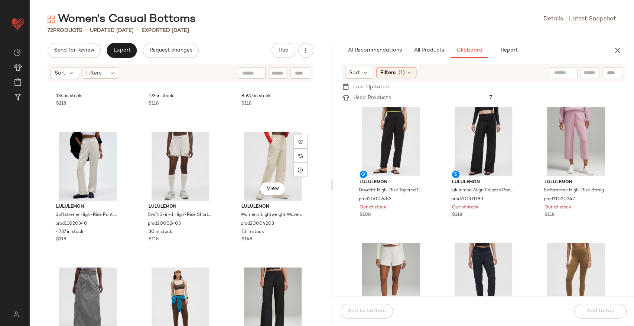
scroll to position [460, 0]
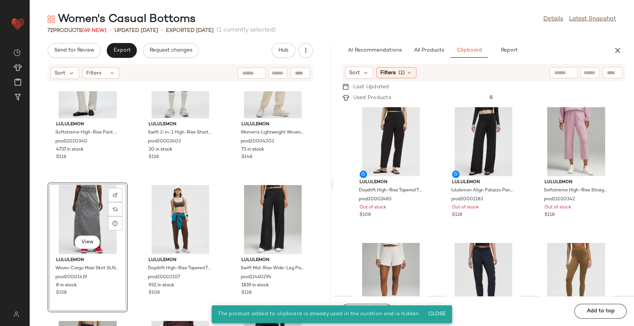
click at [219, 222] on div "lululemon Softstreme High-Rise Pant Regular prod11020340 4737 in stock $118 lul…" at bounding box center [180, 208] width 301 height 235
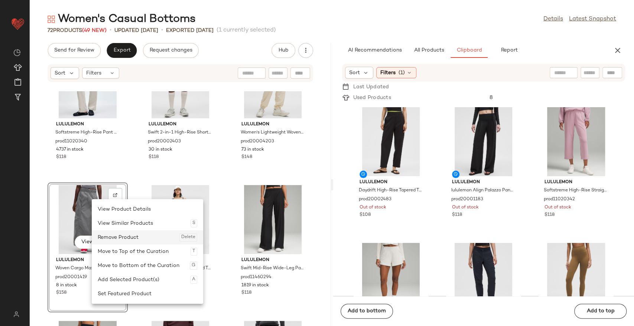
click at [107, 242] on div "Remove Product Delete" at bounding box center [148, 238] width 100 height 14
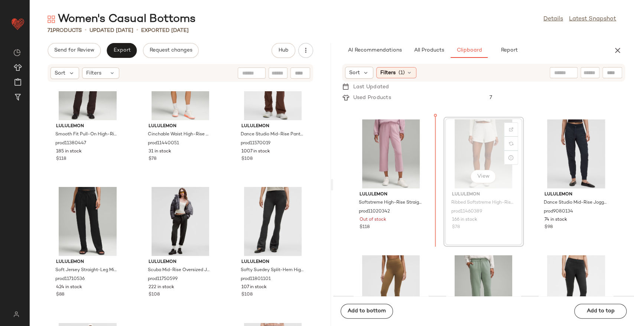
scroll to position [123, 0]
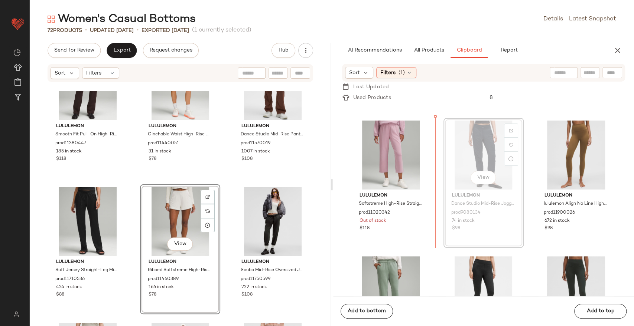
scroll to position [122, 0]
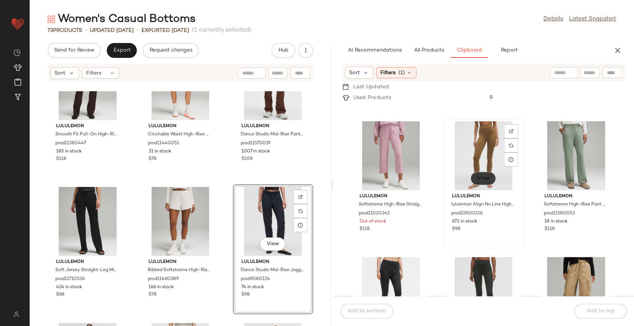
click at [478, 179] on span "View" at bounding box center [483, 179] width 13 height 6
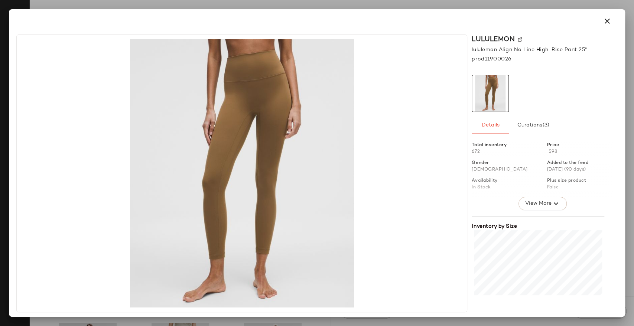
click at [540, 211] on div "Total inventory 672 Price $98 Gender [DEMOGRAPHIC_DATA] Added to the feed [DATE…" at bounding box center [542, 252] width 141 height 228
click at [537, 206] on span "View More" at bounding box center [538, 203] width 27 height 9
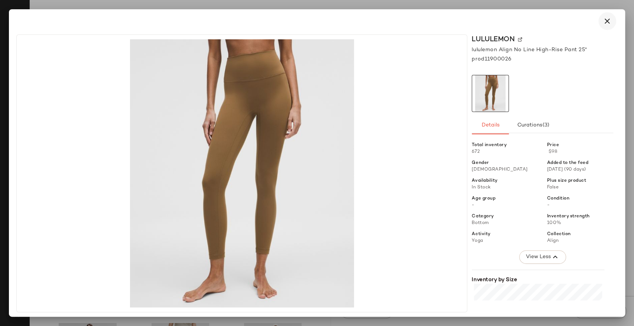
click at [601, 24] on button "button" at bounding box center [607, 21] width 18 height 18
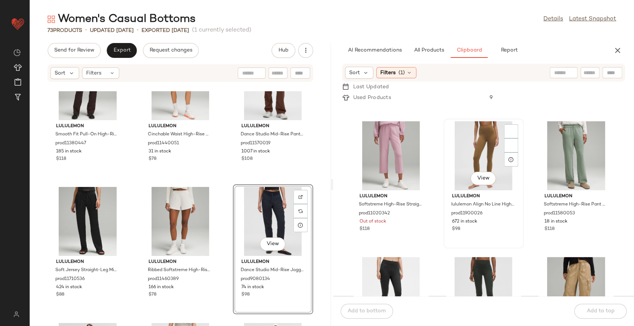
click at [478, 152] on div "View" at bounding box center [483, 155] width 75 height 69
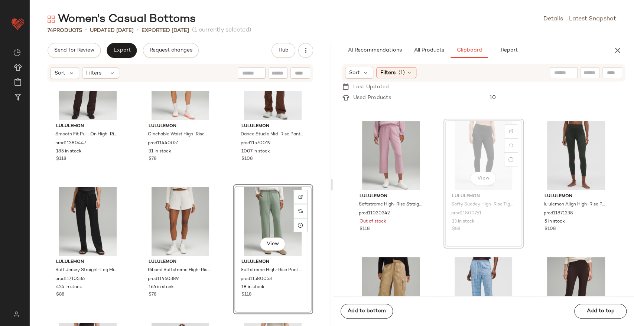
scroll to position [121, 0]
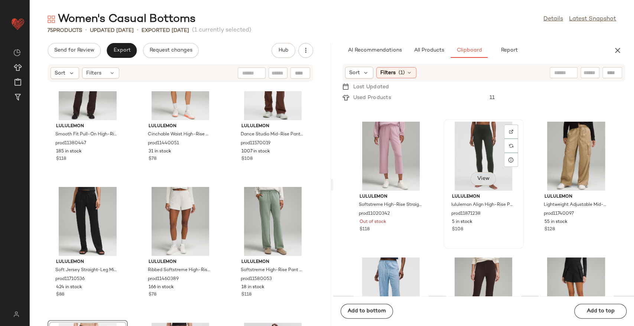
click at [472, 178] on button "View" at bounding box center [483, 178] width 25 height 13
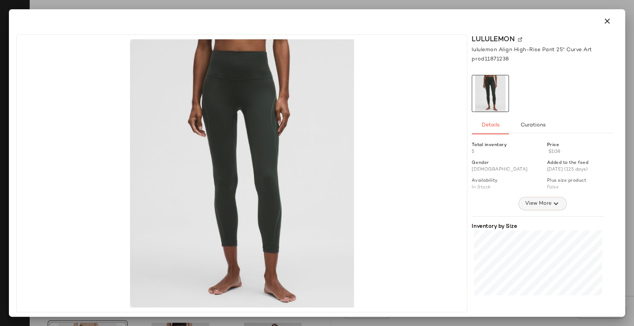
click at [530, 202] on span "View More" at bounding box center [538, 203] width 27 height 9
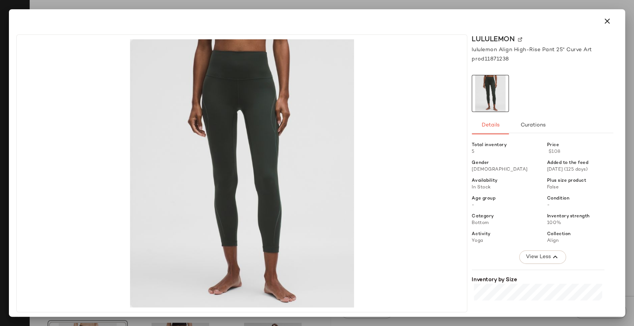
click at [600, 18] on button "button" at bounding box center [607, 21] width 18 height 18
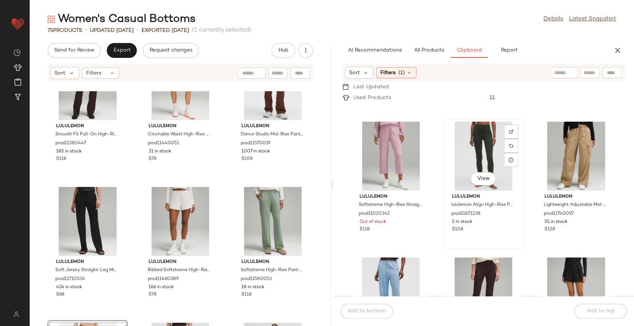
click at [472, 142] on div "View" at bounding box center [483, 156] width 75 height 69
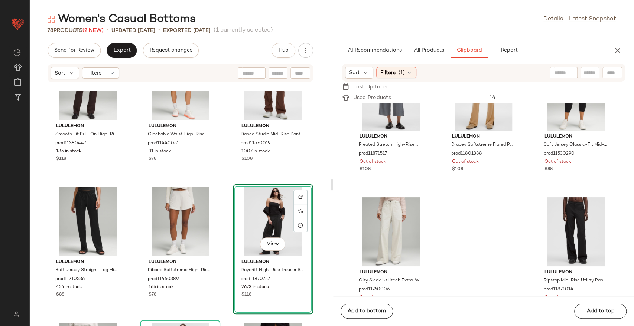
scroll to position [2119, 0]
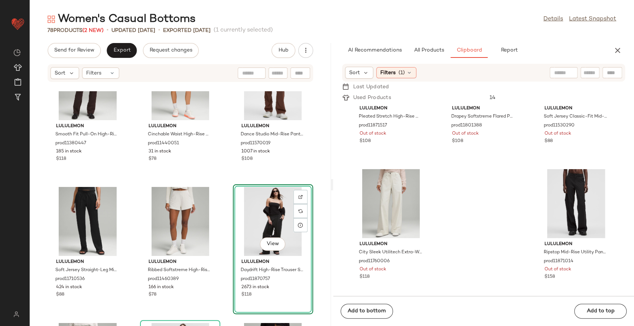
click at [226, 167] on div "lululemon Smooth Fit Pull-On High-Rise Pant Regular prod11380447 185 in stock $…" at bounding box center [180, 208] width 301 height 235
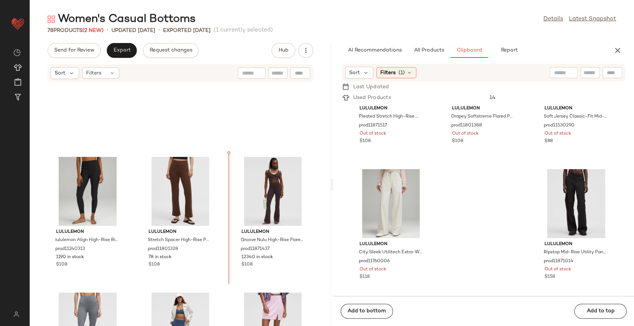
scroll to position [1159, 0]
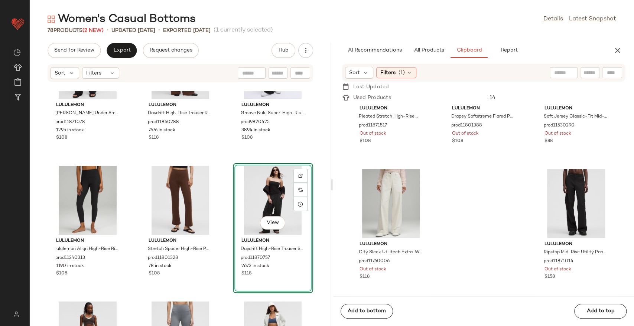
click at [229, 162] on div "lululemon [PERSON_NAME] Under SmoothCover High-Rise Bootcut Pant 34" prod118710…" at bounding box center [180, 208] width 301 height 235
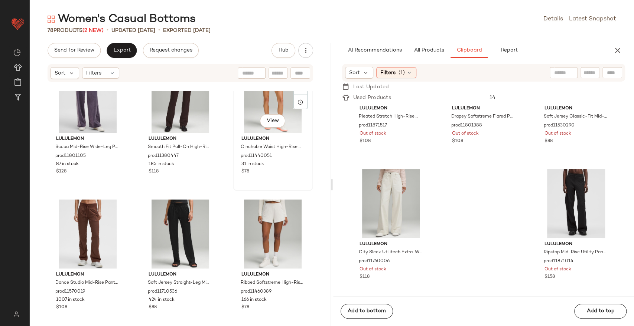
scroll to position [2768, 0]
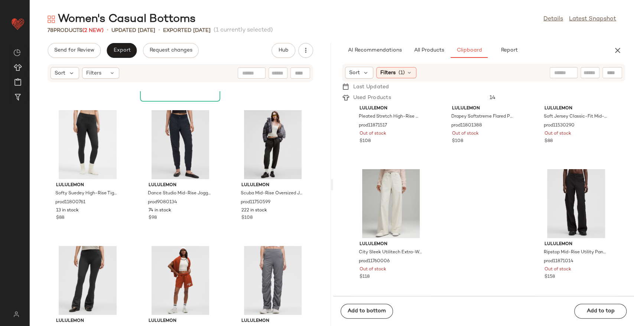
scroll to position [3300, 0]
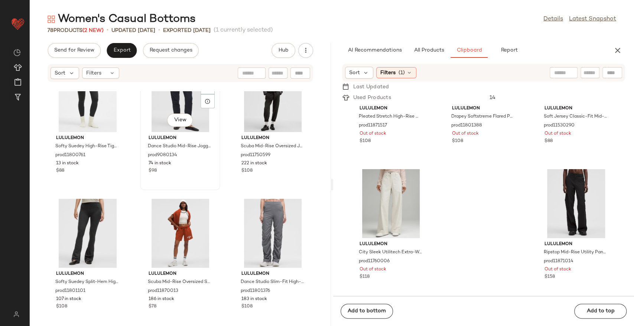
click at [212, 172] on div "lululemon Dance Studio Mid-Rise Jogger Full Length prod9080134 74 in stock $98" at bounding box center [180, 153] width 75 height 43
click at [233, 188] on div "View lululemon Scuba Mid-Rise Oversized Jogger Tall prod11750599 222 in stock $…" at bounding box center [273, 126] width 80 height 130
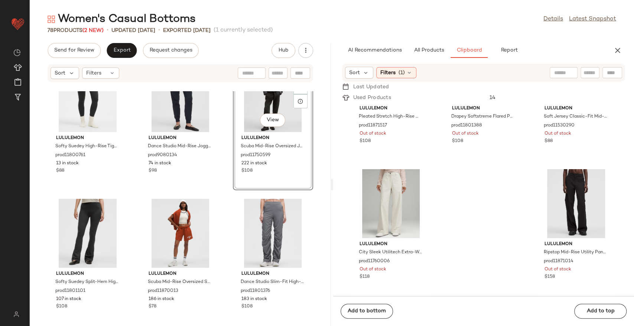
click at [223, 191] on div "lululemon Softy Suedey High-Rise Tight 25" prod11800761 13 in stock $88 lululem…" at bounding box center [180, 208] width 301 height 235
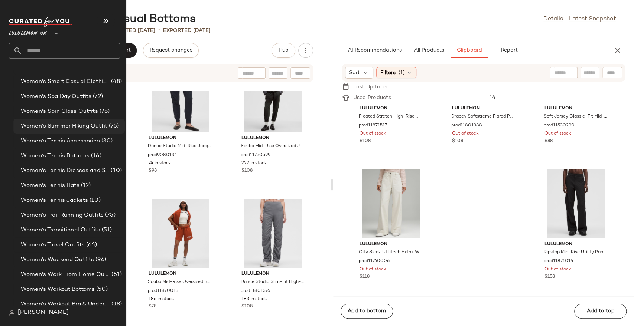
scroll to position [2641, 0]
click at [67, 183] on span "Women's Tennis Hats" at bounding box center [50, 184] width 59 height 9
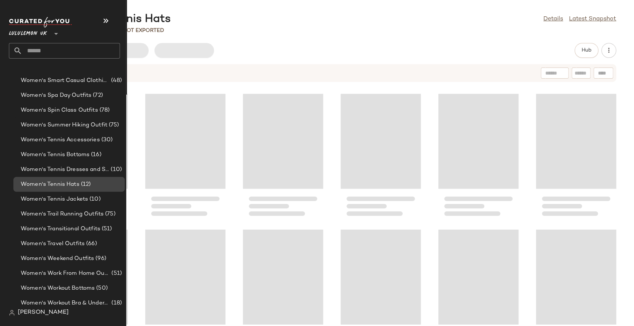
click at [53, 185] on span "Women's Tennis Hats" at bounding box center [50, 184] width 59 height 9
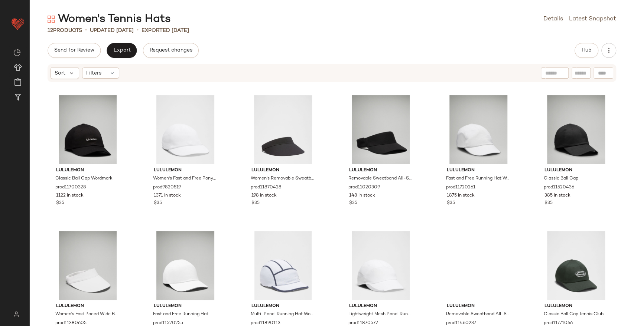
click at [249, 43] on div "Send for Review Export Request changes Hub" at bounding box center [332, 50] width 604 height 15
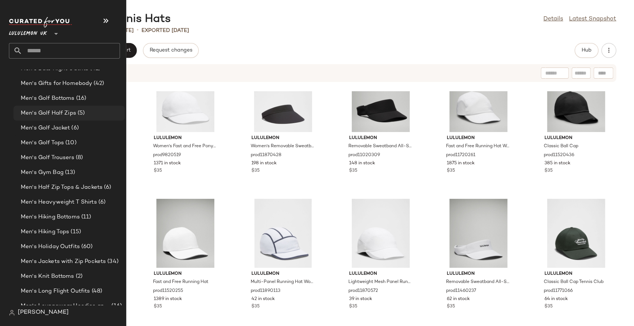
scroll to position [619, 0]
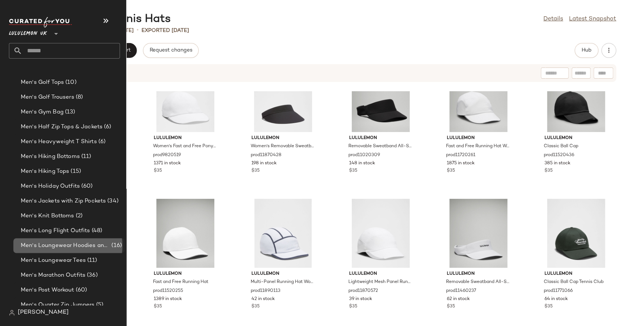
click at [48, 246] on span "Men's Loungewear Hoodies and Sweatshirts" at bounding box center [65, 246] width 89 height 9
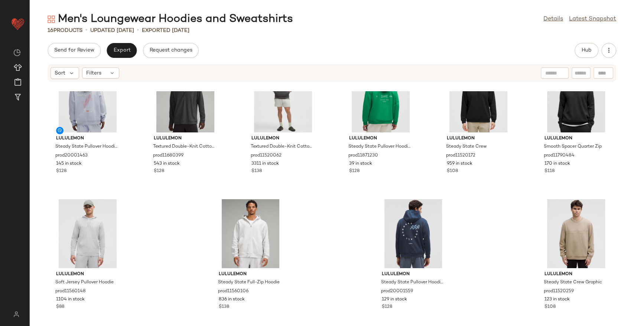
scroll to position [174, 0]
click at [586, 50] on span "Hub" at bounding box center [586, 51] width 10 height 6
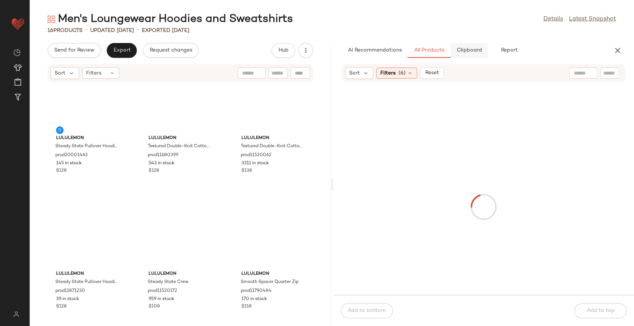
scroll to position [272, 0]
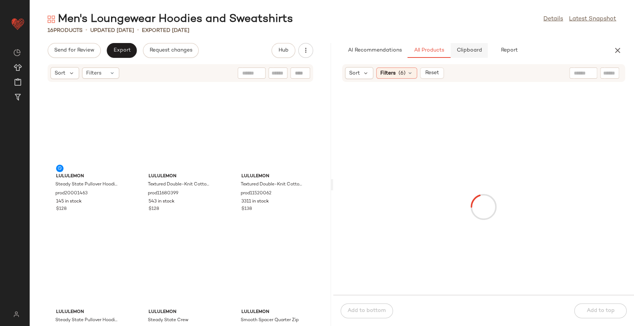
click at [480, 51] on span "Clipboard" at bounding box center [469, 51] width 26 height 6
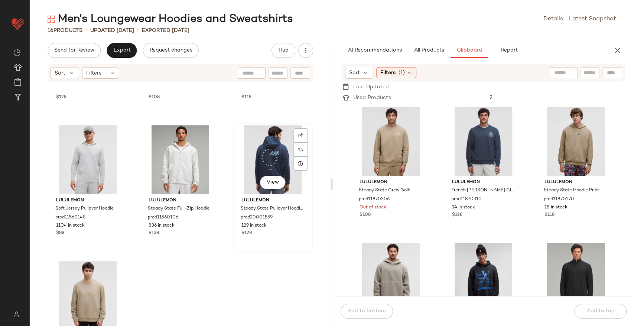
scroll to position [561, 0]
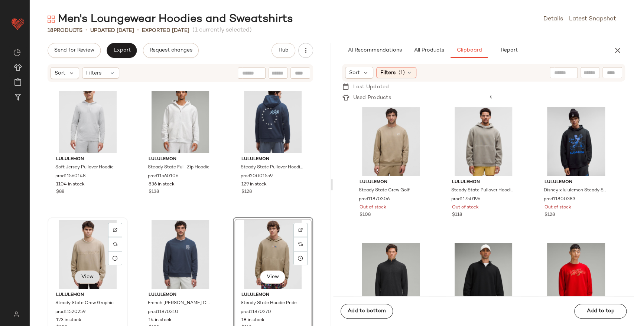
click at [95, 279] on button "View" at bounding box center [87, 277] width 25 height 13
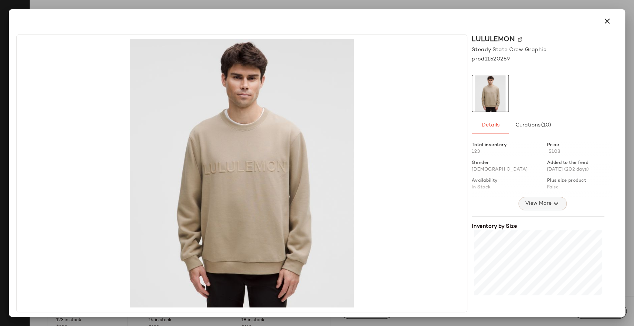
click at [527, 204] on span "View More" at bounding box center [538, 203] width 27 height 9
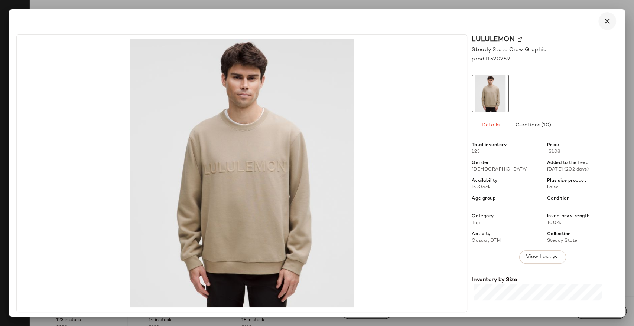
click at [605, 29] on button "button" at bounding box center [607, 21] width 18 height 18
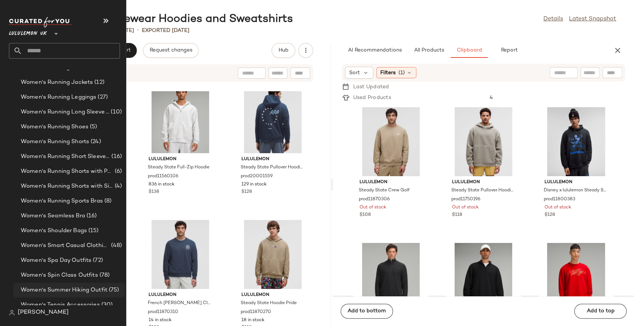
scroll to position [2558, 0]
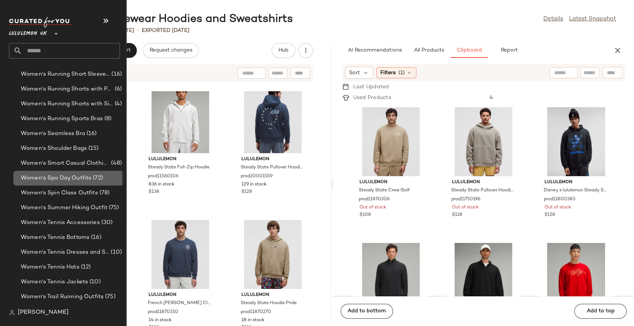
click at [59, 178] on span "Women's Spa Day Outfits" at bounding box center [56, 178] width 71 height 9
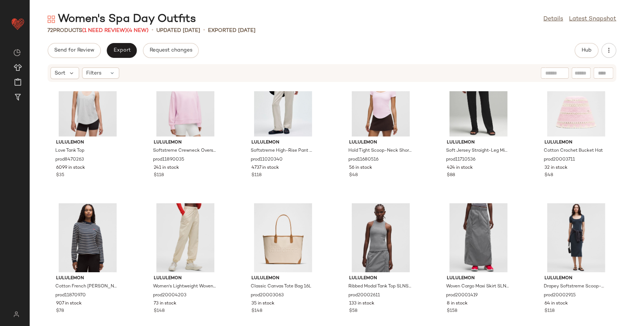
scroll to position [171, 0]
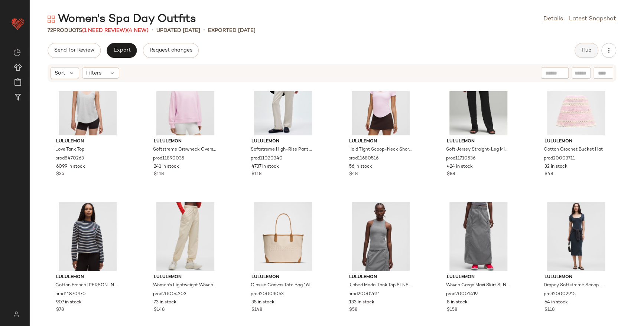
click at [585, 48] on span "Hub" at bounding box center [586, 51] width 10 height 6
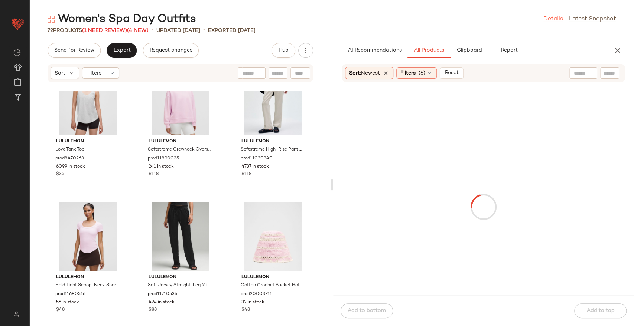
scroll to position [272, 0]
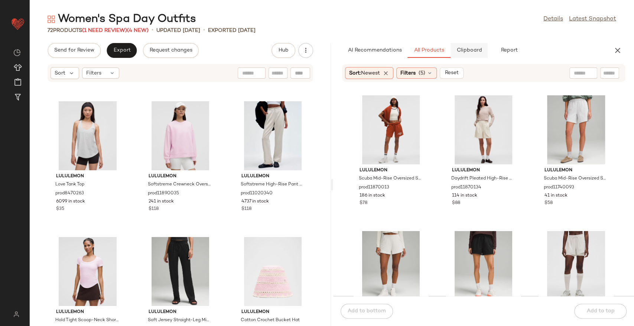
click at [484, 51] on button "Clipboard" at bounding box center [468, 50] width 37 height 15
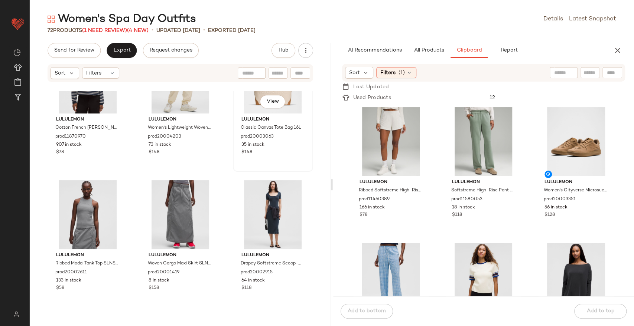
scroll to position [602, 0]
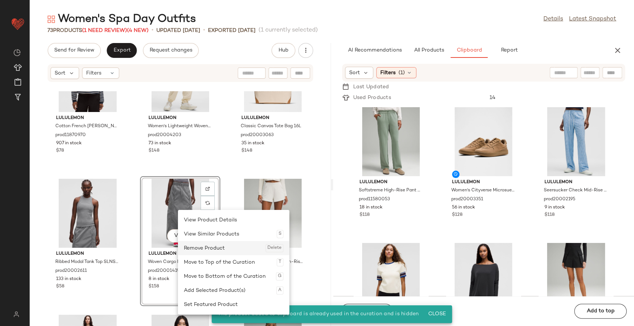
click at [199, 248] on div "Remove Product Delete" at bounding box center [234, 248] width 100 height 14
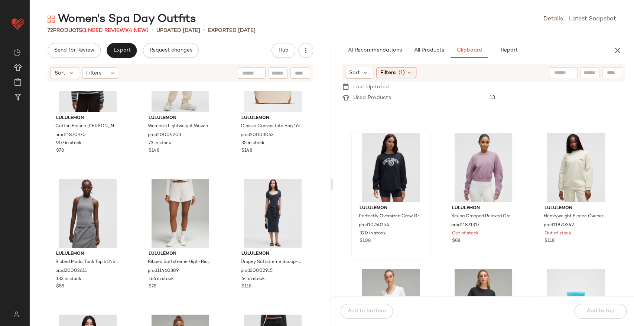
scroll to position [914, 0]
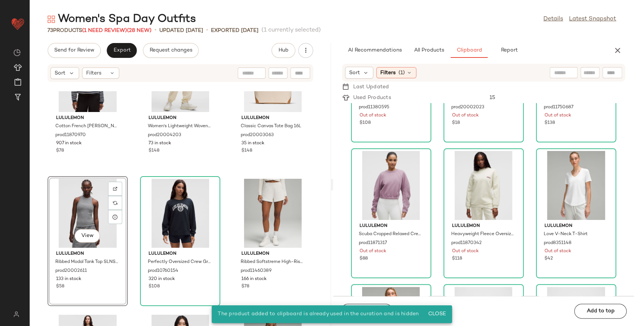
click at [138, 172] on div "lululemon Cotton French [PERSON_NAME] Pullover prod11870970 907 in stock $78 lu…" at bounding box center [180, 208] width 301 height 235
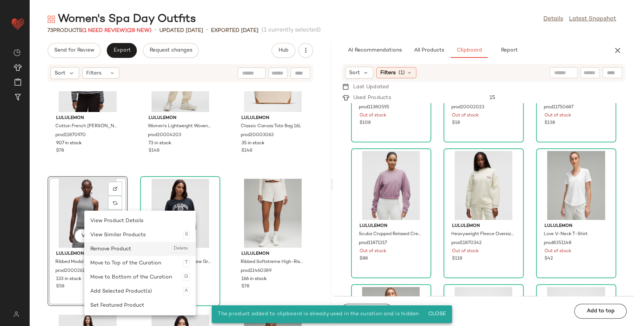
click at [109, 248] on div "Remove Product Delete" at bounding box center [140, 249] width 100 height 14
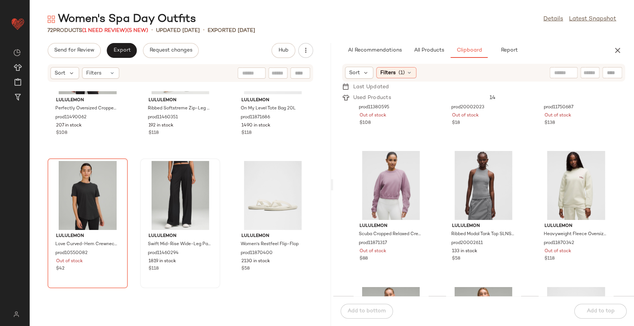
scroll to position [1180, 0]
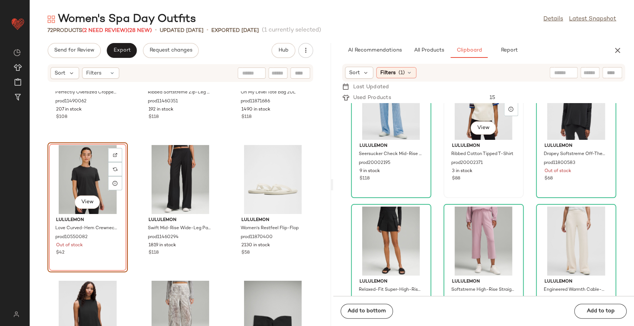
scroll to position [177, 0]
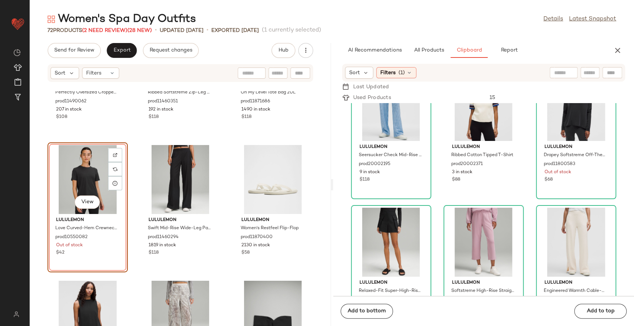
click at [397, 80] on div "Sort Filters (1)" at bounding box center [483, 73] width 283 height 18
click at [396, 74] on div "Filters (1)" at bounding box center [396, 72] width 40 height 11
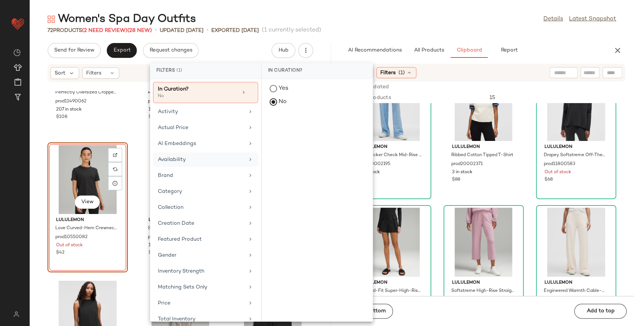
click at [221, 159] on div "Availability" at bounding box center [201, 160] width 87 height 8
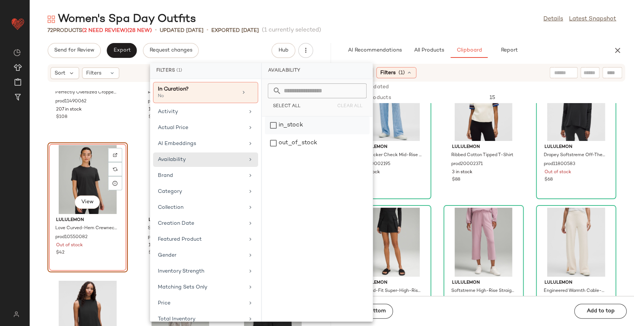
click at [279, 134] on div "in_stock" at bounding box center [317, 143] width 105 height 18
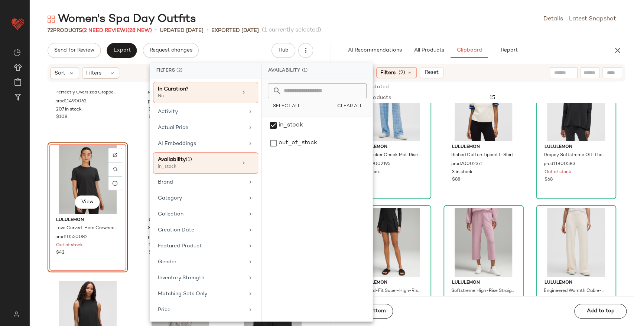
click at [434, 12] on div "Women's Spa Day Outfits Details Latest Snapshot" at bounding box center [332, 19] width 604 height 15
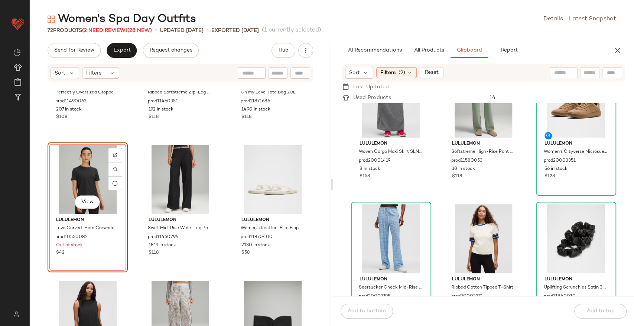
scroll to position [82, 0]
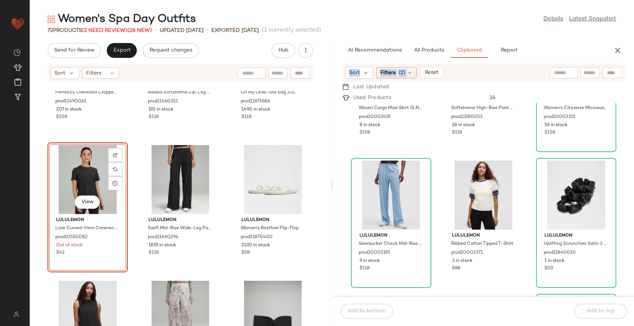
click at [418, 60] on div "AI Recommendations All Products Clipboard Report Sort: Newest Filters (5) Reset…" at bounding box center [483, 184] width 301 height 283
click at [424, 47] on button "All Products" at bounding box center [428, 50] width 43 height 15
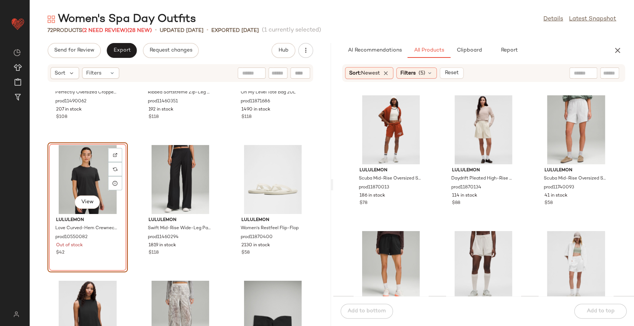
click at [404, 67] on div "Sort: Newest Filters (5) Reset" at bounding box center [404, 73] width 119 height 12
click at [416, 72] on span "Filters" at bounding box center [407, 73] width 15 height 8
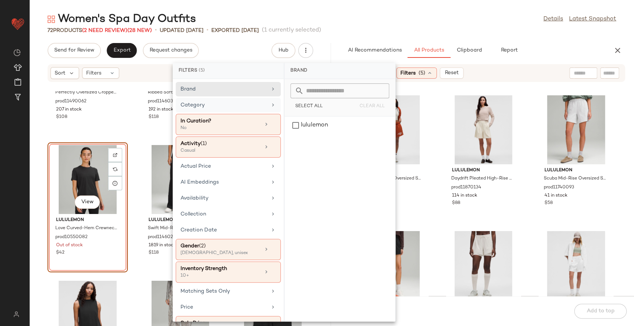
click at [217, 107] on div "Category" at bounding box center [223, 105] width 87 height 8
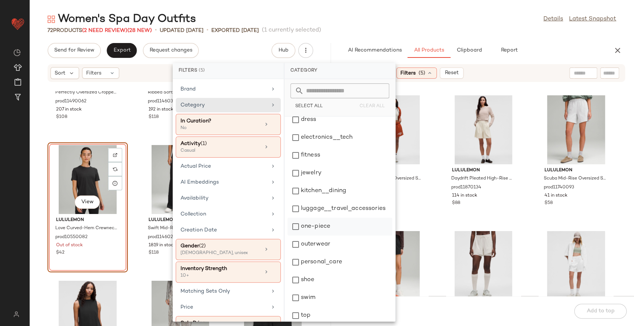
scroll to position [65, 0]
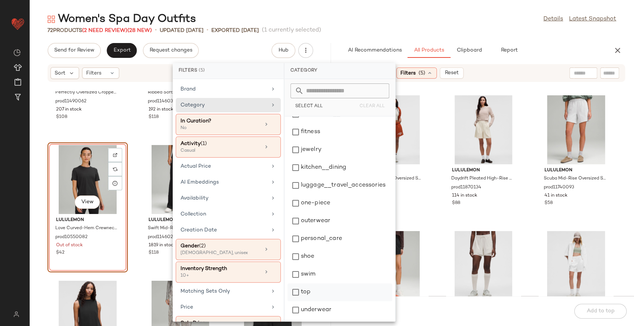
click at [325, 302] on div "top" at bounding box center [339, 311] width 105 height 18
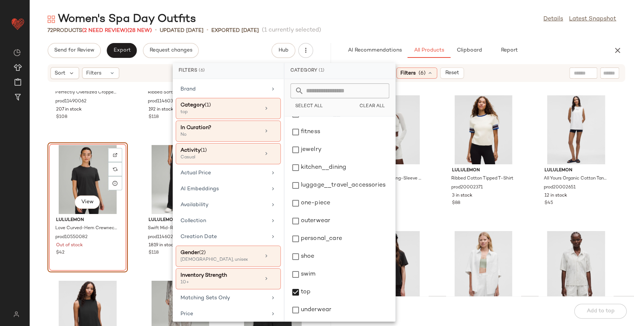
click at [452, 19] on div "Women's Spa Day Outfits Details Latest Snapshot" at bounding box center [332, 19] width 604 height 15
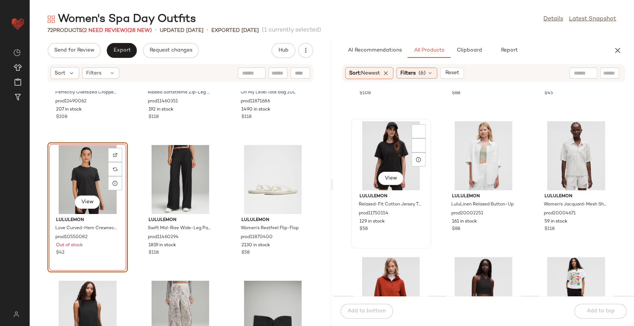
scroll to position [124, 0]
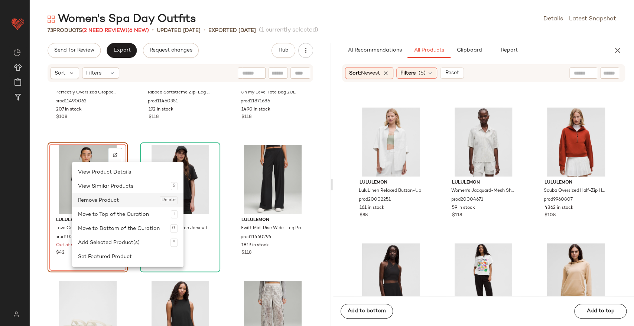
click at [96, 197] on div "Remove Product Delete" at bounding box center [128, 200] width 100 height 14
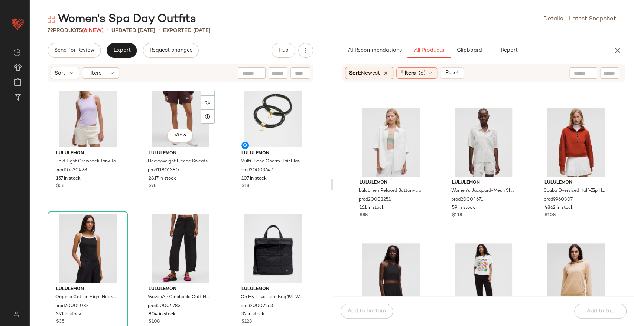
scroll to position [3028, 0]
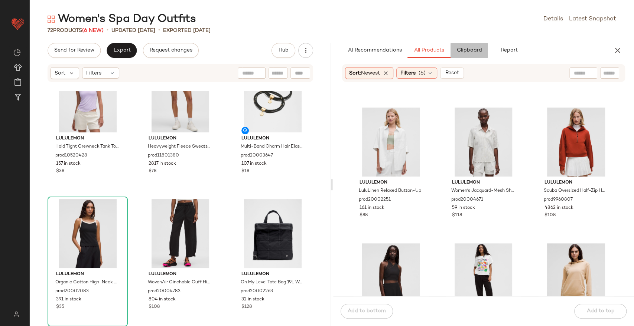
click at [459, 48] on span "Clipboard" at bounding box center [469, 51] width 26 height 6
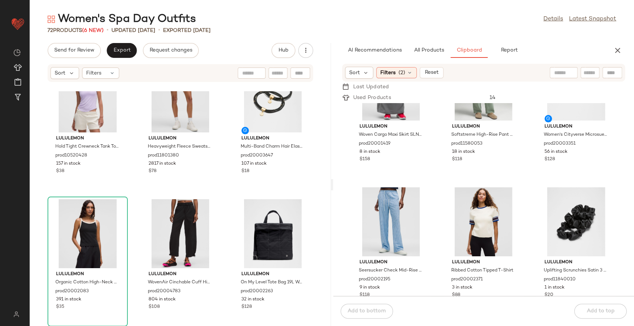
scroll to position [0, 0]
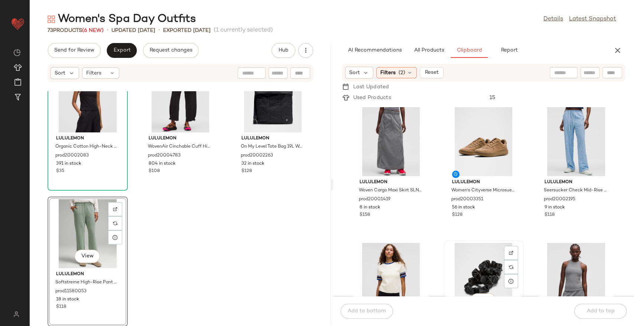
scroll to position [1, 0]
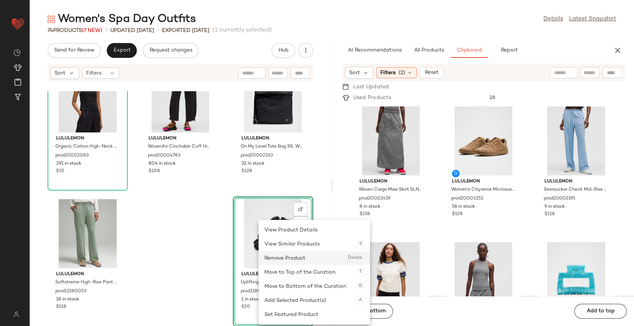
click at [276, 252] on div "Remove Product Delete" at bounding box center [314, 258] width 100 height 14
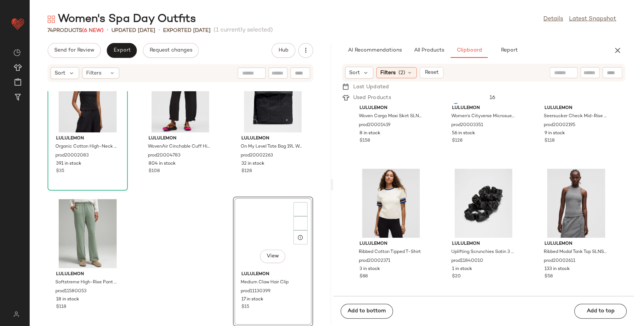
scroll to position [74, 0]
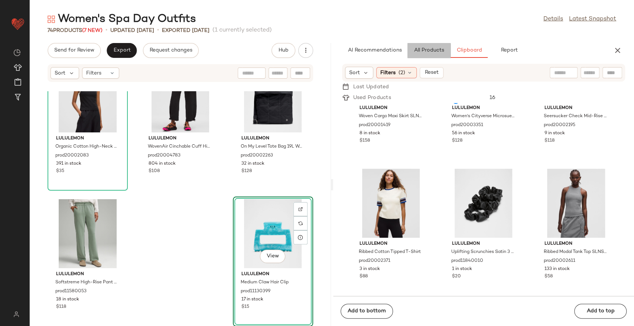
click at [432, 53] on span "All Products" at bounding box center [428, 51] width 30 height 6
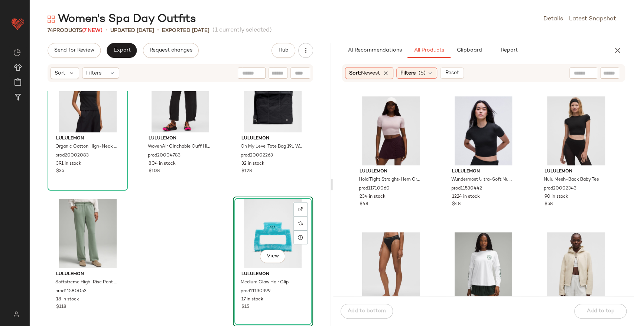
scroll to position [501, 0]
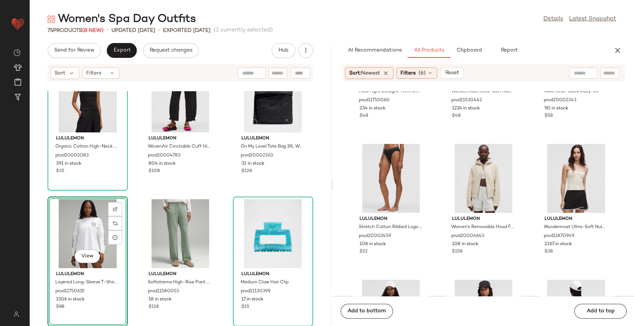
click at [131, 192] on div "lululemon Organic Cotton High-Neck Ringer Tank Top prod20002083 391 in stock $3…" at bounding box center [180, 208] width 301 height 235
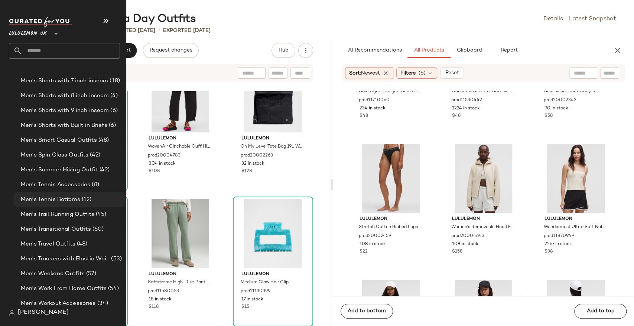
scroll to position [1073, 0]
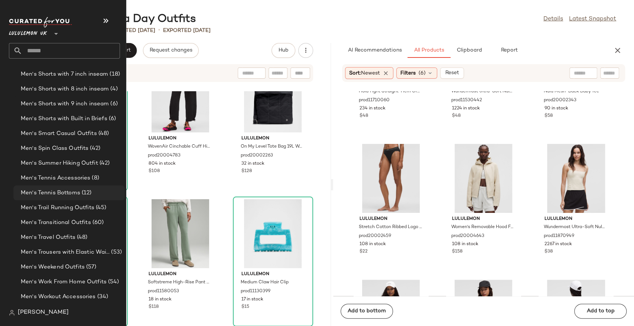
click at [62, 188] on div "Men's Tennis Bottoms (12)" at bounding box center [68, 193] width 111 height 15
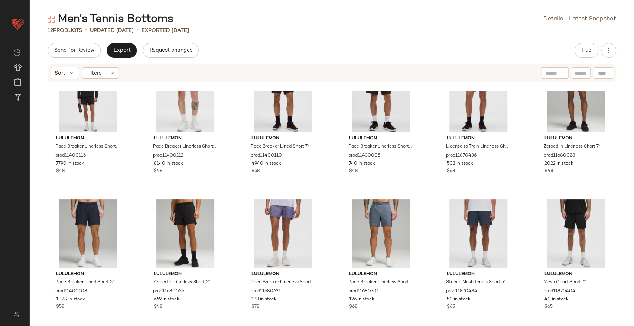
scroll to position [32, 0]
click at [578, 54] on button "Hub" at bounding box center [587, 50] width 24 height 15
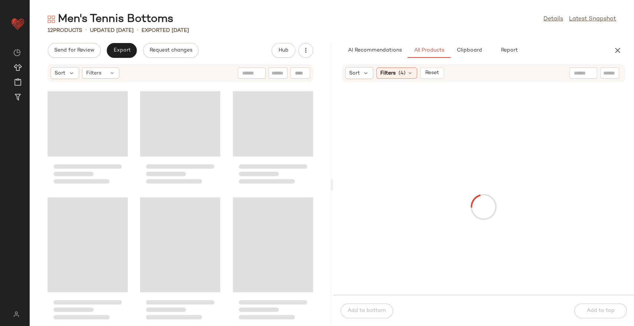
scroll to position [0, 0]
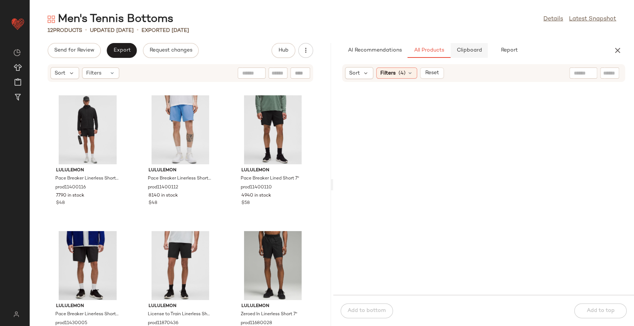
click at [469, 51] on span "Clipboard" at bounding box center [469, 51] width 26 height 6
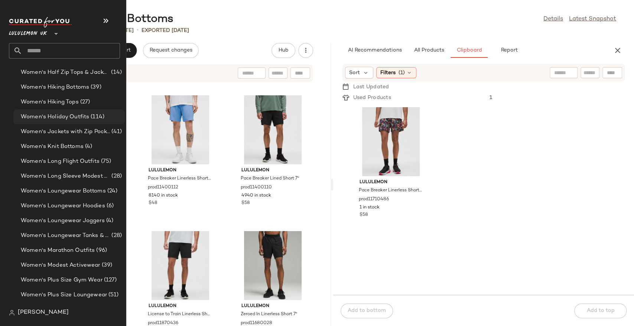
scroll to position [2145, 0]
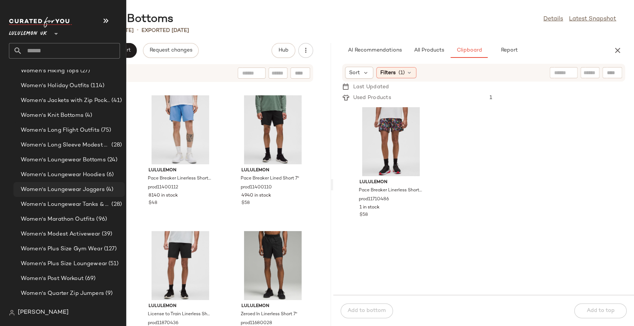
click at [49, 186] on span "Women's Loungewear Joggers" at bounding box center [63, 190] width 84 height 9
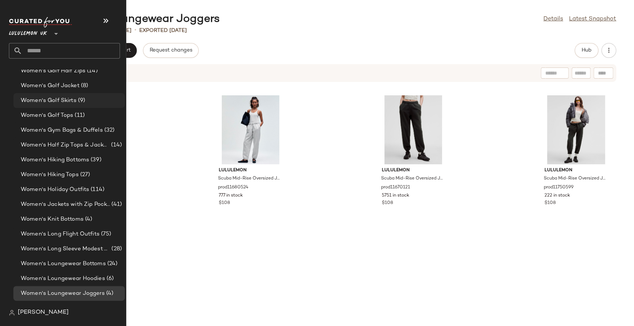
scroll to position [2145, 0]
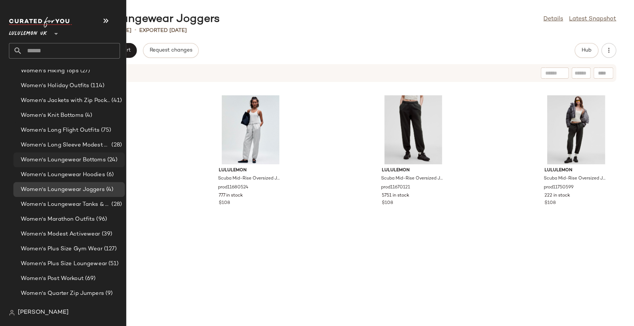
click at [80, 158] on span "Women's Loungewear Bottoms" at bounding box center [63, 160] width 85 height 9
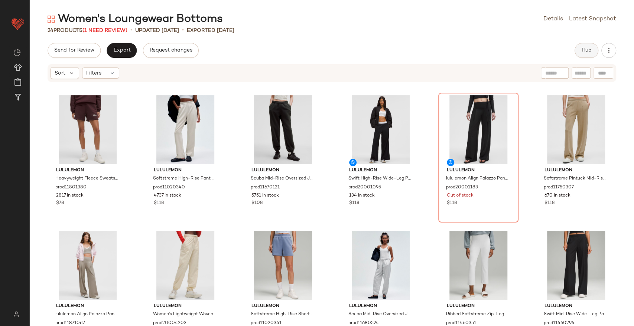
click at [590, 52] on span "Hub" at bounding box center [586, 51] width 10 height 6
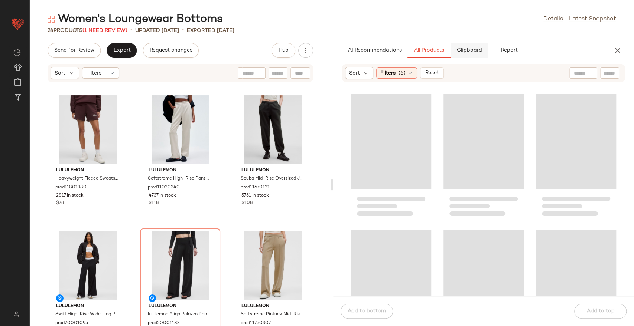
click at [460, 45] on button "Clipboard" at bounding box center [468, 50] width 37 height 15
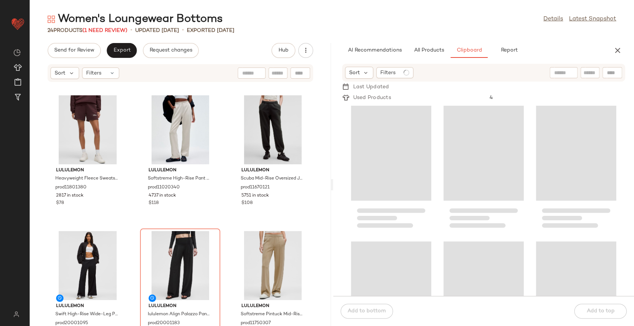
scroll to position [82, 0]
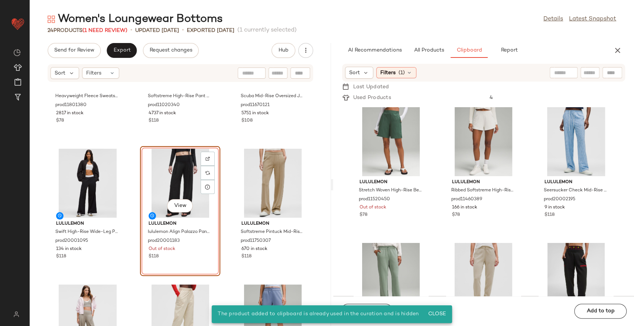
click at [223, 136] on div "lululemon Heavyweight Fleece Sweatshort 5" prod11801380 2817 in stock $78 lulul…" at bounding box center [180, 208] width 301 height 235
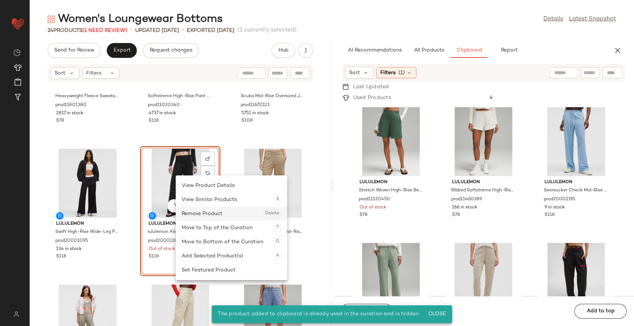
click at [193, 210] on div "Remove Product Delete" at bounding box center [232, 214] width 100 height 14
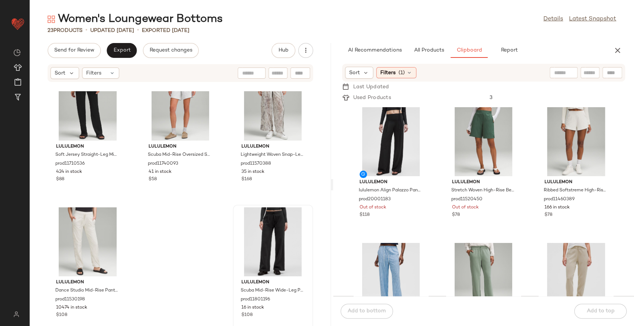
scroll to position [853, 0]
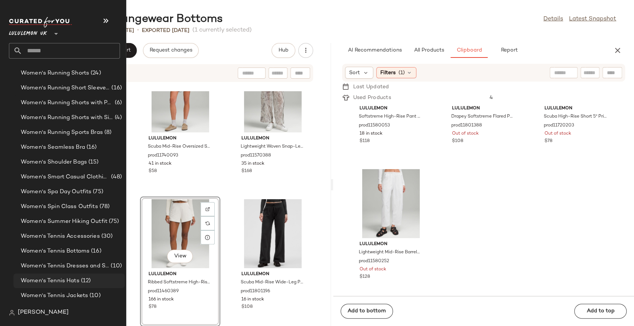
scroll to position [2600, 0]
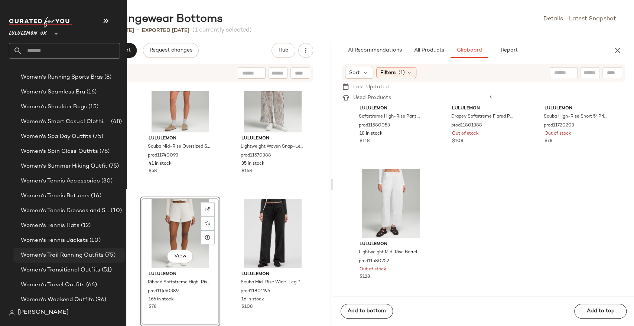
click at [76, 255] on span "Women's Trail Running Outfits" at bounding box center [62, 255] width 83 height 9
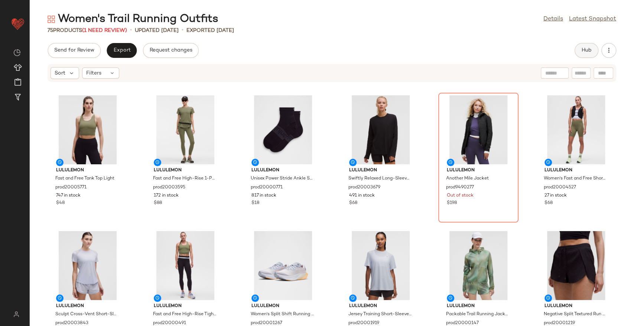
click at [587, 48] on span "Hub" at bounding box center [586, 51] width 10 height 6
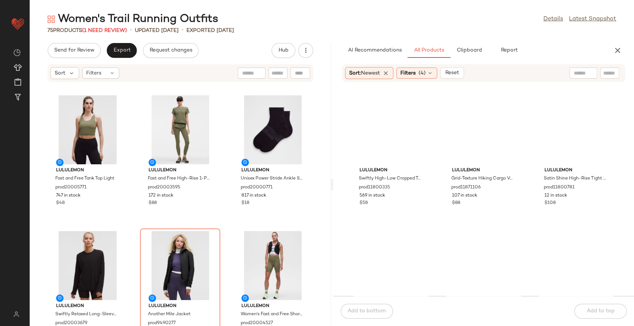
click at [454, 39] on div "Women's Trail Running Outfits Details Latest Snapshot 75 Products (1 Need Revie…" at bounding box center [332, 169] width 604 height 315
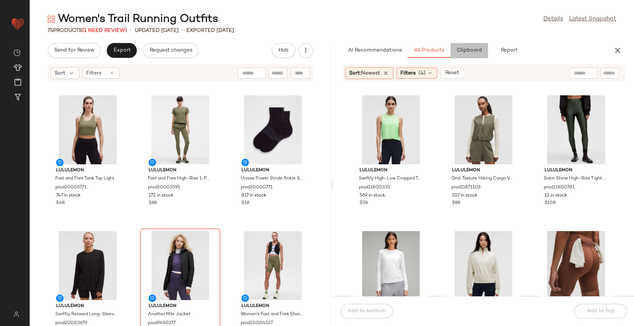
click at [478, 43] on button "Clipboard" at bounding box center [468, 50] width 37 height 15
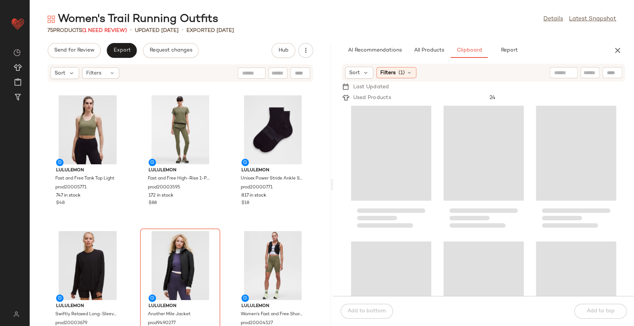
scroll to position [82, 0]
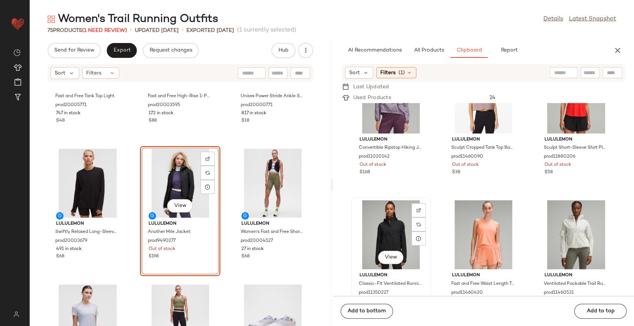
scroll to position [914, 0]
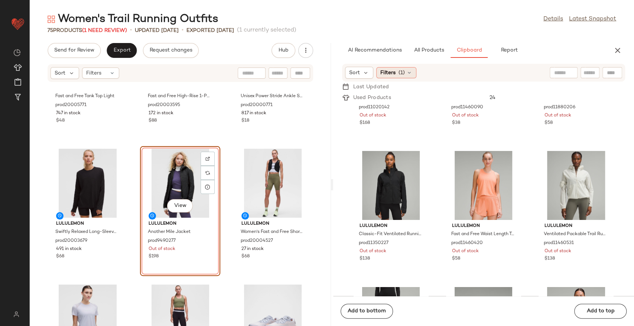
click at [406, 76] on div "Filters (1)" at bounding box center [396, 72] width 40 height 11
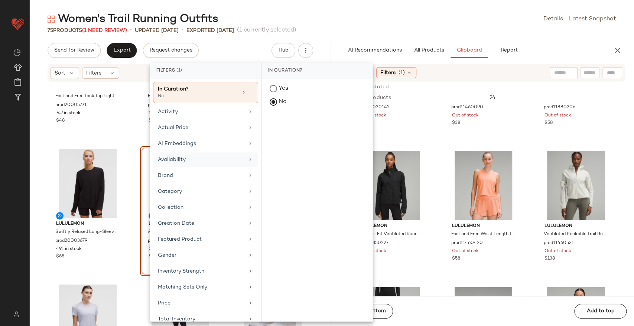
click at [210, 162] on div "Availability" at bounding box center [201, 160] width 87 height 8
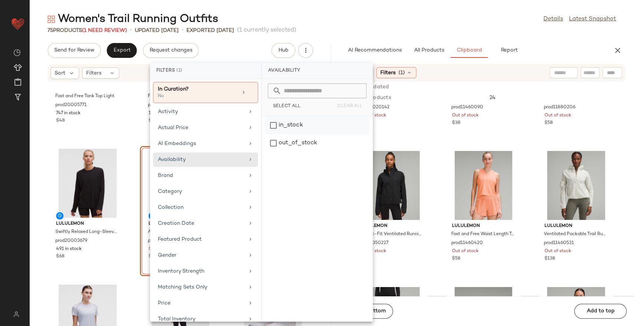
click at [273, 134] on div "in_stock" at bounding box center [317, 143] width 105 height 18
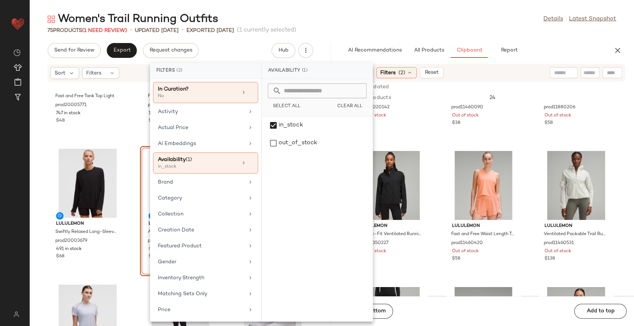
click at [406, 22] on div "Women's Trail Running Outfits Details Latest Snapshot" at bounding box center [332, 19] width 604 height 15
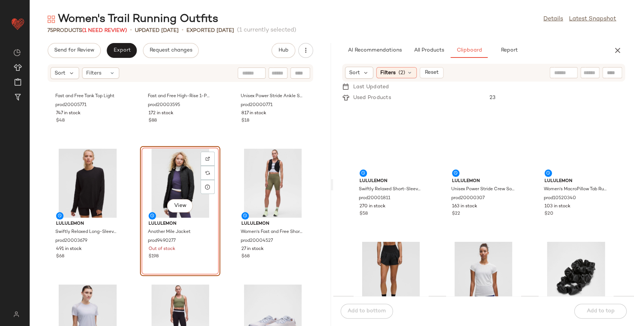
scroll to position [0, 0]
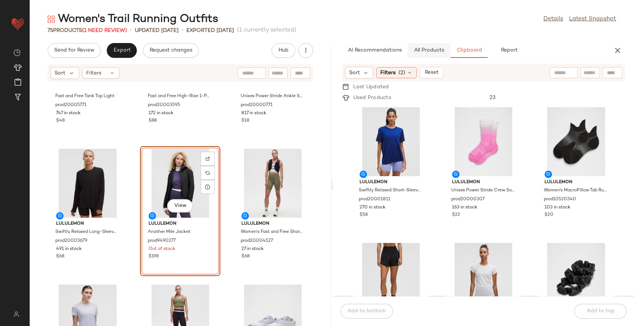
click at [440, 52] on span "All Products" at bounding box center [428, 51] width 30 height 6
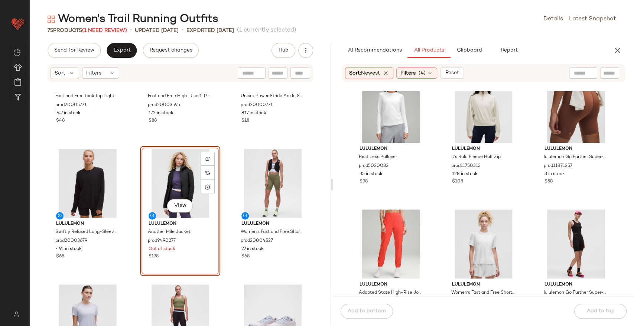
scroll to position [171, 0]
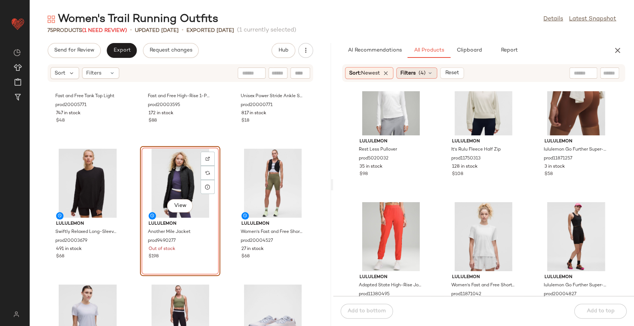
click at [418, 76] on div "Filters (4)" at bounding box center [416, 73] width 41 height 11
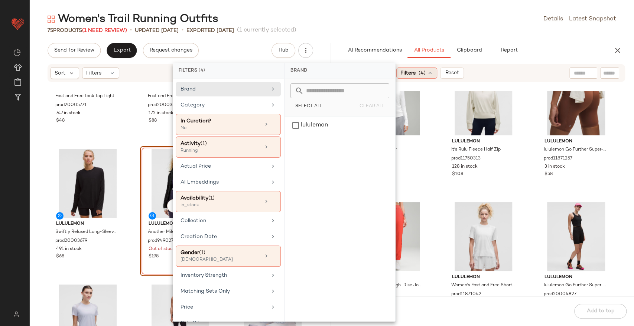
click at [421, 68] on div "Filters (4)" at bounding box center [416, 73] width 41 height 11
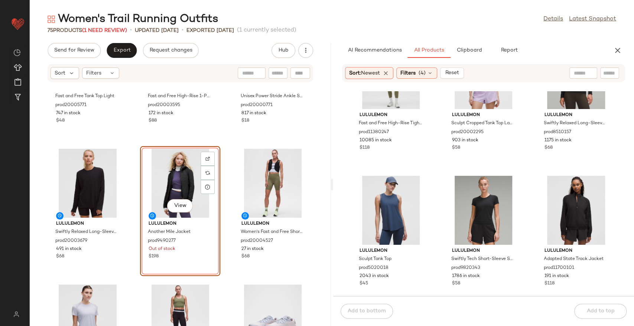
scroll to position [790, 0]
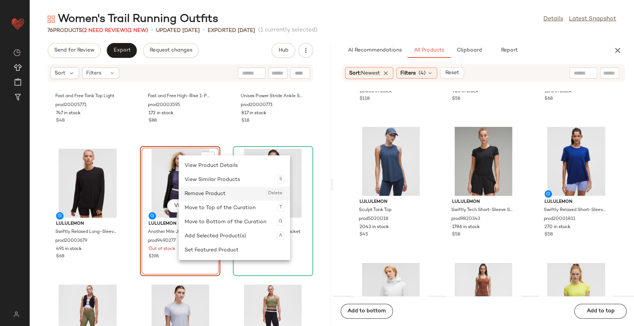
click at [192, 191] on div "Remove Product Delete" at bounding box center [235, 194] width 100 height 14
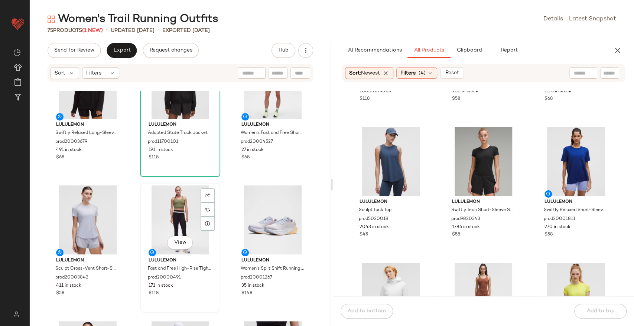
scroll to position [212, 0]
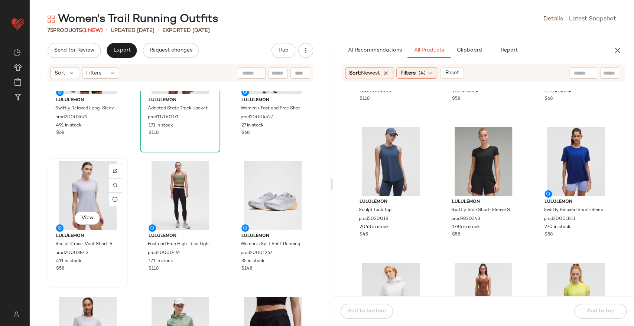
click at [97, 176] on div "View" at bounding box center [87, 195] width 75 height 69
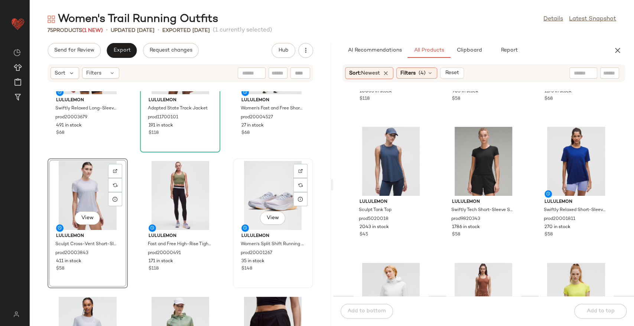
click at [264, 180] on div "View" at bounding box center [272, 195] width 75 height 69
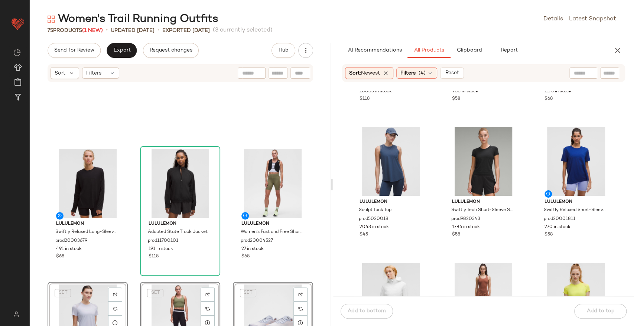
scroll to position [89, 0]
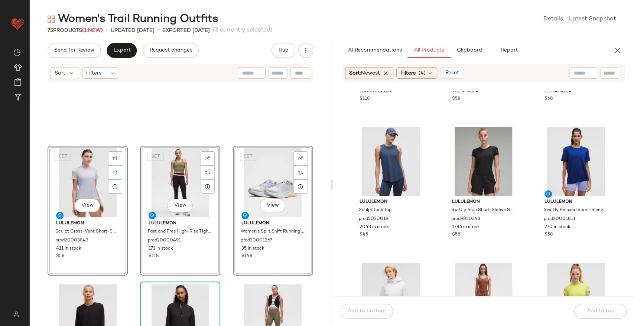
click at [225, 131] on div at bounding box center [181, 72] width 266 height 136
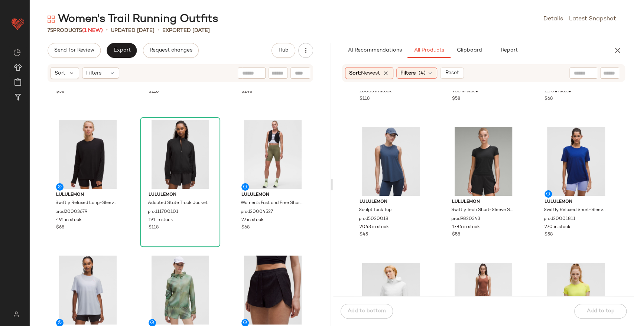
scroll to position [295, 0]
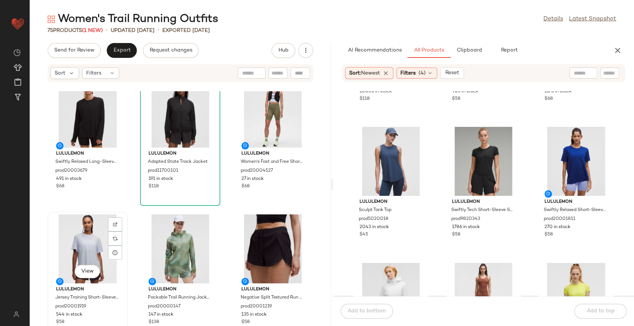
click at [97, 225] on div "View" at bounding box center [87, 249] width 75 height 69
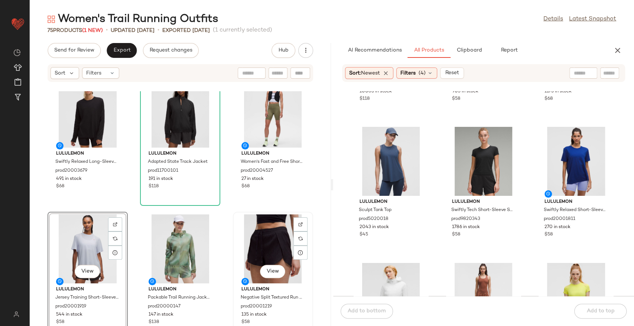
click at [259, 216] on div "View" at bounding box center [272, 249] width 75 height 69
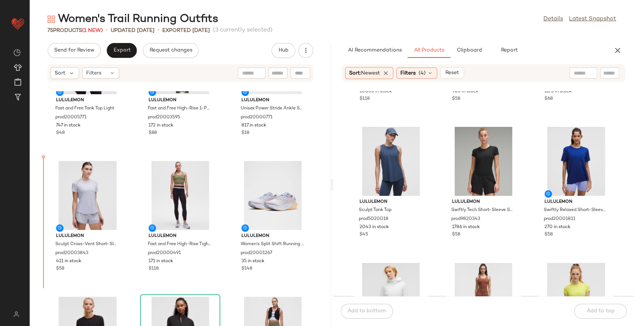
scroll to position [69, 0]
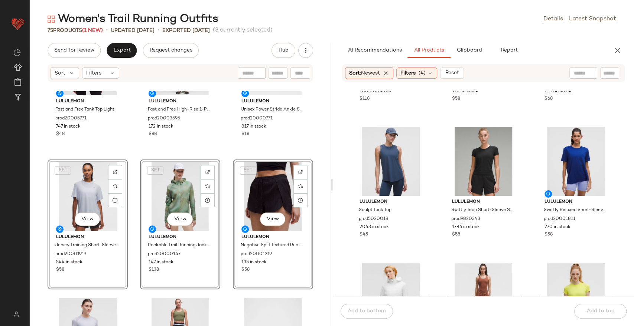
click at [133, 153] on div "lululemon Fast and Free Tank Top Light prod20005771 747 in stock $48 lululemon …" at bounding box center [180, 208] width 301 height 235
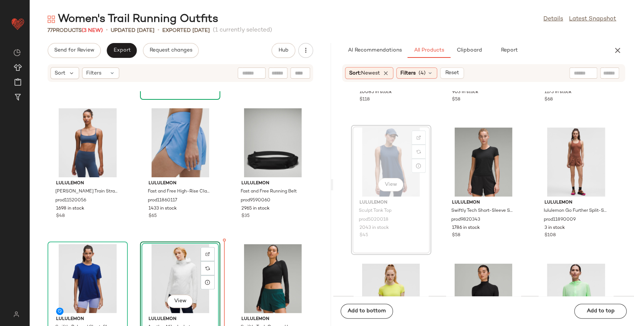
scroll to position [540, 0]
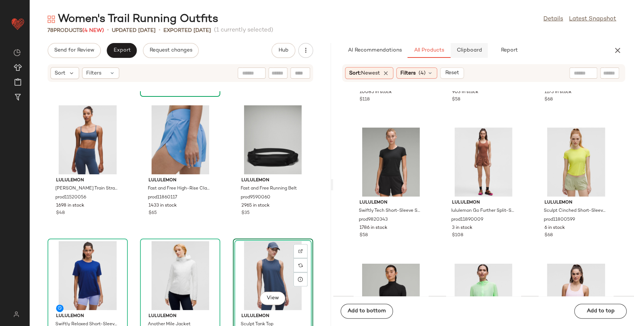
click at [471, 51] on span "Clipboard" at bounding box center [469, 51] width 26 height 6
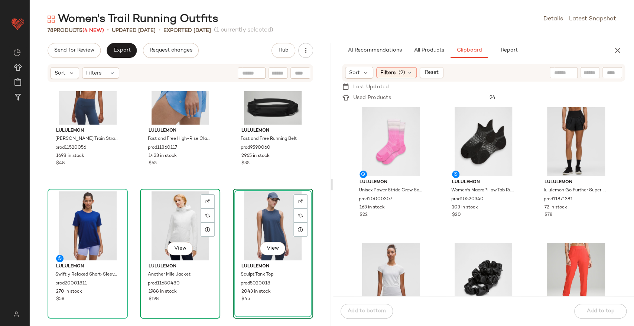
scroll to position [622, 0]
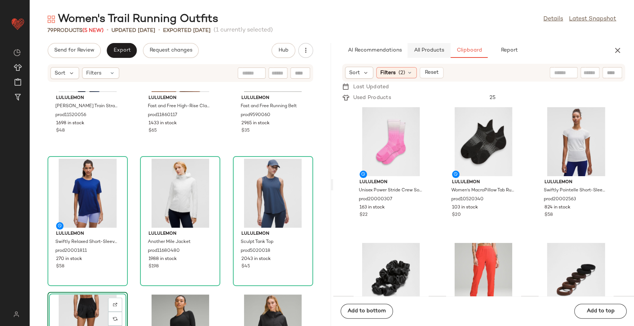
click at [422, 48] on span "All Products" at bounding box center [428, 51] width 30 height 6
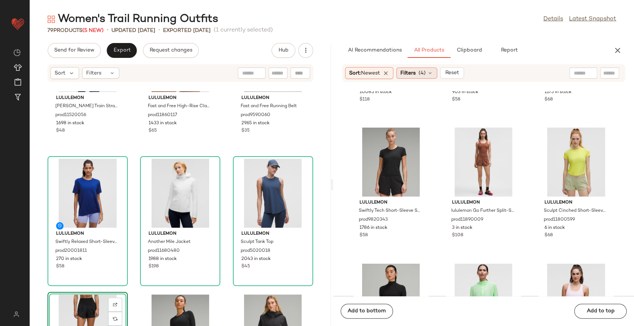
click at [403, 76] on span "Filters" at bounding box center [407, 73] width 15 height 8
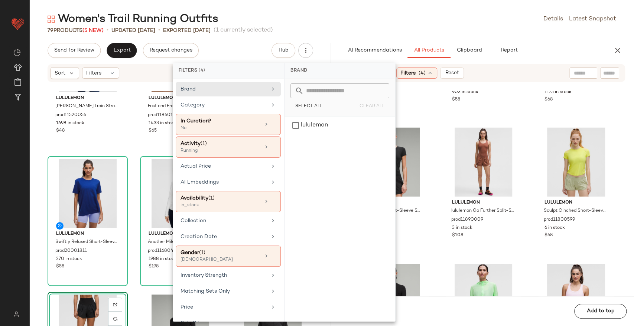
click at [533, 42] on div "Women's Trail Running Outfits Details Latest Snapshot 79 Products (5 New) • upd…" at bounding box center [332, 169] width 604 height 315
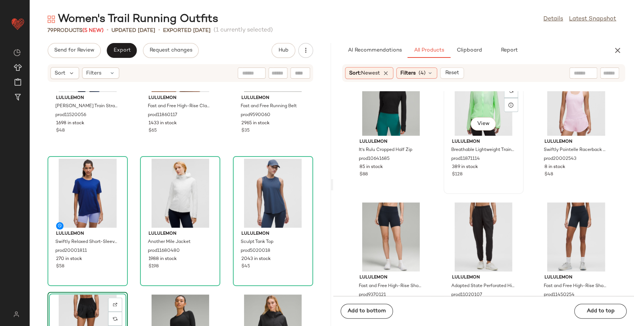
scroll to position [1037, 0]
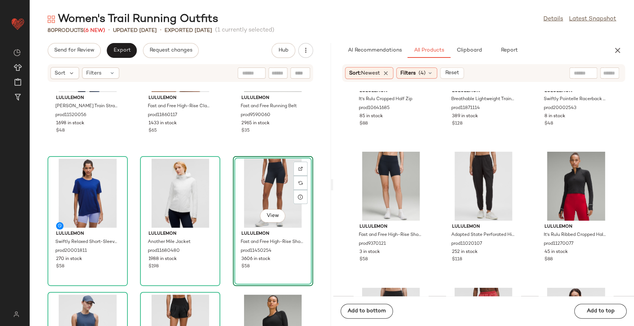
click at [222, 138] on div "lululemon [PERSON_NAME] Train Strappy Racer Bra Light Support, A/B Cup prod1152…" at bounding box center [180, 208] width 301 height 235
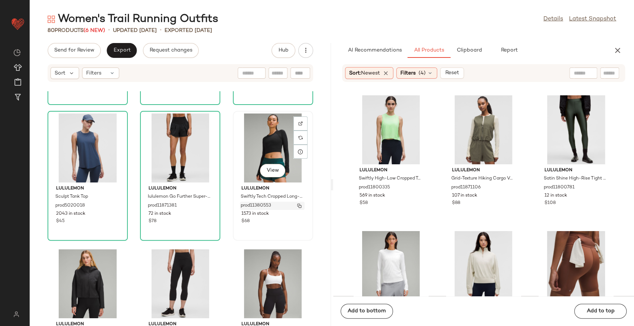
scroll to position [790, 0]
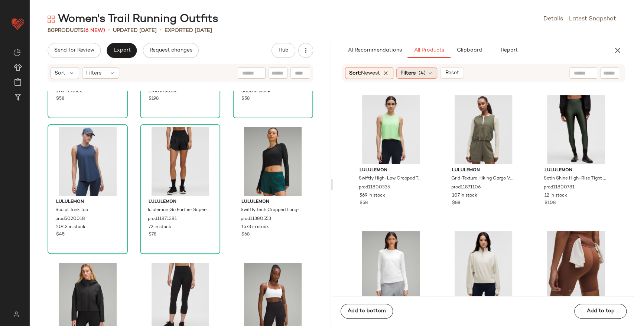
click at [400, 74] on div "Filters (4)" at bounding box center [416, 73] width 41 height 11
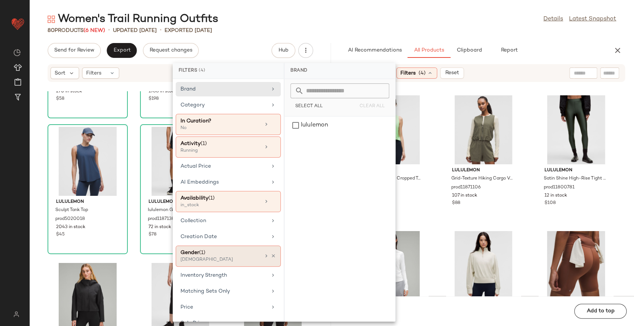
click at [199, 251] on span "(1)" at bounding box center [202, 253] width 6 height 6
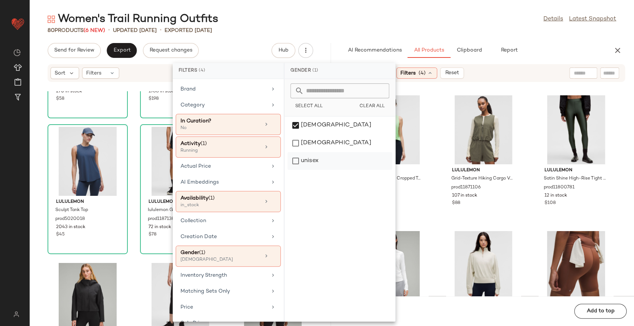
click at [303, 157] on div "unisex" at bounding box center [339, 161] width 105 height 18
click at [395, 35] on div "Women's Trail Running Outfits Details Latest Snapshot 80 Products (6 New) • upd…" at bounding box center [332, 169] width 604 height 315
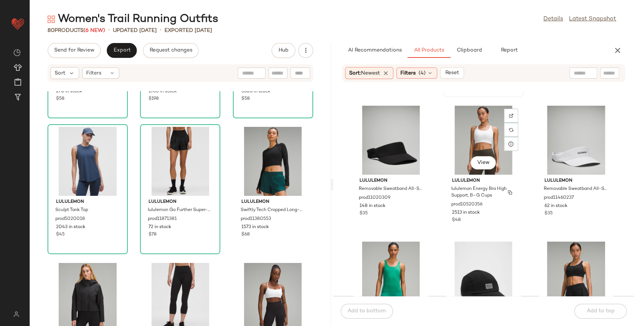
scroll to position [542, 0]
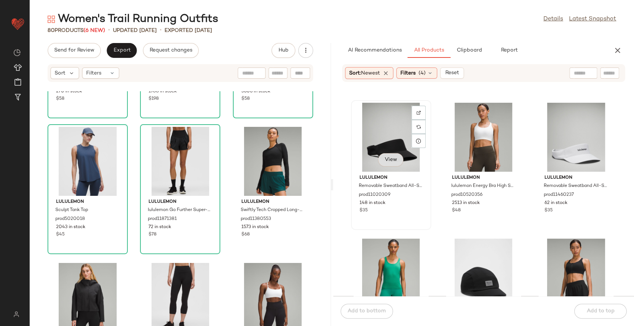
click at [388, 163] on span "View" at bounding box center [390, 160] width 13 height 6
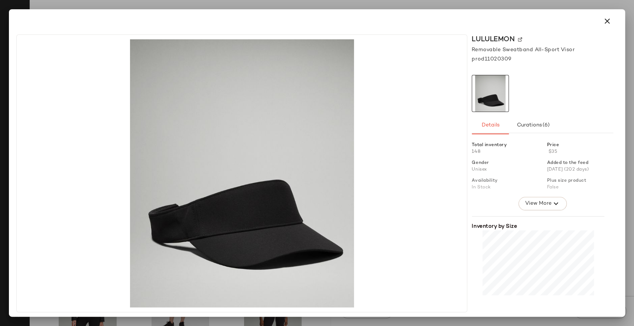
click at [548, 196] on div at bounding box center [542, 166] width 141 height 61
click at [543, 198] on button "View More" at bounding box center [542, 203] width 48 height 13
click at [605, 20] on icon "button" at bounding box center [607, 21] width 9 height 9
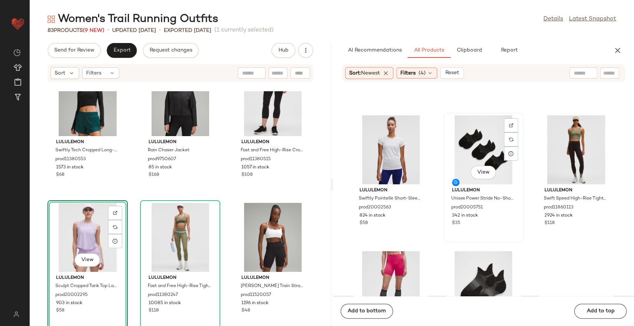
scroll to position [2025, 0]
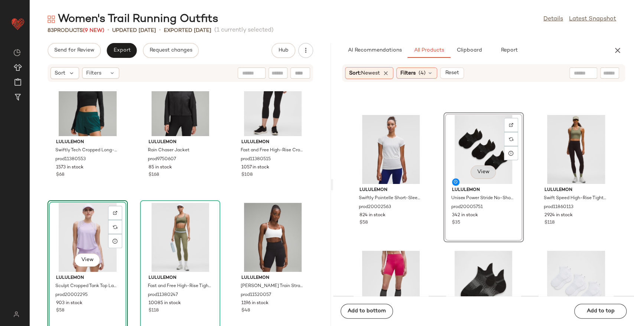
click at [481, 175] on span "View" at bounding box center [483, 172] width 13 height 6
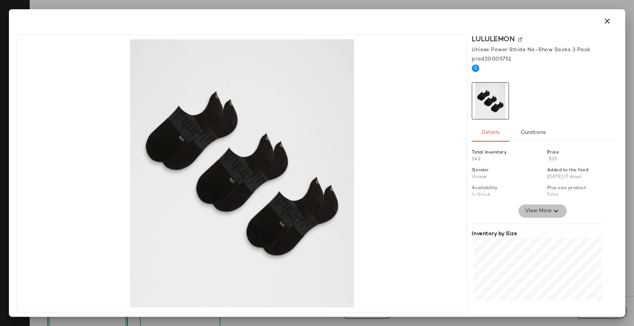
click at [535, 210] on span "View More" at bounding box center [538, 211] width 27 height 9
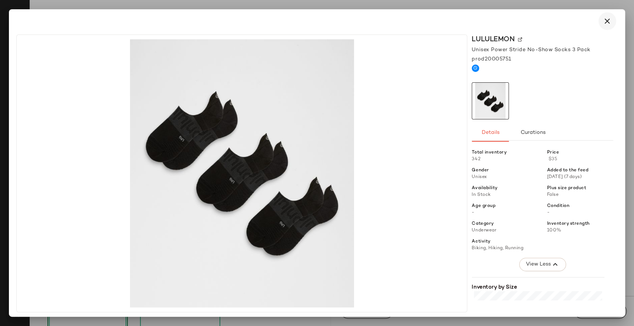
click at [608, 24] on icon "button" at bounding box center [607, 21] width 9 height 9
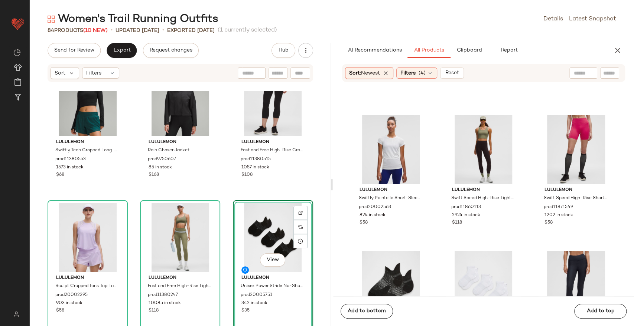
click at [225, 175] on div "lululemon Sculpt Tank Top prod5020018 2043 in stock $45 lululemon lululemon Go …" at bounding box center [180, 208] width 301 height 235
